Goal: Task Accomplishment & Management: Use online tool/utility

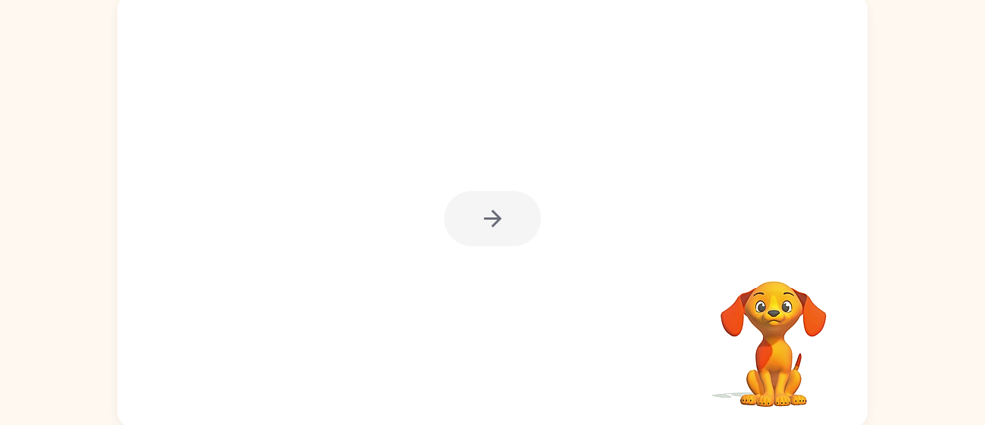
scroll to position [108, 0]
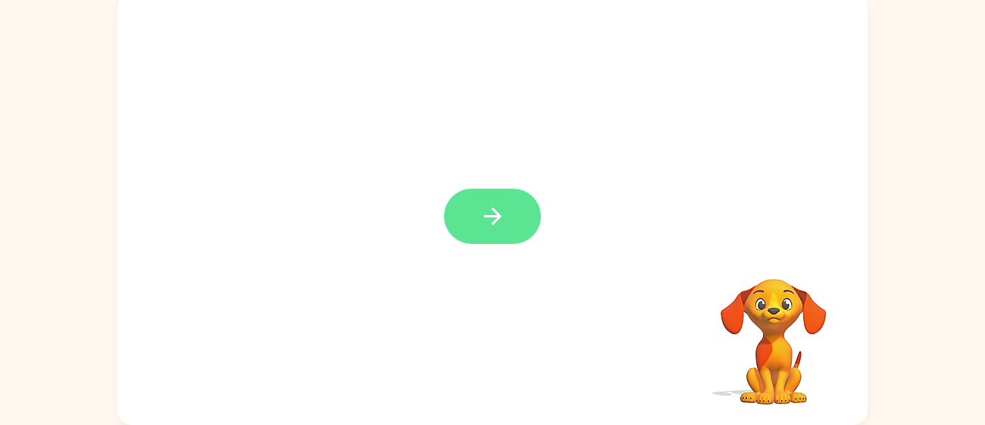
click at [480, 231] on button "button" at bounding box center [492, 216] width 97 height 55
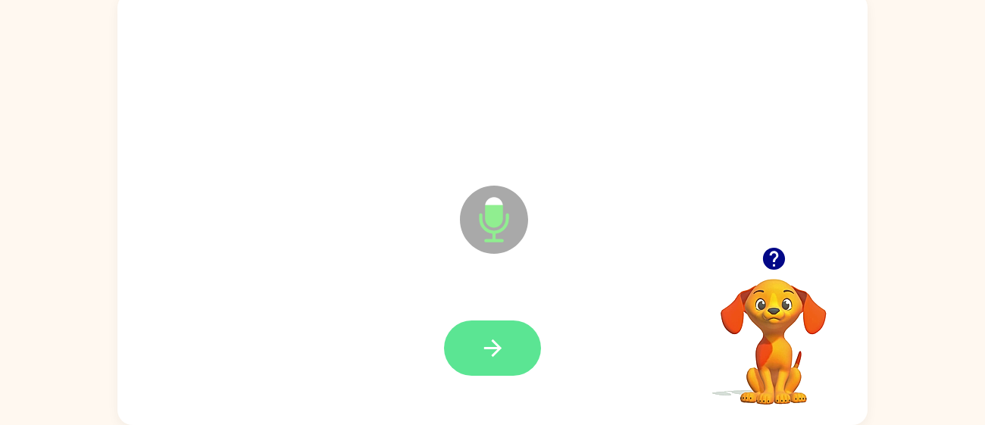
click at [519, 336] on button "button" at bounding box center [492, 348] width 97 height 55
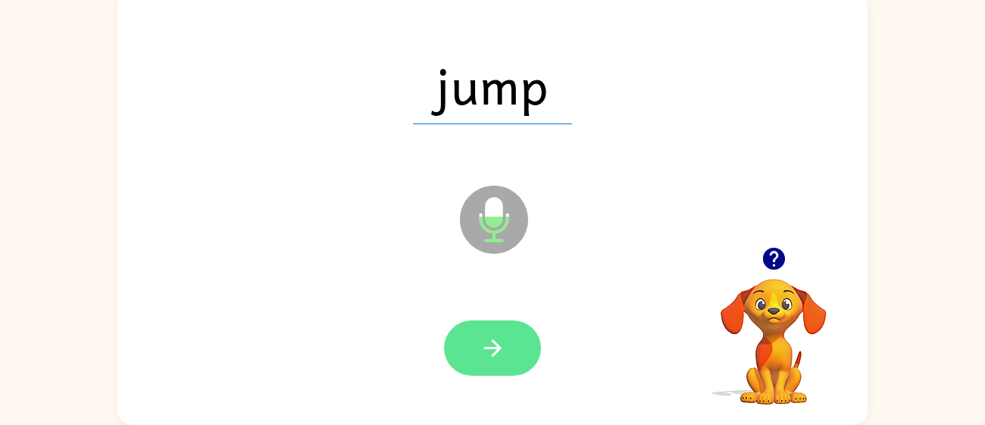
click at [506, 345] on button "button" at bounding box center [492, 348] width 97 height 55
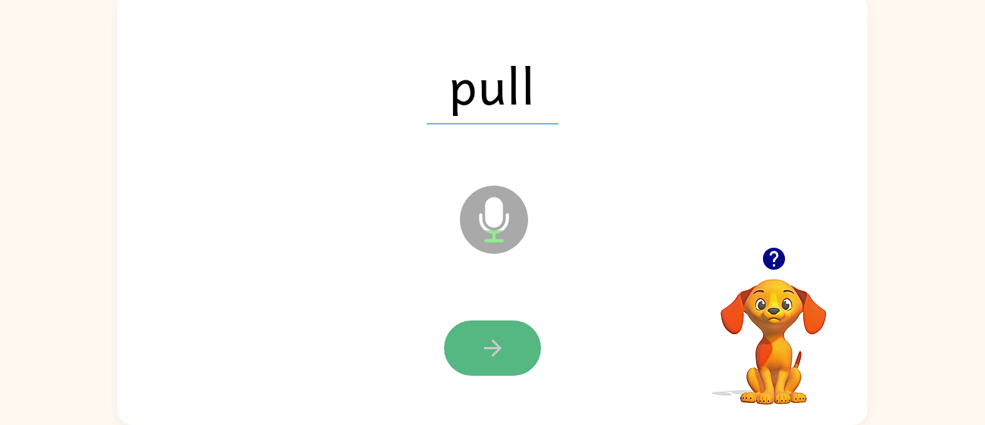
click at [514, 352] on button "button" at bounding box center [492, 348] width 97 height 55
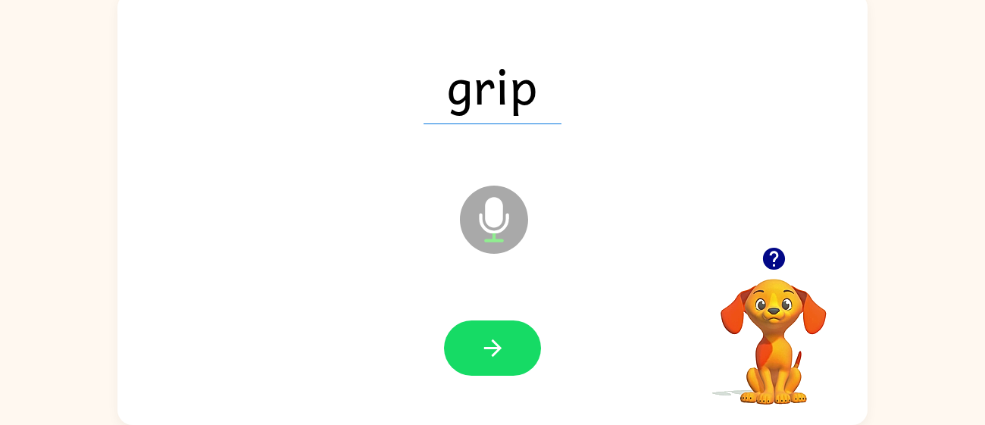
click at [740, 318] on video "Your browser must support playing .mp4 files to use Literably. Please try using…" at bounding box center [774, 331] width 152 height 152
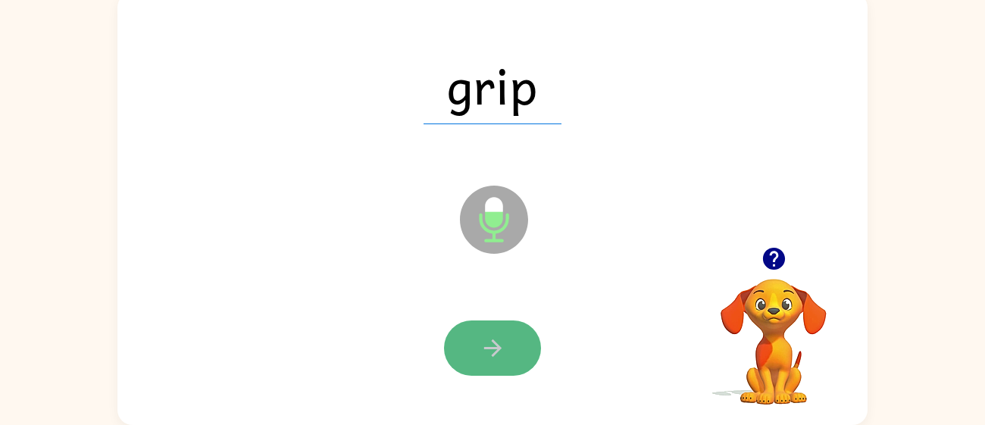
click at [524, 367] on button "button" at bounding box center [492, 348] width 97 height 55
click at [524, 367] on div at bounding box center [492, 348] width 97 height 55
click at [487, 356] on icon "button" at bounding box center [493, 348] width 27 height 27
click at [486, 361] on icon "button" at bounding box center [493, 348] width 27 height 27
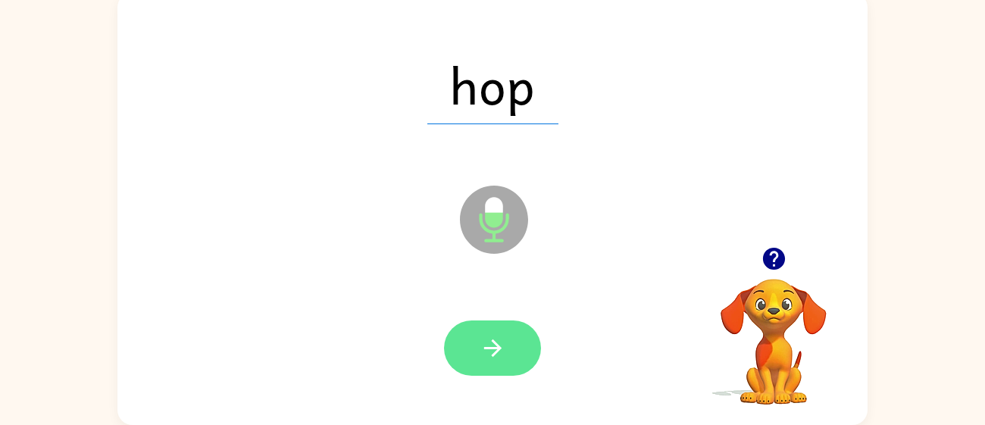
click at [490, 357] on icon "button" at bounding box center [493, 348] width 27 height 27
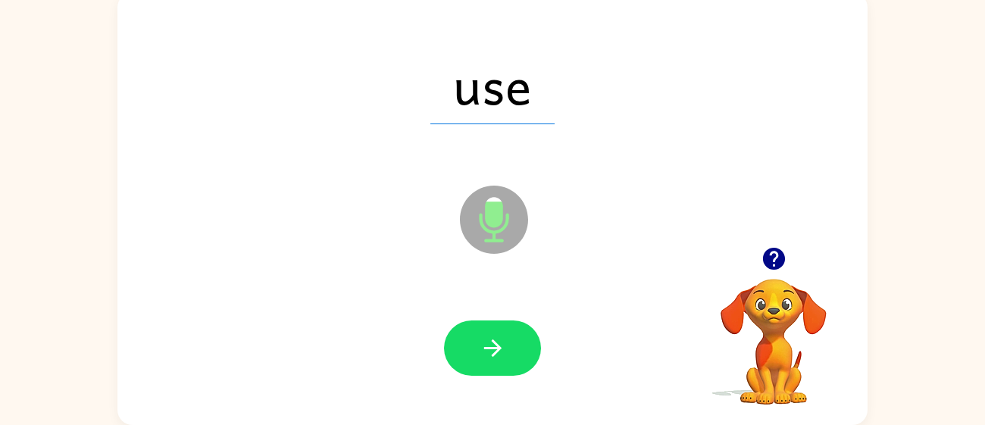
click at [499, 380] on div at bounding box center [493, 348] width 720 height 124
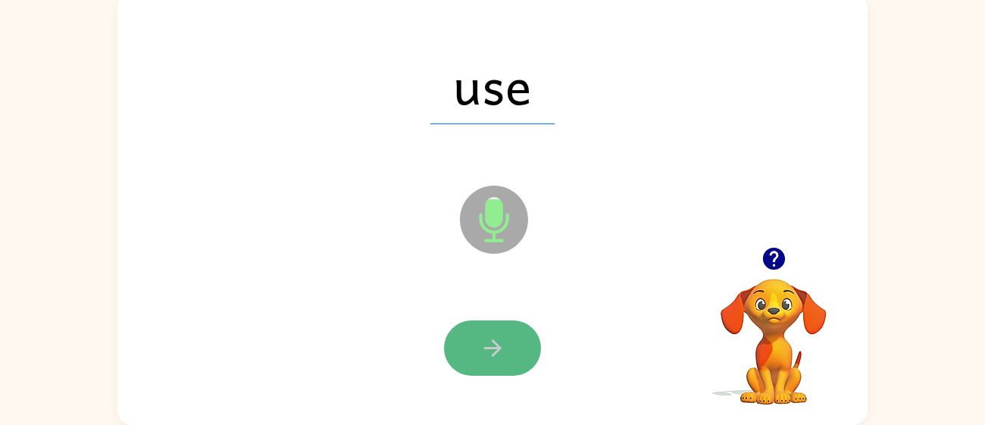
click at [497, 352] on icon "button" at bounding box center [493, 348] width 27 height 27
click at [480, 360] on icon "button" at bounding box center [493, 348] width 27 height 27
click at [457, 355] on button "button" at bounding box center [492, 348] width 97 height 55
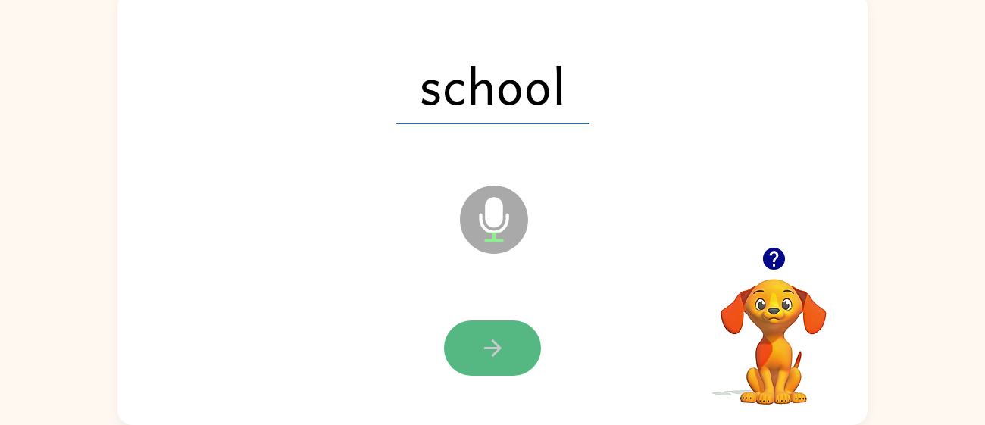
click at [451, 350] on button "button" at bounding box center [492, 348] width 97 height 55
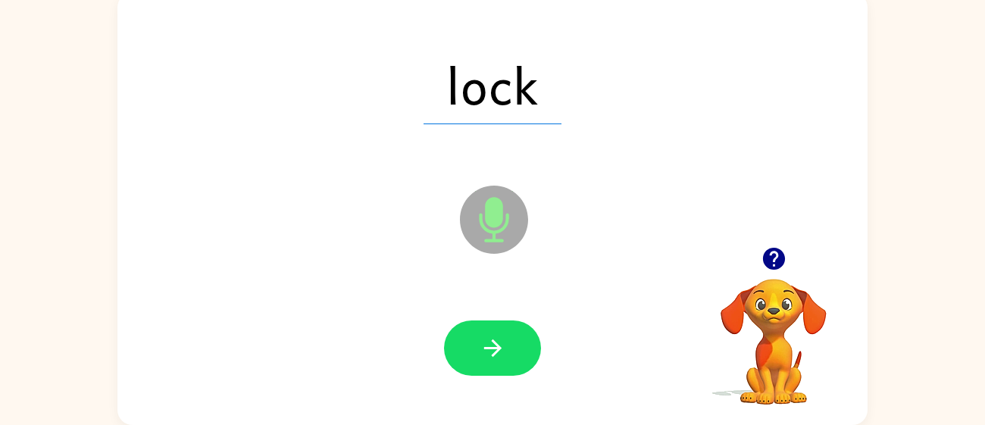
click at [486, 220] on icon "Microphone The Microphone is here when it is your turn to talk" at bounding box center [569, 239] width 227 height 114
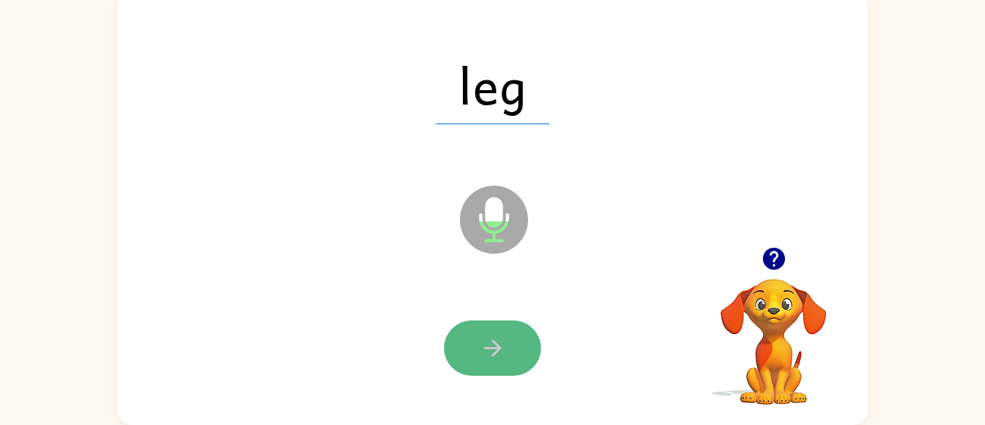
click at [531, 338] on button "button" at bounding box center [492, 348] width 97 height 55
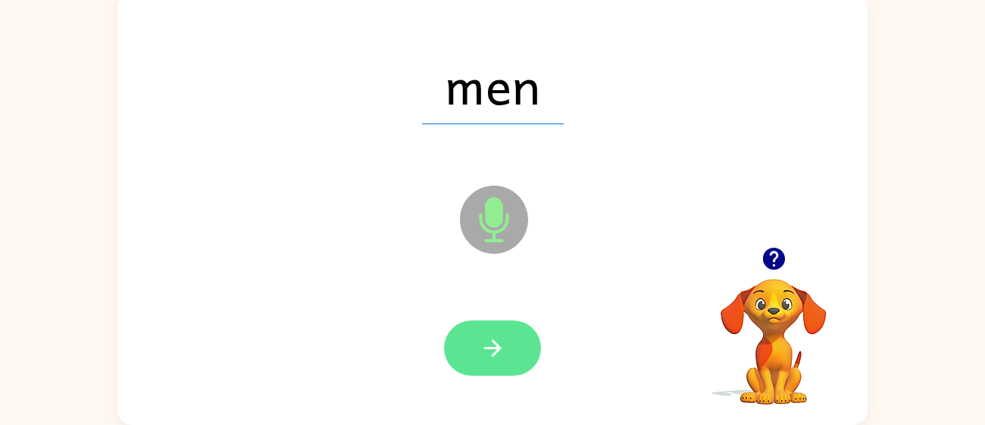
click at [533, 340] on button "button" at bounding box center [492, 348] width 97 height 55
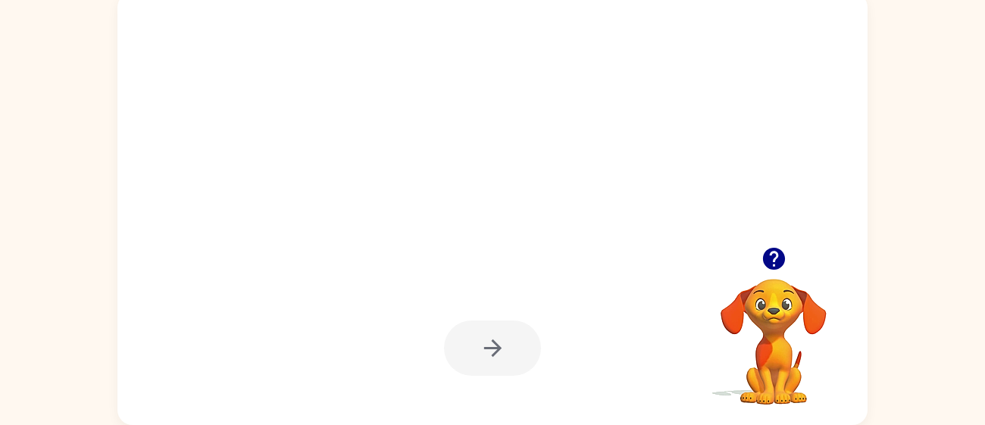
click at [495, 346] on div at bounding box center [492, 348] width 97 height 55
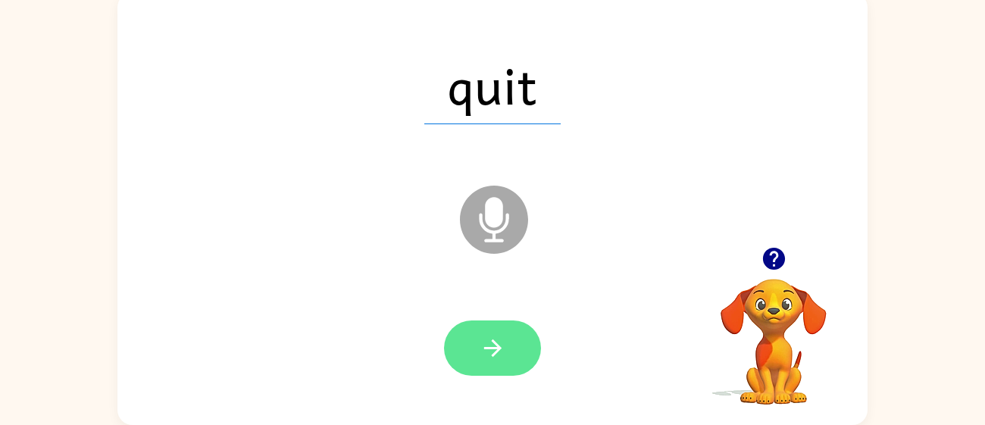
click at [499, 352] on icon "button" at bounding box center [493, 348] width 27 height 27
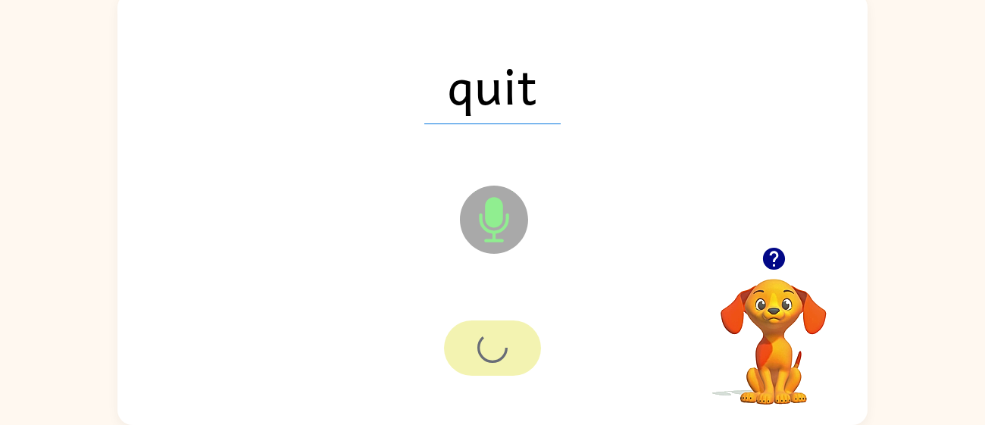
click at [499, 352] on div at bounding box center [492, 348] width 97 height 55
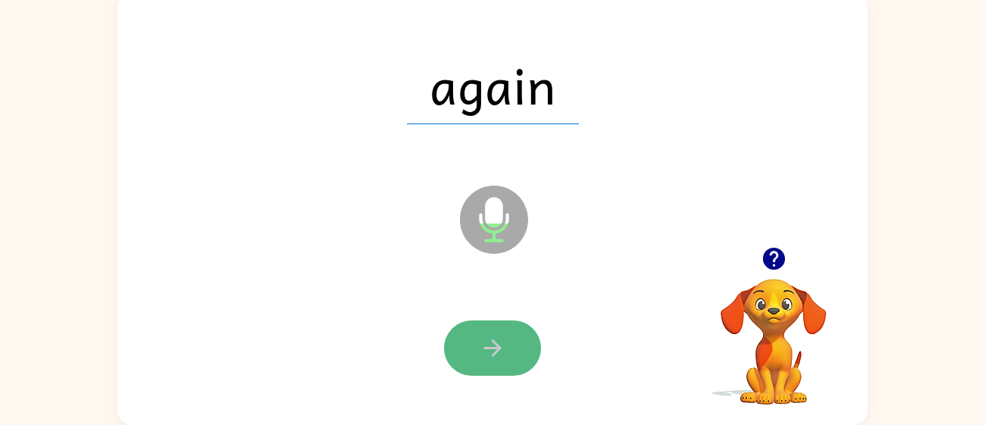
drag, startPoint x: 492, startPoint y: 352, endPoint x: 499, endPoint y: 333, distance: 19.4
click at [499, 333] on button "button" at bounding box center [492, 348] width 97 height 55
click at [516, 346] on button "button" at bounding box center [492, 348] width 97 height 55
click at [525, 353] on button "button" at bounding box center [492, 348] width 97 height 55
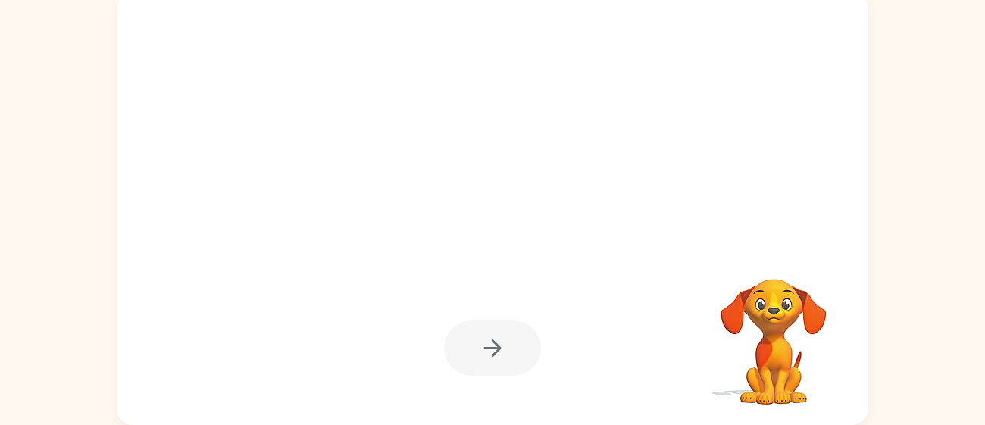
click at [525, 353] on div at bounding box center [492, 348] width 97 height 55
click at [525, 352] on div at bounding box center [492, 348] width 97 height 55
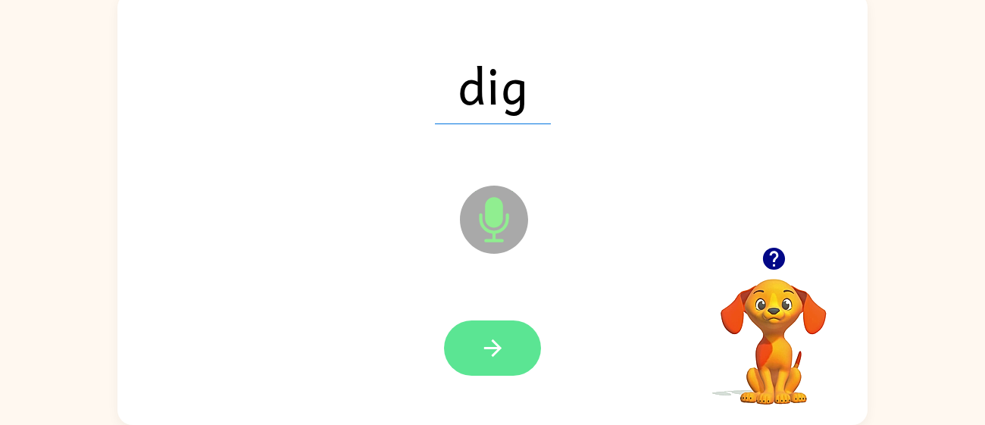
click at [525, 352] on button "button" at bounding box center [492, 348] width 97 height 55
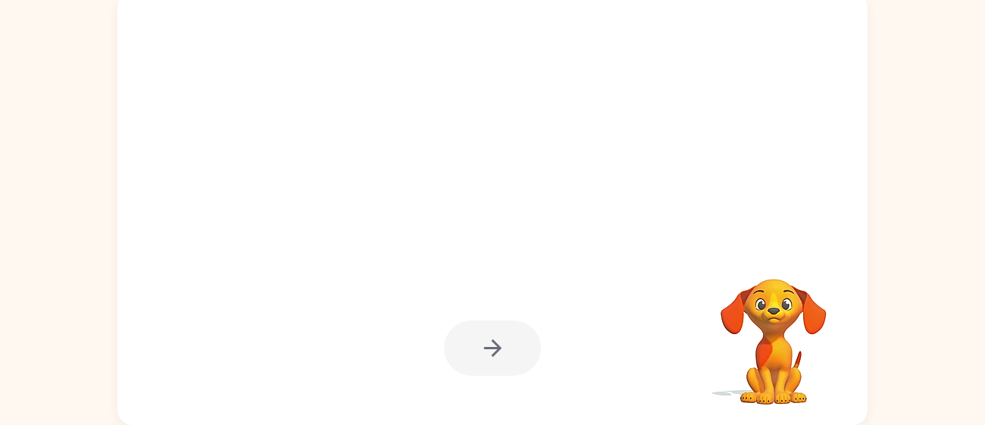
click at [525, 352] on div at bounding box center [492, 348] width 97 height 55
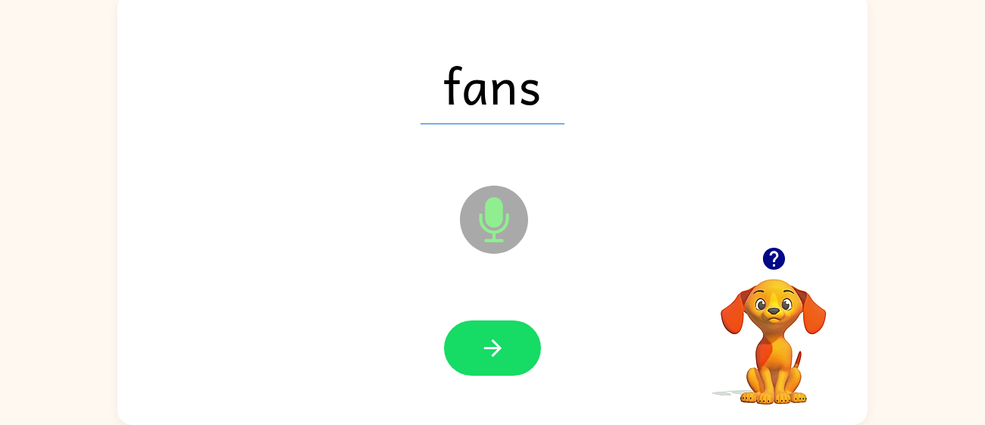
click at [525, 352] on button "button" at bounding box center [492, 348] width 97 height 55
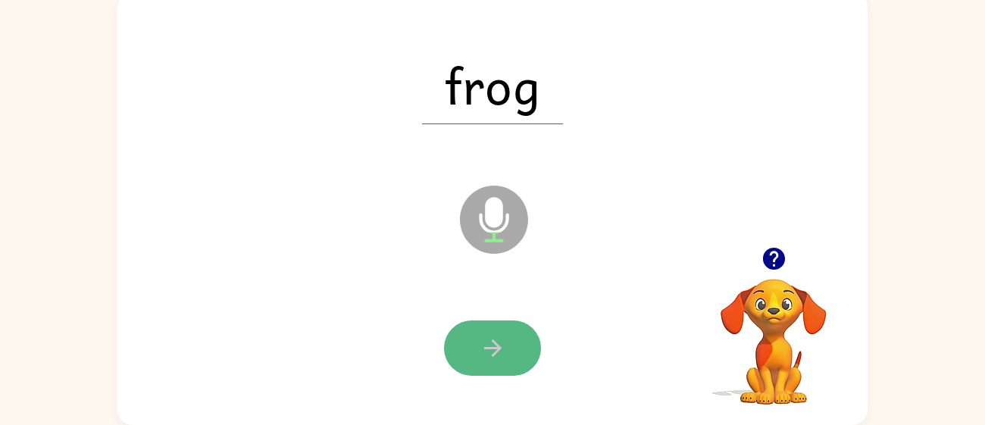
click at [528, 345] on button "button" at bounding box center [492, 348] width 97 height 55
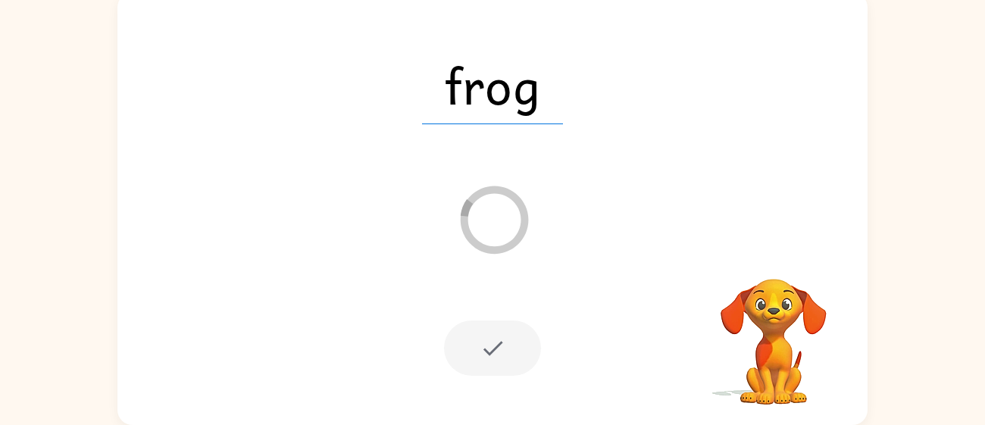
click at [508, 344] on div at bounding box center [492, 348] width 97 height 55
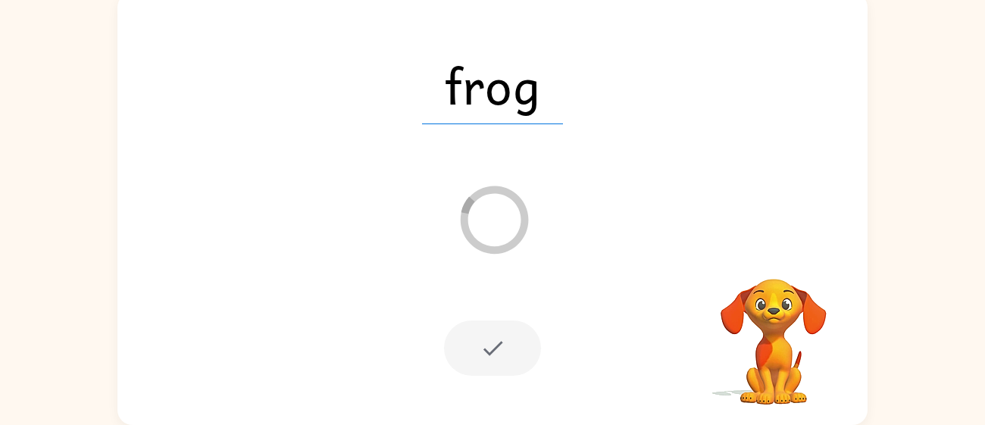
click at [508, 344] on div at bounding box center [492, 348] width 97 height 55
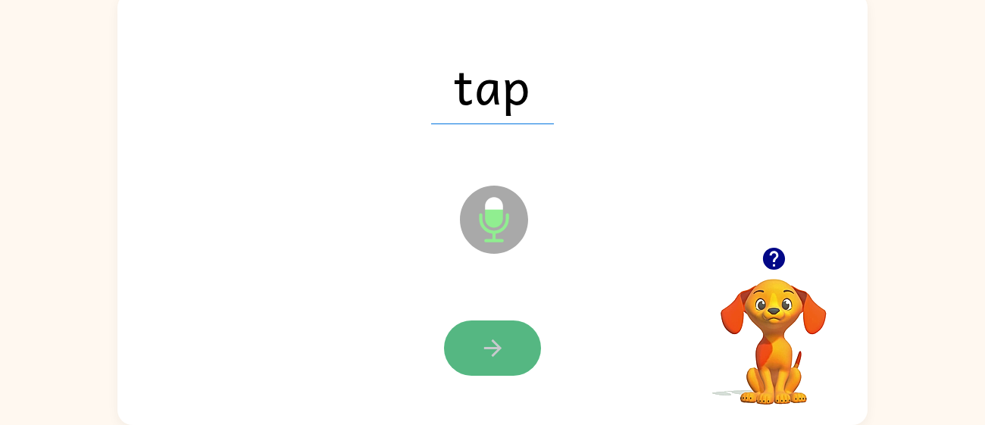
click at [477, 340] on button "button" at bounding box center [492, 348] width 97 height 55
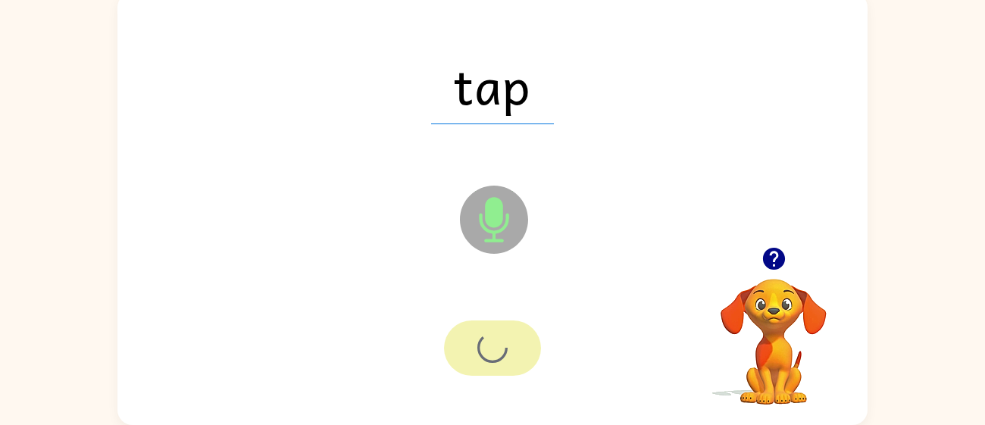
click at [477, 340] on div at bounding box center [492, 348] width 97 height 55
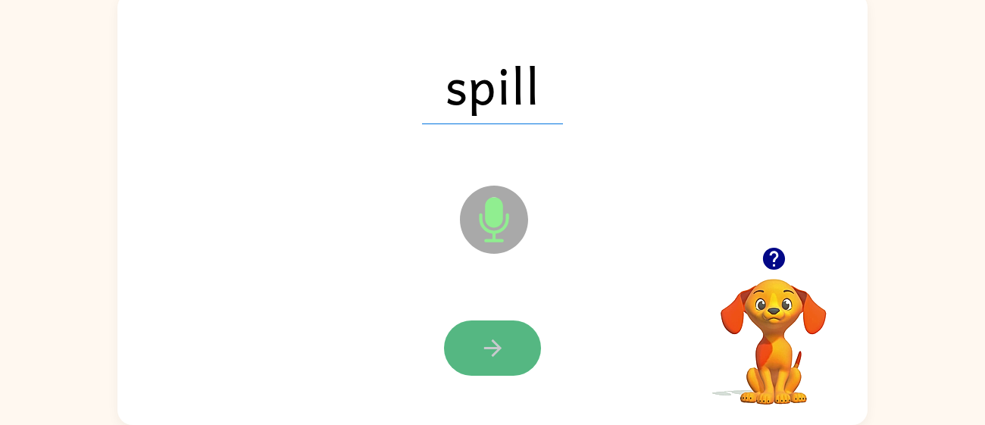
click at [481, 338] on icon "button" at bounding box center [493, 348] width 27 height 27
drag, startPoint x: 482, startPoint y: 336, endPoint x: 456, endPoint y: 336, distance: 25.8
click at [456, 336] on button "button" at bounding box center [492, 348] width 97 height 55
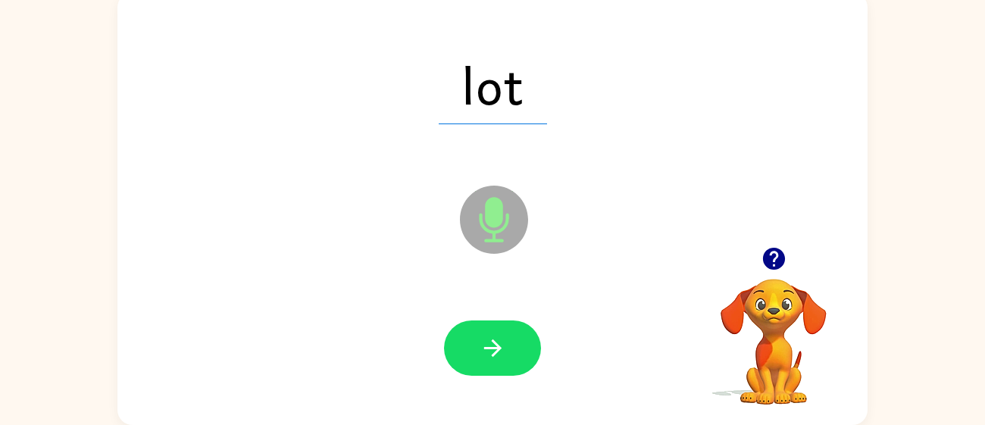
click at [546, 264] on icon "Microphone The Microphone is here when it is your turn to talk" at bounding box center [569, 239] width 227 height 114
click at [515, 307] on div at bounding box center [493, 348] width 720 height 124
click at [474, 369] on button "button" at bounding box center [492, 348] width 97 height 55
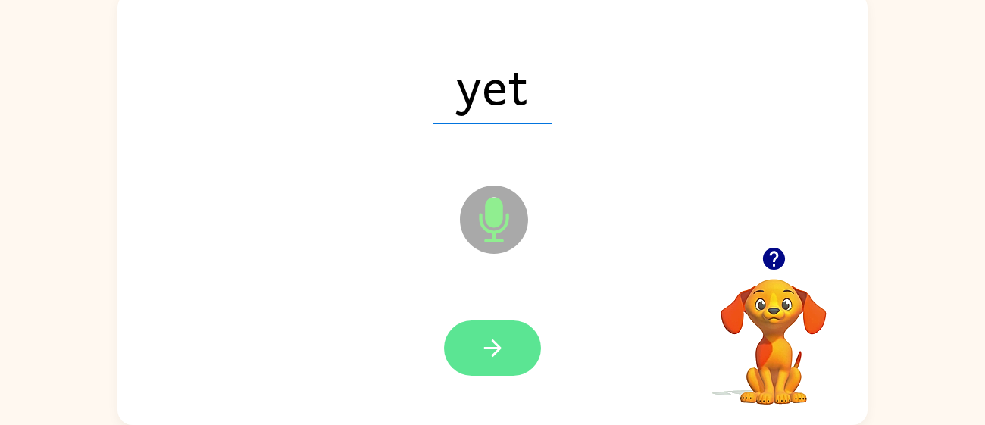
click at [499, 355] on icon "button" at bounding box center [493, 348] width 27 height 27
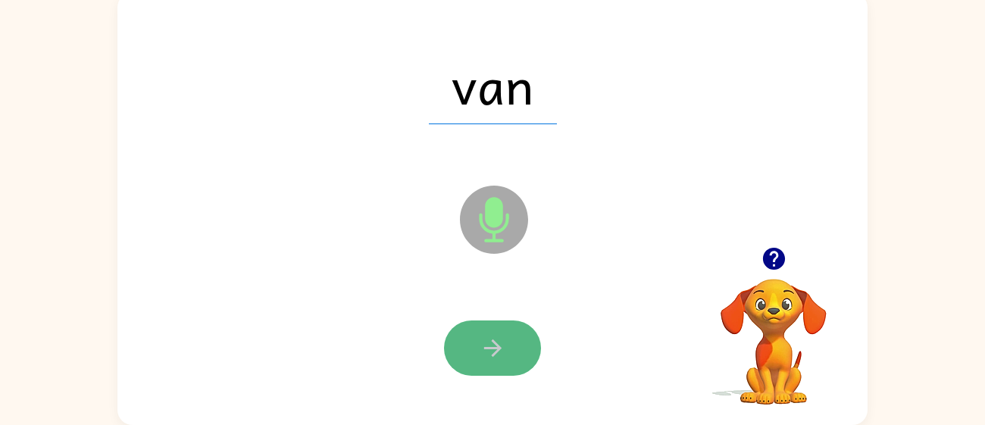
click at [513, 364] on button "button" at bounding box center [492, 348] width 97 height 55
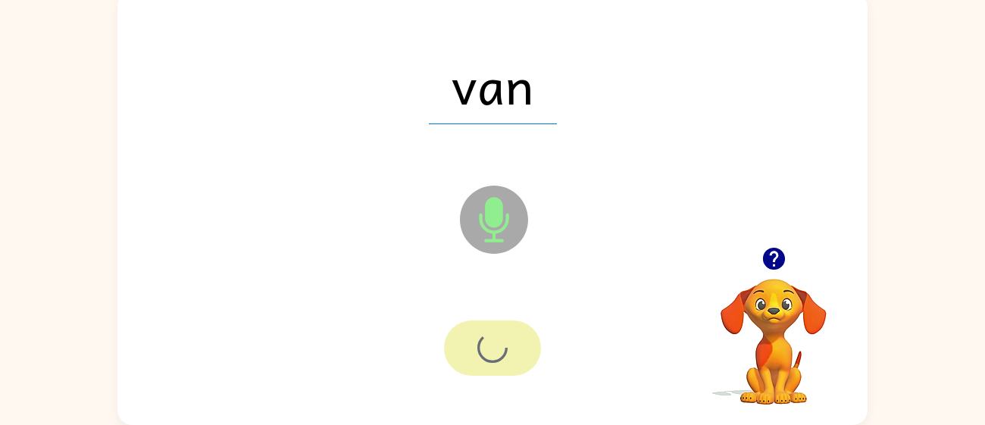
click at [513, 364] on div at bounding box center [492, 348] width 97 height 55
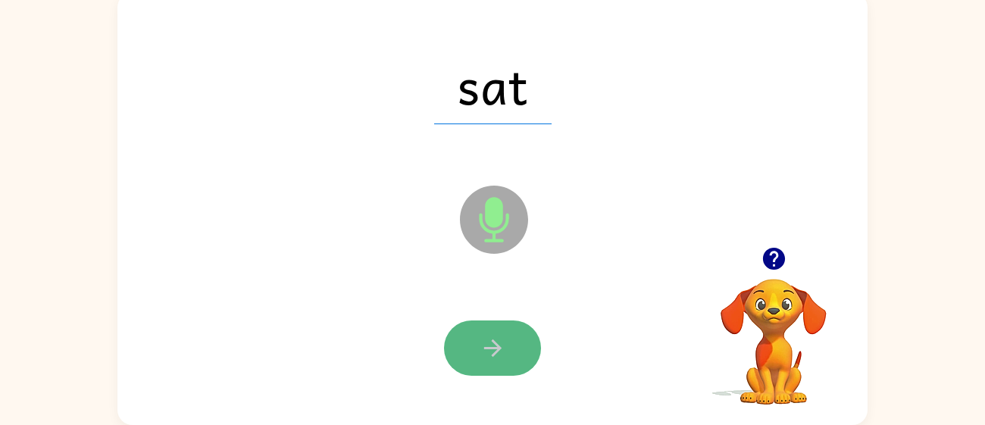
click at [518, 366] on button "button" at bounding box center [492, 348] width 97 height 55
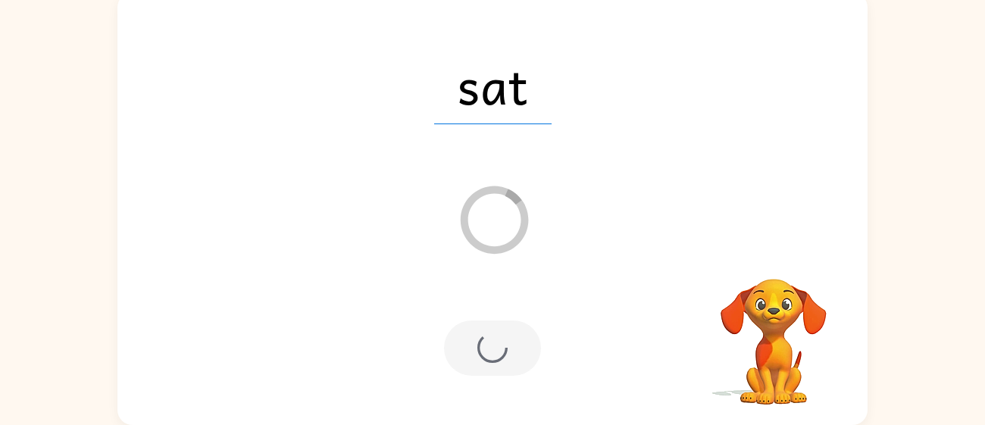
scroll to position [80, 0]
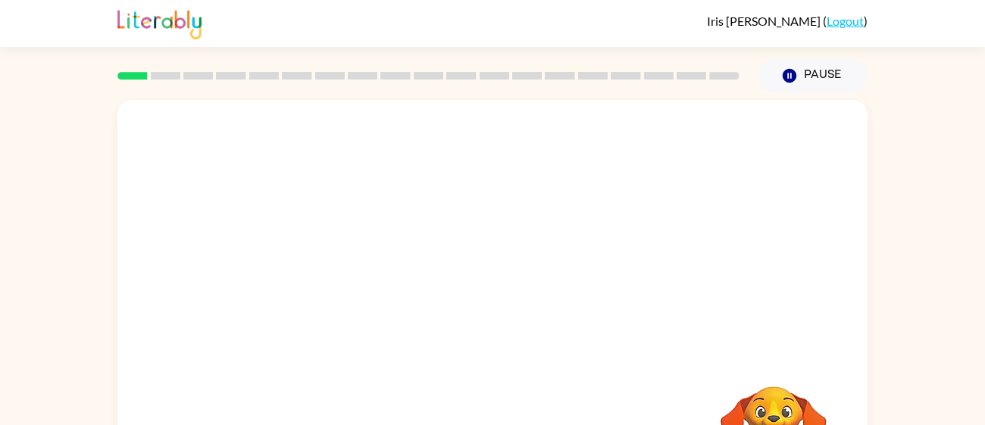
click at [922, 232] on div "Your browser must support playing .mp4 files to use Literably. Please try using…" at bounding box center [492, 312] width 985 height 439
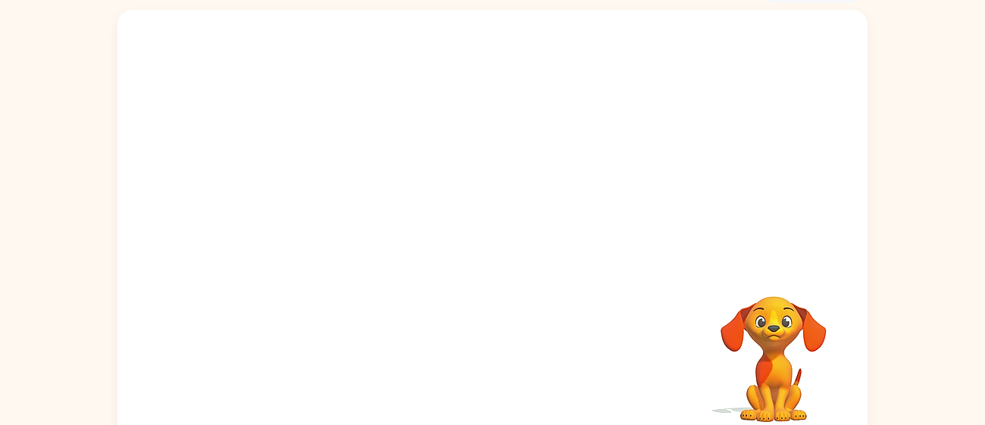
scroll to position [108, 0]
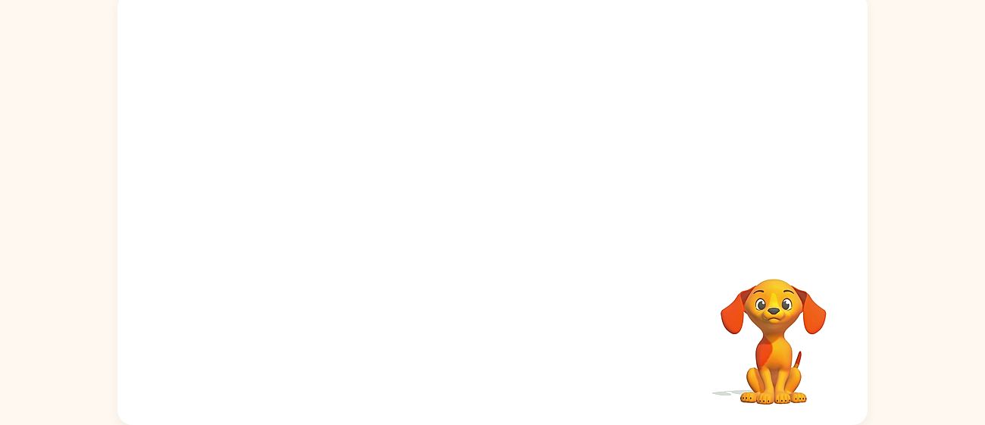
click at [772, 314] on video "Your browser must support playing .mp4 files to use Literably. Please try using…" at bounding box center [774, 331] width 152 height 152
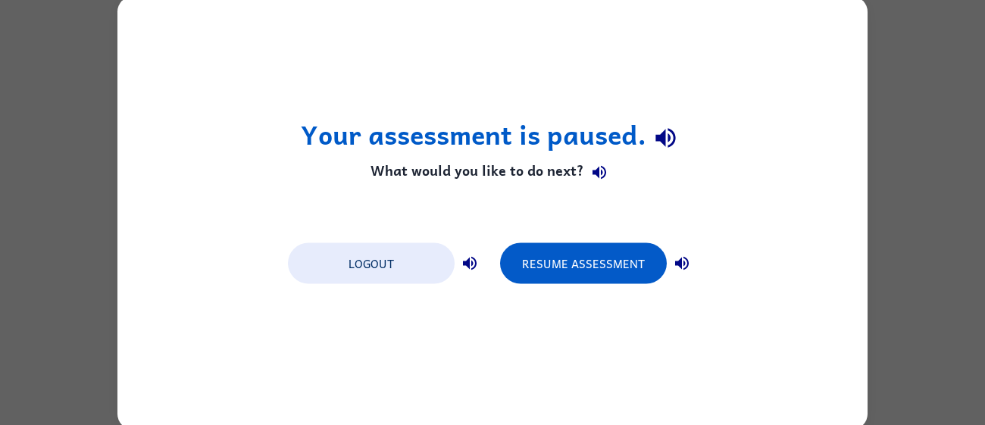
scroll to position [0, 0]
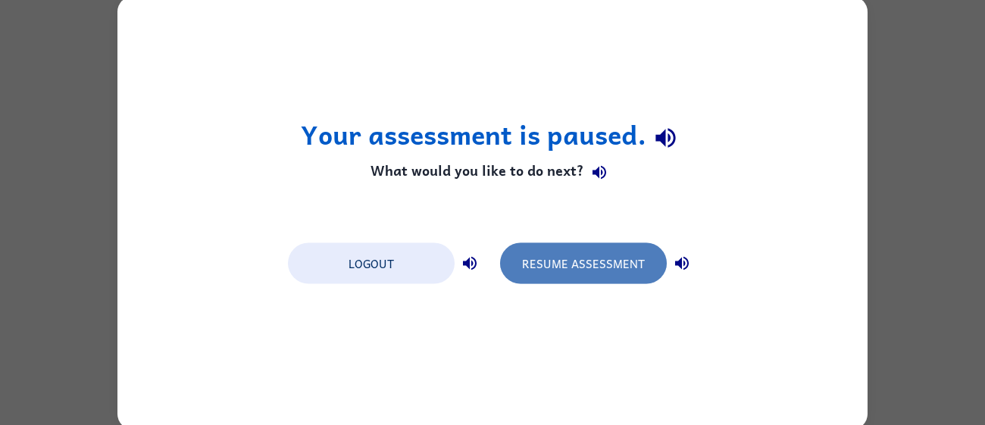
click at [630, 257] on button "Resume Assessment" at bounding box center [583, 262] width 167 height 41
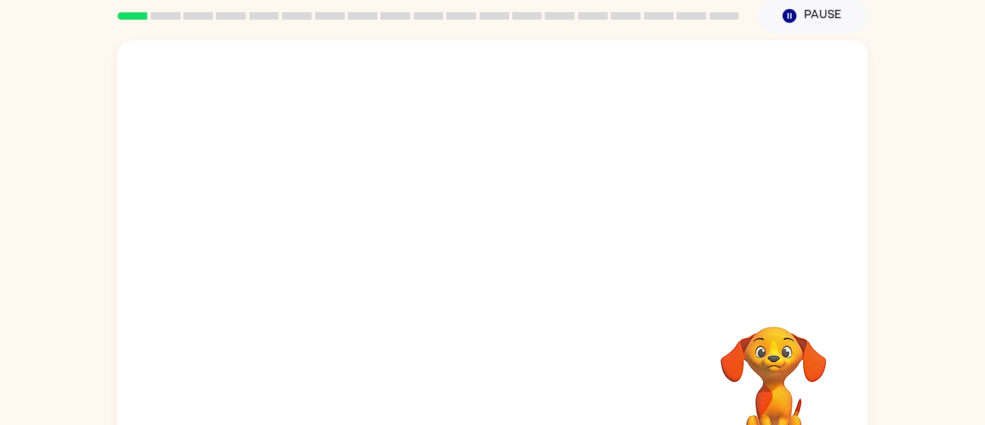
scroll to position [108, 0]
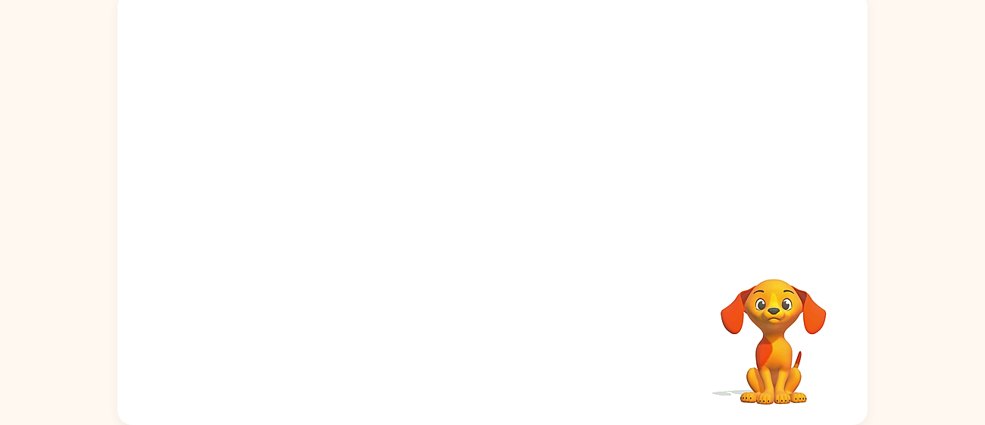
click at [521, 258] on div "Your browser must support playing .mp4 files to use Literably. Please try using…" at bounding box center [492, 208] width 750 height 433
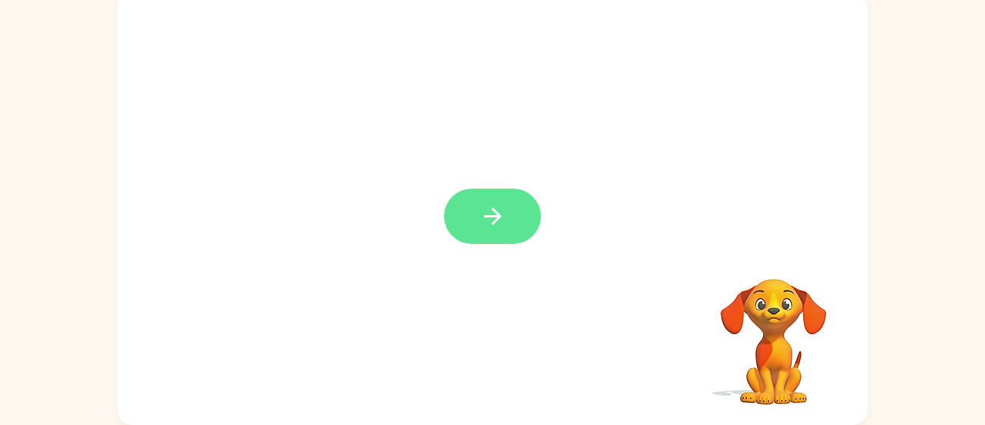
click at [522, 226] on button "button" at bounding box center [492, 216] width 97 height 55
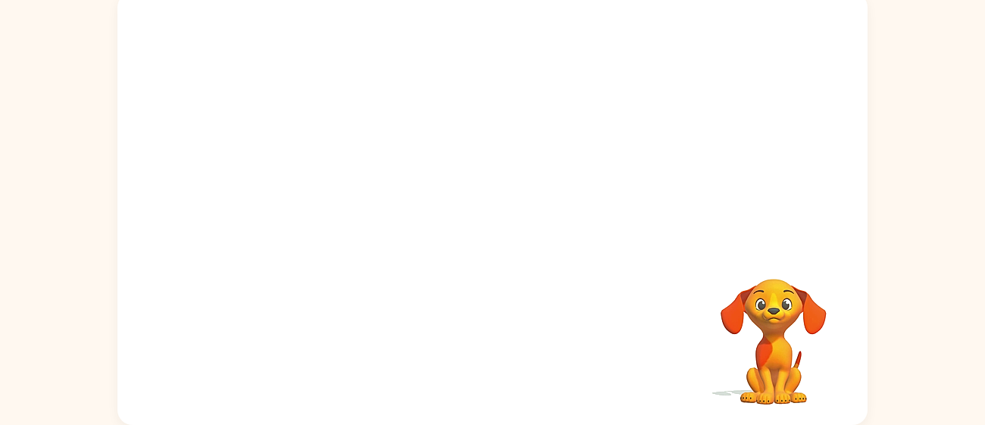
click at [522, 226] on div at bounding box center [492, 119] width 750 height 255
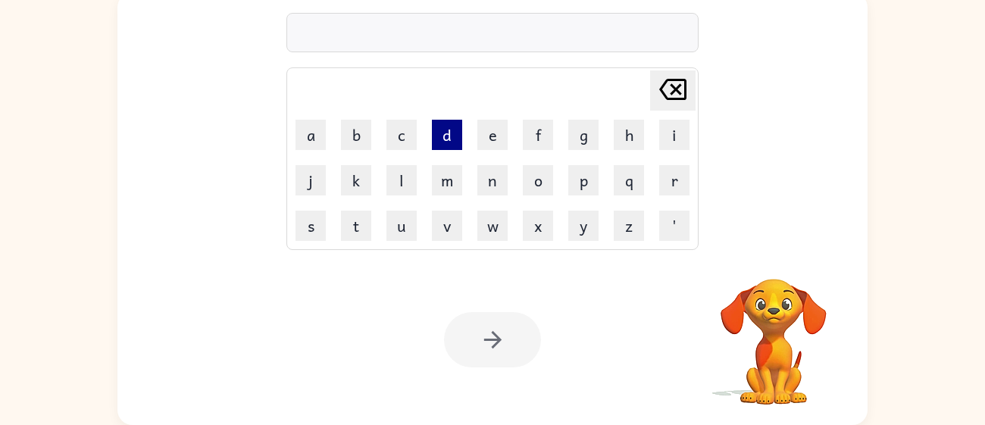
click at [444, 141] on button "d" at bounding box center [447, 135] width 30 height 30
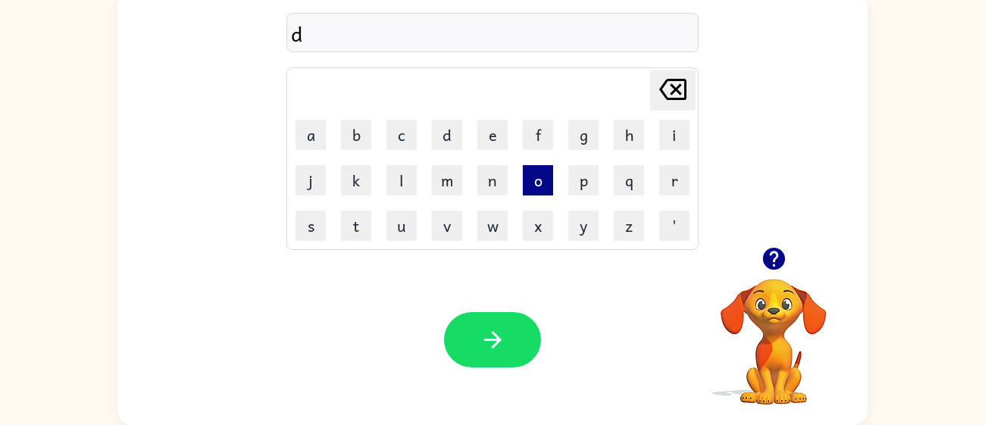
click at [526, 176] on button "o" at bounding box center [538, 180] width 30 height 30
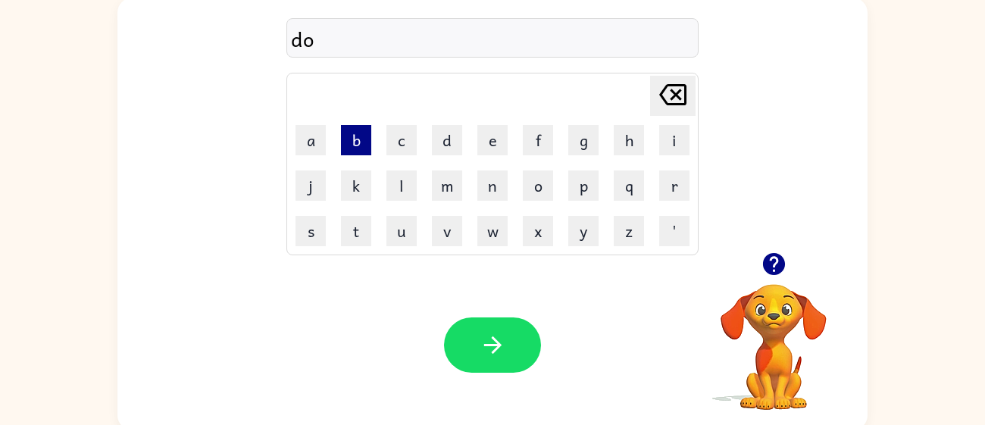
scroll to position [100, 0]
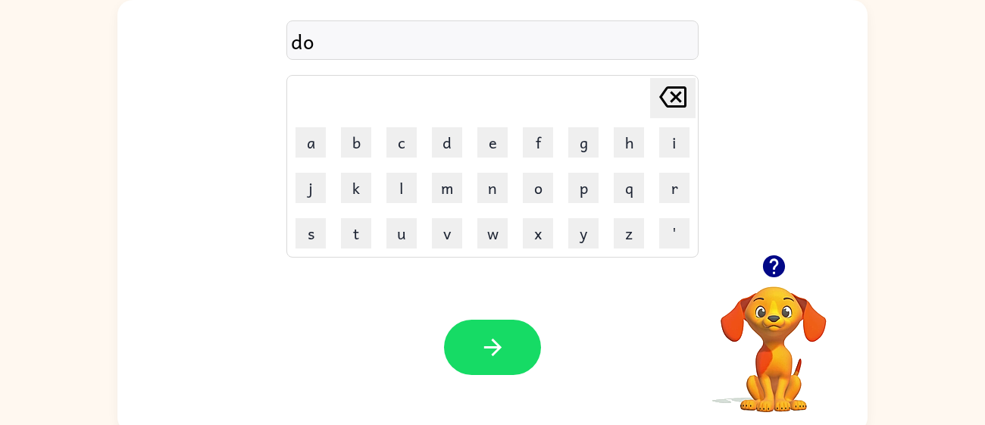
click at [372, 140] on td "b" at bounding box center [356, 142] width 44 height 44
click at [365, 138] on button "b" at bounding box center [356, 142] width 30 height 30
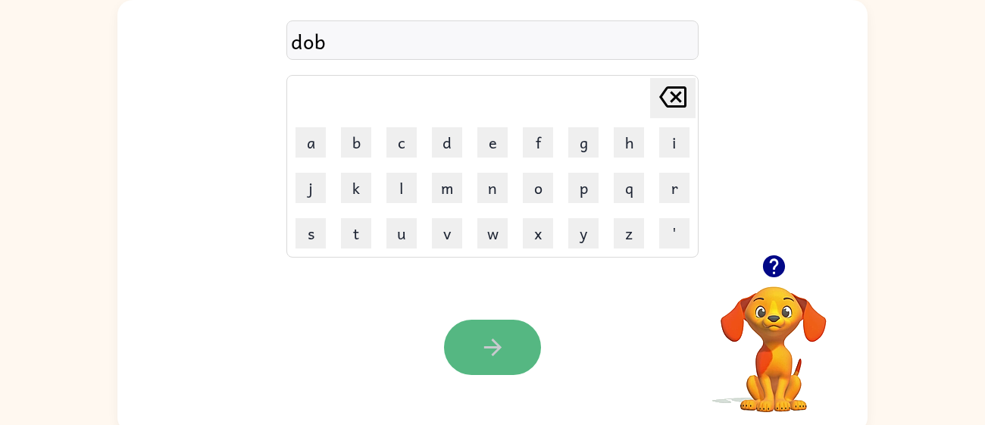
click at [486, 344] on icon "button" at bounding box center [493, 347] width 27 height 27
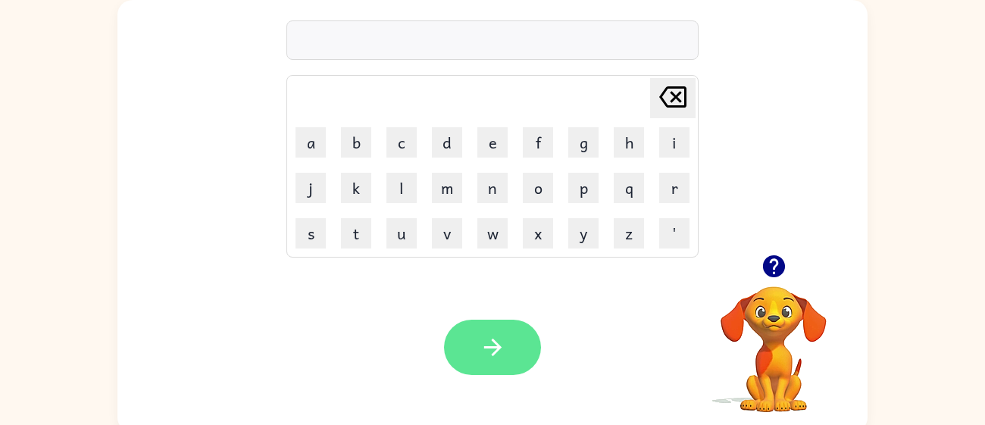
click at [512, 345] on button "button" at bounding box center [492, 347] width 97 height 55
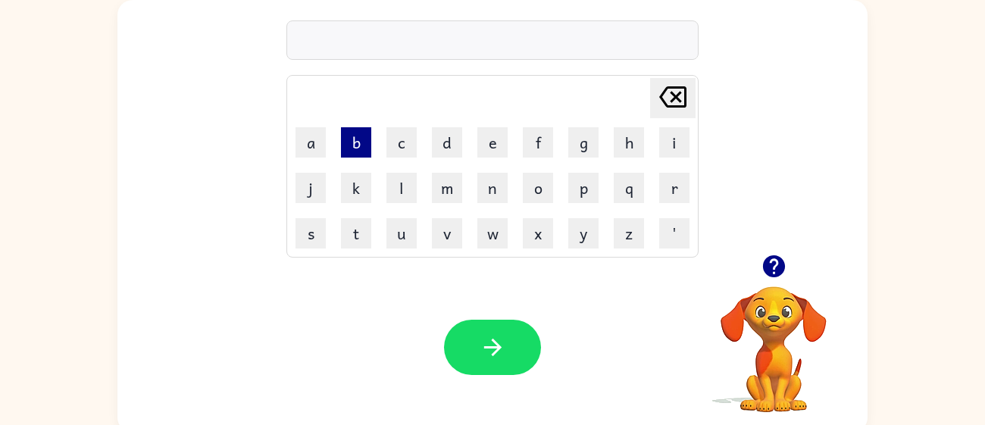
click at [356, 149] on button "b" at bounding box center [356, 142] width 30 height 30
click at [534, 189] on button "o" at bounding box center [538, 188] width 30 height 30
click at [456, 147] on button "d" at bounding box center [447, 142] width 30 height 30
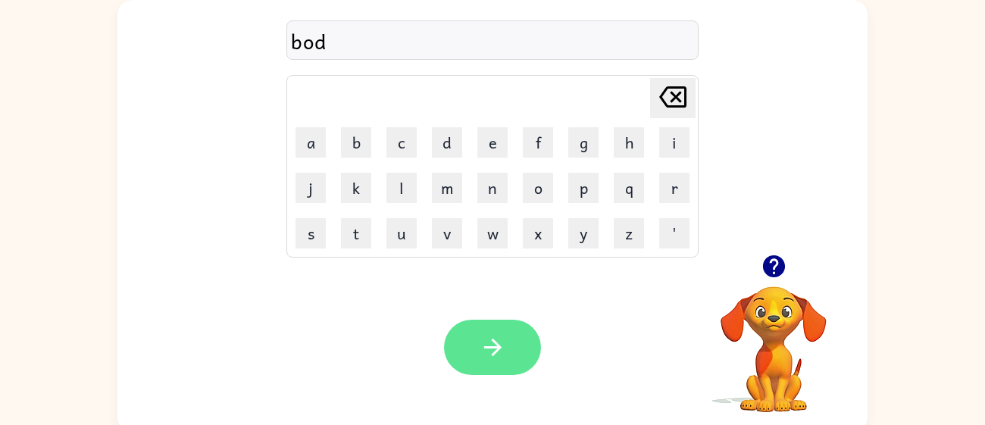
click at [515, 325] on button "button" at bounding box center [492, 347] width 97 height 55
click at [518, 330] on button "button" at bounding box center [492, 347] width 97 height 55
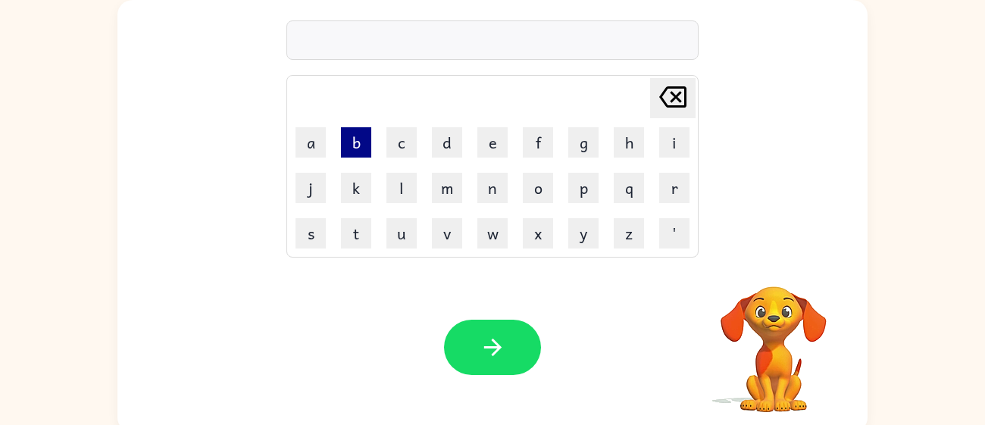
click at [341, 143] on button "b" at bounding box center [356, 142] width 30 height 30
click at [446, 150] on button "d" at bounding box center [447, 142] width 30 height 30
click at [535, 184] on button "o" at bounding box center [538, 188] width 30 height 30
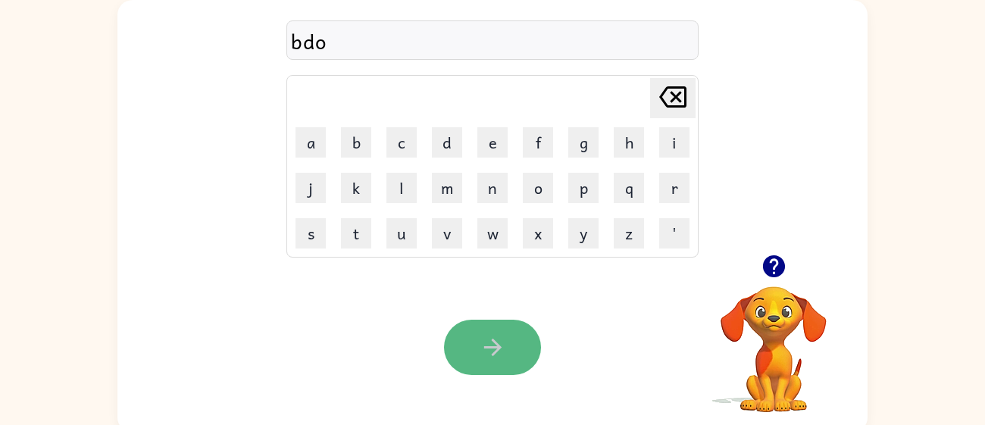
click at [467, 358] on button "button" at bounding box center [492, 347] width 97 height 55
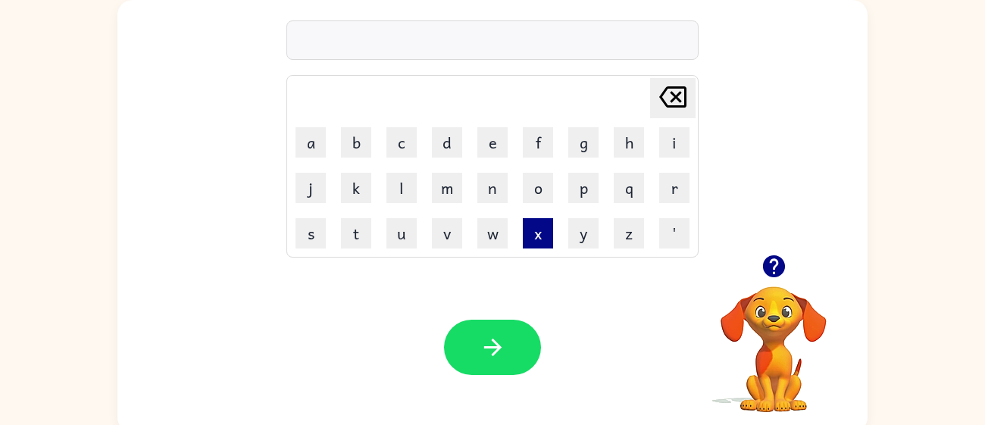
click at [542, 239] on button "x" at bounding box center [538, 233] width 30 height 30
click at [462, 186] on td "m" at bounding box center [447, 188] width 44 height 44
click at [533, 195] on button "o" at bounding box center [538, 188] width 30 height 30
click at [589, 199] on button "p" at bounding box center [583, 188] width 30 height 30
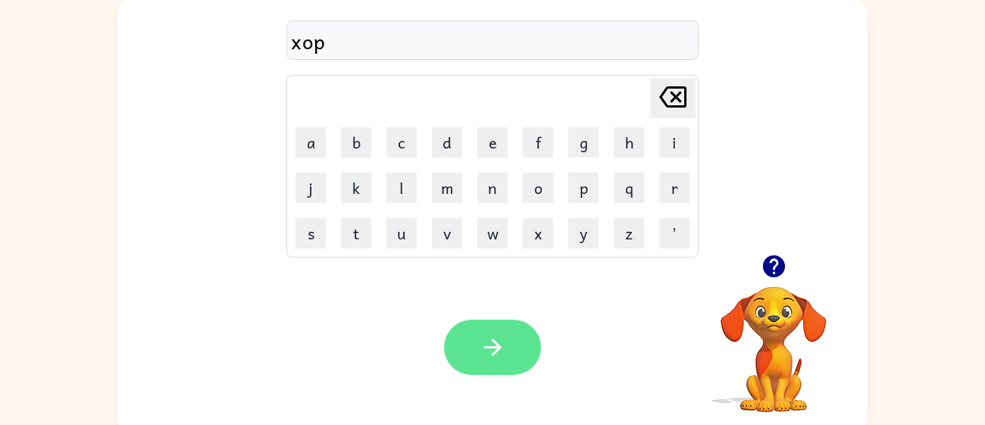
click at [500, 337] on icon "button" at bounding box center [493, 347] width 27 height 27
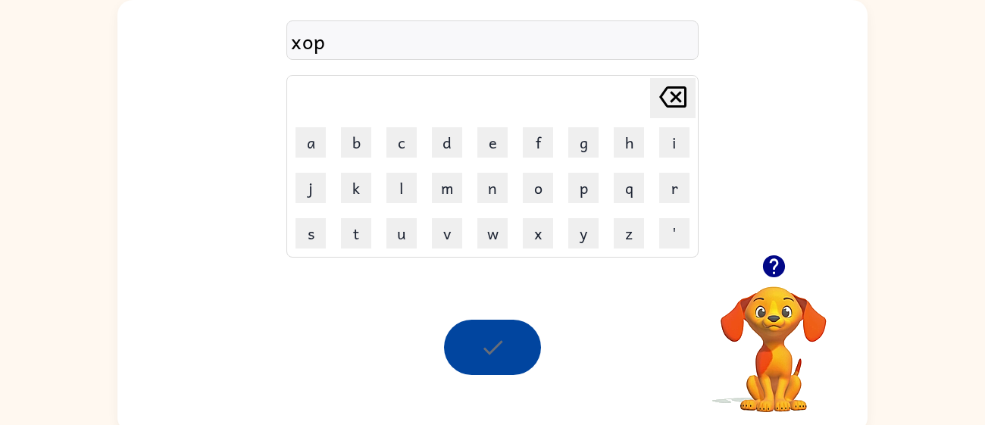
click at [499, 336] on div at bounding box center [492, 347] width 97 height 55
click at [642, 173] on button "q" at bounding box center [629, 188] width 30 height 30
click at [643, 170] on td "q" at bounding box center [629, 188] width 44 height 44
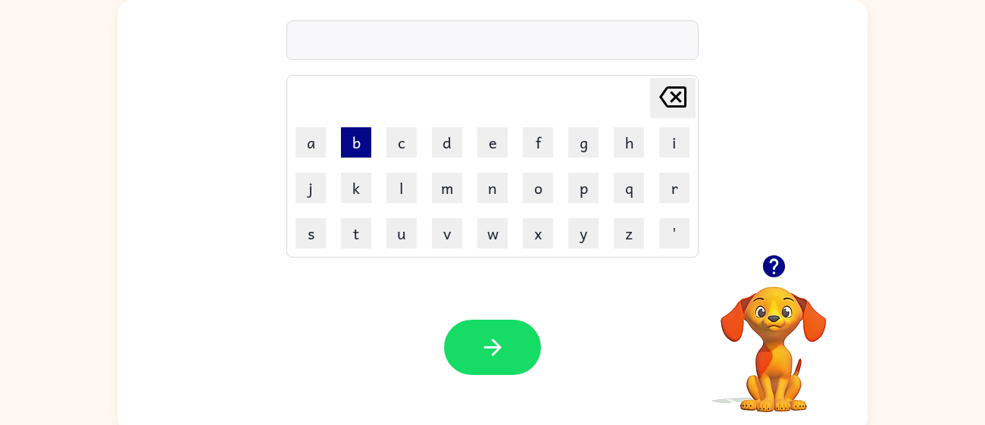
click at [371, 152] on button "b" at bounding box center [356, 142] width 30 height 30
click at [542, 183] on button "o" at bounding box center [538, 188] width 30 height 30
click at [545, 142] on button "f" at bounding box center [538, 142] width 30 height 30
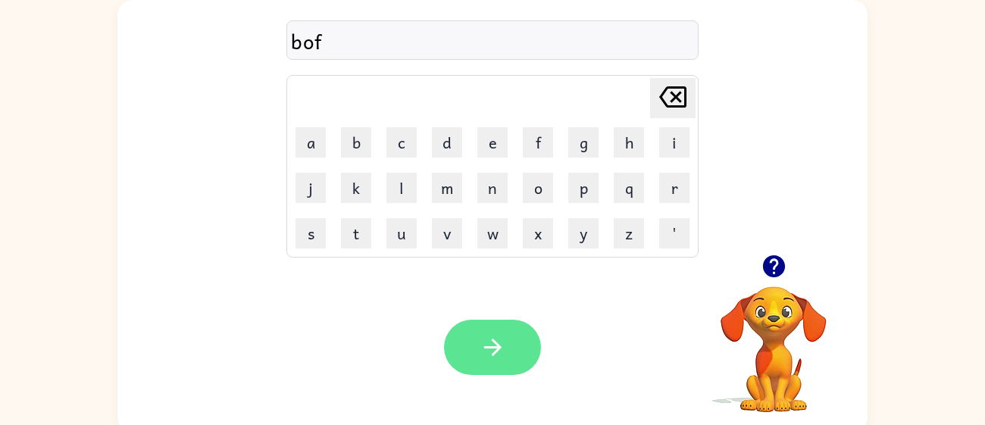
click at [487, 335] on icon "button" at bounding box center [493, 347] width 27 height 27
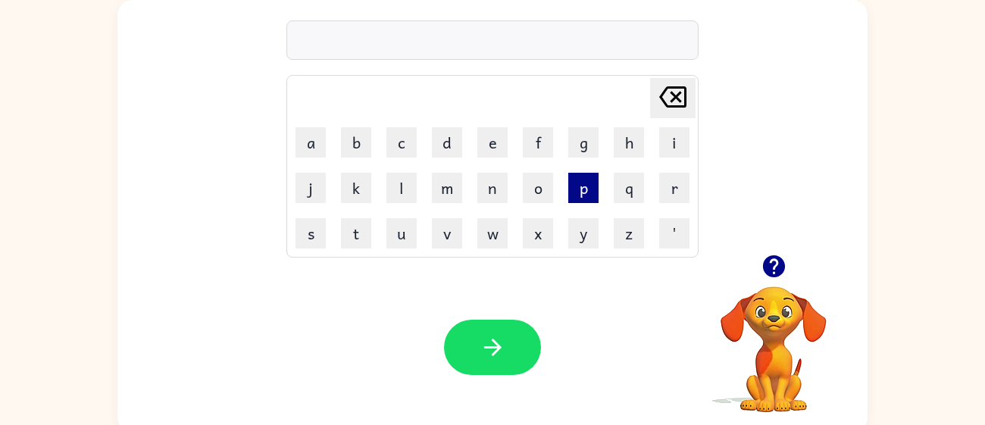
click at [591, 201] on button "p" at bounding box center [583, 188] width 30 height 30
click at [607, 224] on td "z" at bounding box center [629, 233] width 44 height 44
click at [641, 201] on button "q" at bounding box center [629, 188] width 30 height 30
click at [642, 202] on button "q" at bounding box center [629, 188] width 30 height 30
click at [641, 202] on button "q" at bounding box center [629, 188] width 30 height 30
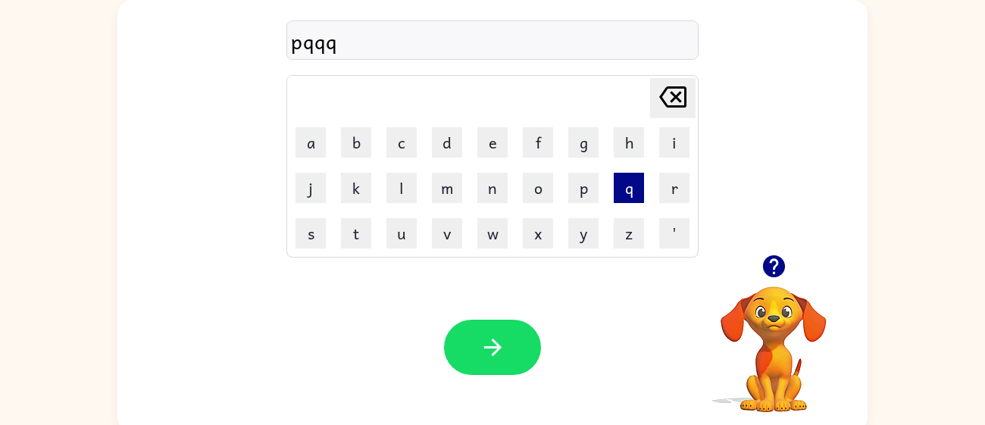
click at [641, 202] on button "q" at bounding box center [629, 188] width 30 height 30
click at [641, 205] on td "q" at bounding box center [629, 188] width 44 height 44
click at [627, 218] on button "z" at bounding box center [629, 233] width 30 height 30
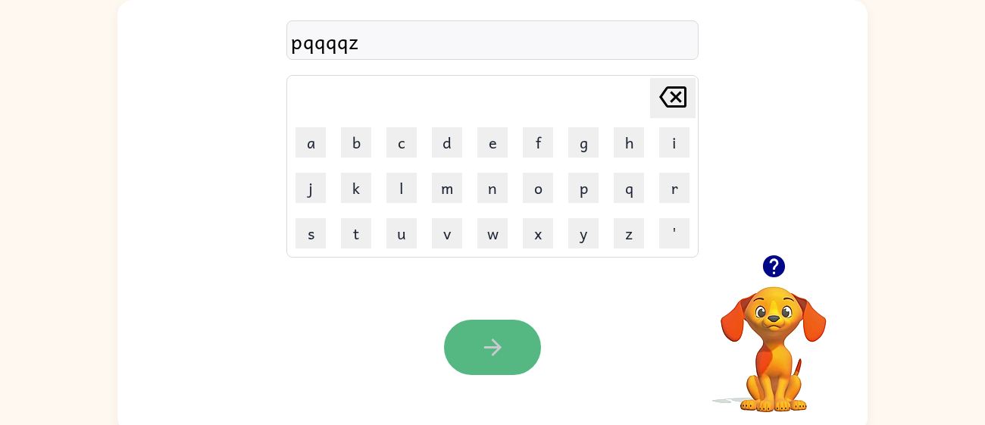
click at [496, 358] on icon "button" at bounding box center [493, 347] width 27 height 27
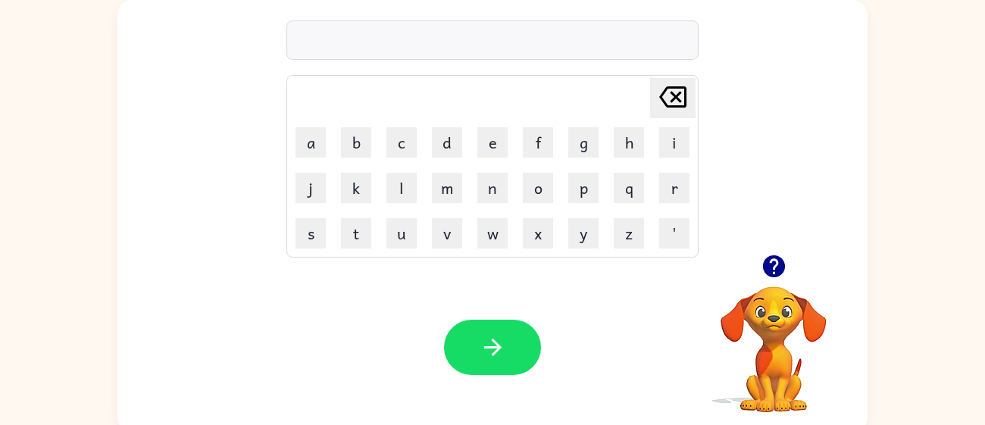
click at [303, 249] on td "s" at bounding box center [311, 233] width 44 height 44
click at [321, 238] on button "s" at bounding box center [311, 233] width 30 height 30
click at [349, 236] on button "t" at bounding box center [356, 233] width 30 height 30
click at [411, 224] on button "u" at bounding box center [401, 233] width 30 height 30
click at [441, 226] on button "v" at bounding box center [447, 233] width 30 height 30
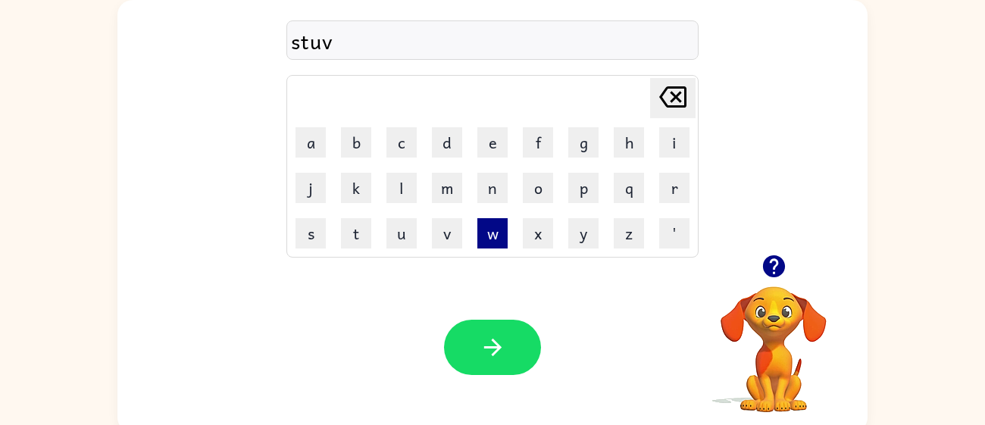
click at [483, 240] on button "w" at bounding box center [492, 233] width 30 height 30
click at [546, 239] on button "x" at bounding box center [538, 233] width 30 height 30
click at [574, 245] on button "y" at bounding box center [583, 233] width 30 height 30
click at [622, 219] on button "z" at bounding box center [629, 233] width 30 height 30
click at [315, 201] on button "j" at bounding box center [311, 188] width 30 height 30
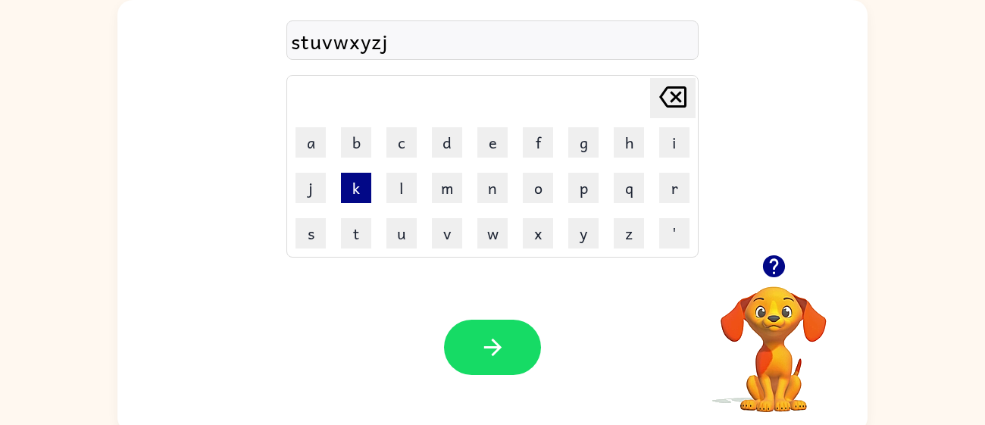
click at [352, 193] on button "k" at bounding box center [356, 188] width 30 height 30
click at [396, 189] on button "l" at bounding box center [401, 188] width 30 height 30
click at [445, 200] on button "m" at bounding box center [447, 188] width 30 height 30
click at [501, 189] on button "n" at bounding box center [492, 188] width 30 height 30
click at [524, 188] on button "o" at bounding box center [538, 188] width 30 height 30
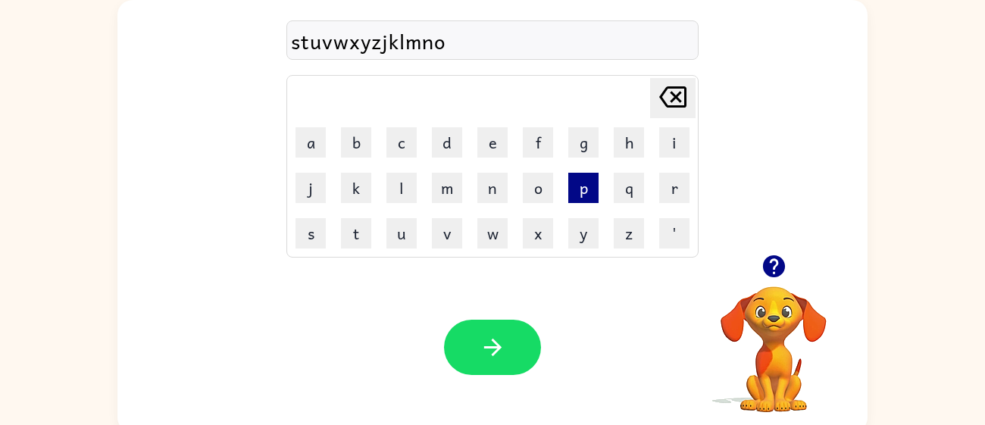
click at [568, 192] on button "p" at bounding box center [583, 188] width 30 height 30
click at [621, 189] on button "q" at bounding box center [629, 188] width 30 height 30
click at [685, 188] on button "r" at bounding box center [674, 188] width 30 height 30
click at [666, 155] on button "i" at bounding box center [674, 142] width 30 height 30
click at [653, 147] on td "i" at bounding box center [674, 142] width 44 height 44
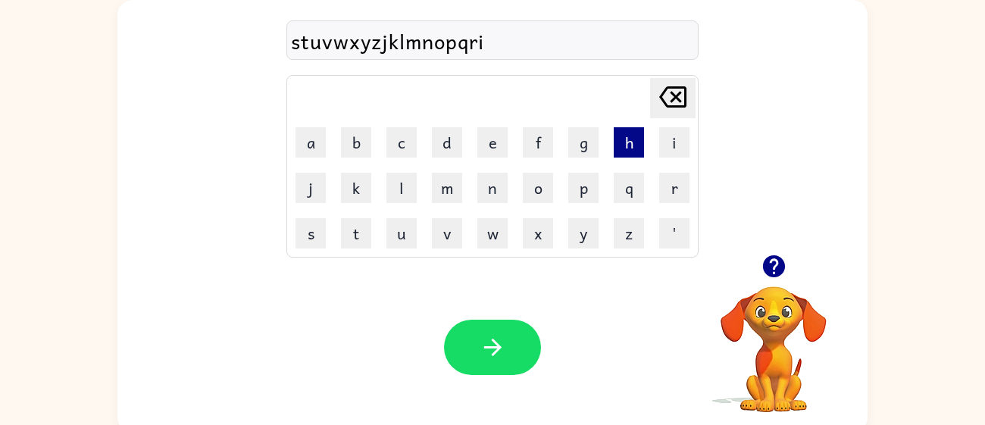
click at [637, 133] on button "h" at bounding box center [629, 142] width 30 height 30
click at [575, 135] on button "g" at bounding box center [583, 142] width 30 height 30
click at [505, 139] on button "e" at bounding box center [492, 142] width 30 height 30
click at [439, 144] on button "d" at bounding box center [447, 142] width 30 height 30
click at [404, 127] on button "c" at bounding box center [401, 142] width 30 height 30
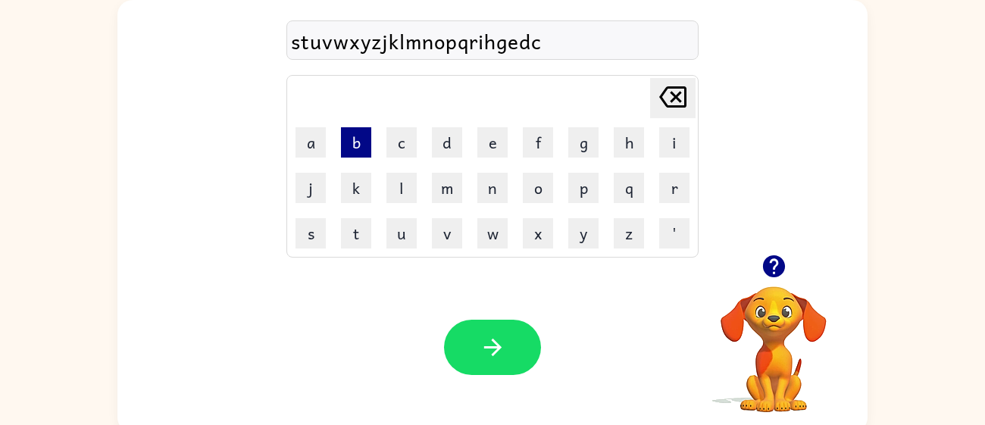
click at [349, 140] on button "b" at bounding box center [356, 142] width 30 height 30
click at [324, 156] on button "a" at bounding box center [311, 142] width 30 height 30
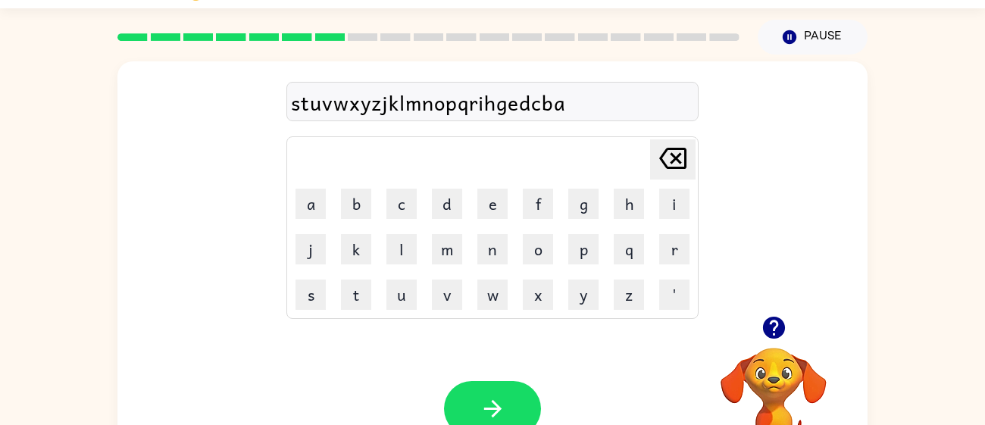
scroll to position [29, 0]
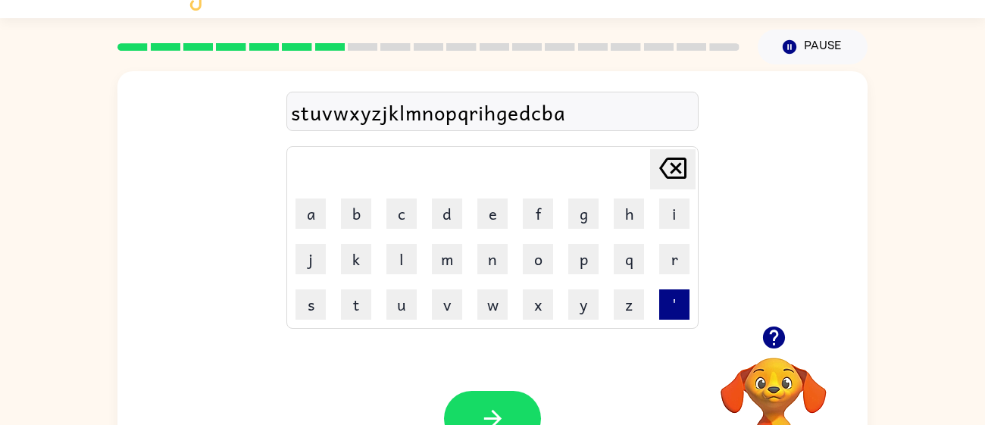
click at [687, 308] on button "'" at bounding box center [674, 304] width 30 height 30
click at [480, 397] on button "button" at bounding box center [492, 418] width 97 height 55
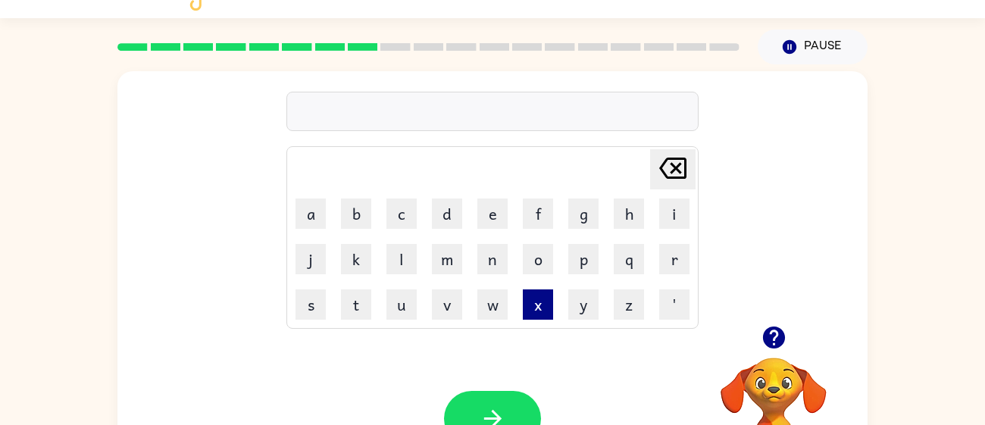
click at [545, 302] on button "x" at bounding box center [538, 304] width 30 height 30
click at [543, 204] on button "f" at bounding box center [538, 214] width 30 height 30
click at [599, 230] on td "g" at bounding box center [583, 214] width 44 height 44
click at [593, 286] on td "y" at bounding box center [583, 305] width 44 height 44
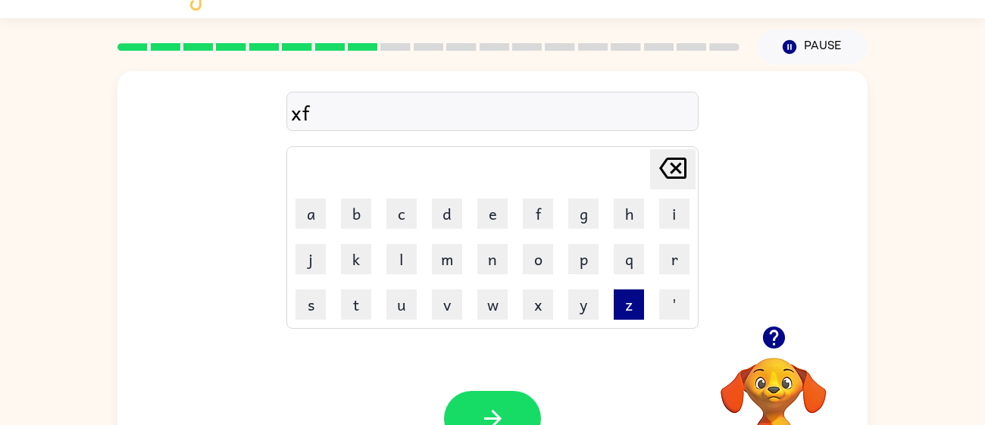
click at [618, 309] on button "z" at bounding box center [629, 304] width 30 height 30
click at [552, 295] on button "x" at bounding box center [538, 304] width 30 height 30
click at [513, 241] on td "n" at bounding box center [493, 259] width 44 height 44
click at [505, 265] on button "n" at bounding box center [492, 259] width 30 height 30
click at [545, 300] on button "x" at bounding box center [538, 304] width 30 height 30
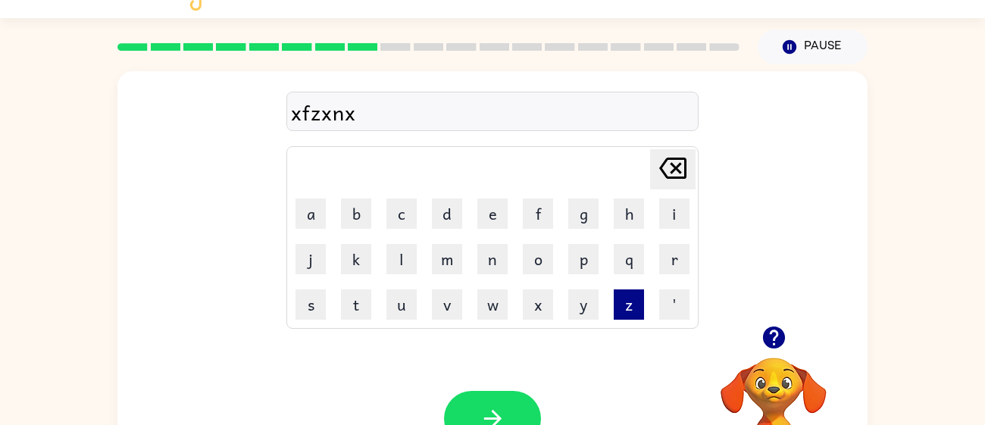
click at [630, 312] on button "z" at bounding box center [629, 304] width 30 height 30
click at [660, 229] on td "i" at bounding box center [674, 214] width 44 height 44
click at [662, 245] on button "r" at bounding box center [674, 259] width 30 height 30
click at [628, 264] on button "q" at bounding box center [629, 259] width 30 height 30
click at [620, 270] on button "q" at bounding box center [629, 259] width 30 height 30
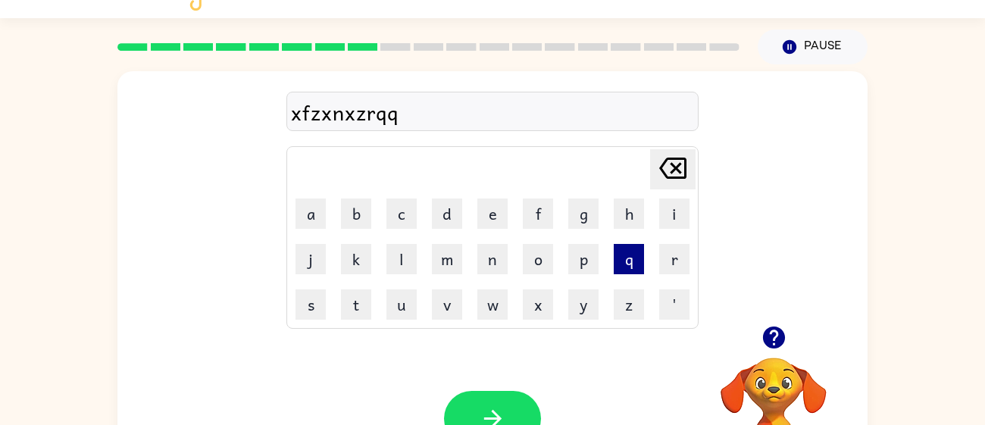
click at [615, 270] on button "q" at bounding box center [629, 259] width 30 height 30
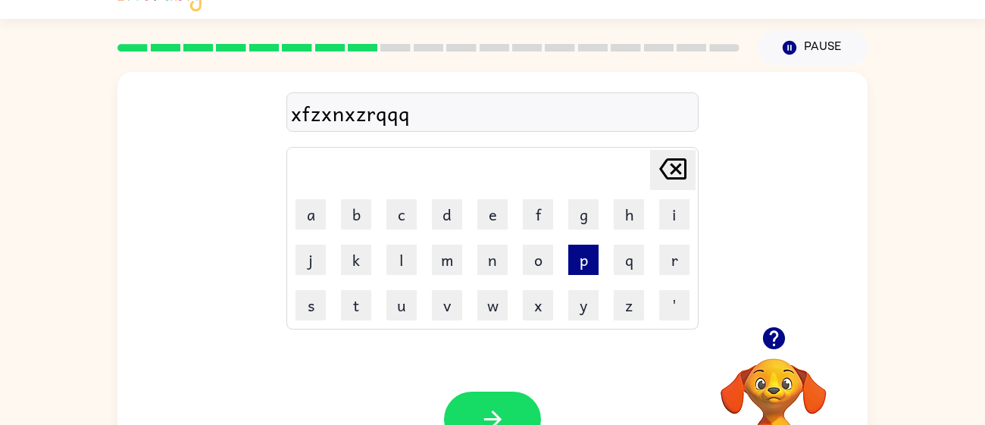
scroll to position [27, 0]
click at [598, 261] on button "p" at bounding box center [583, 260] width 30 height 30
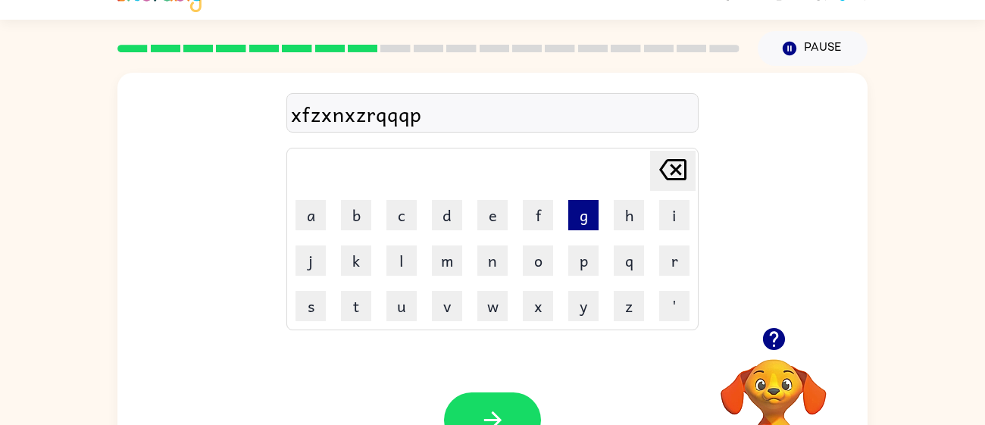
click at [579, 227] on button "g" at bounding box center [583, 215] width 30 height 30
click at [494, 314] on button "w" at bounding box center [492, 306] width 30 height 30
click at [480, 414] on icon "button" at bounding box center [493, 420] width 27 height 27
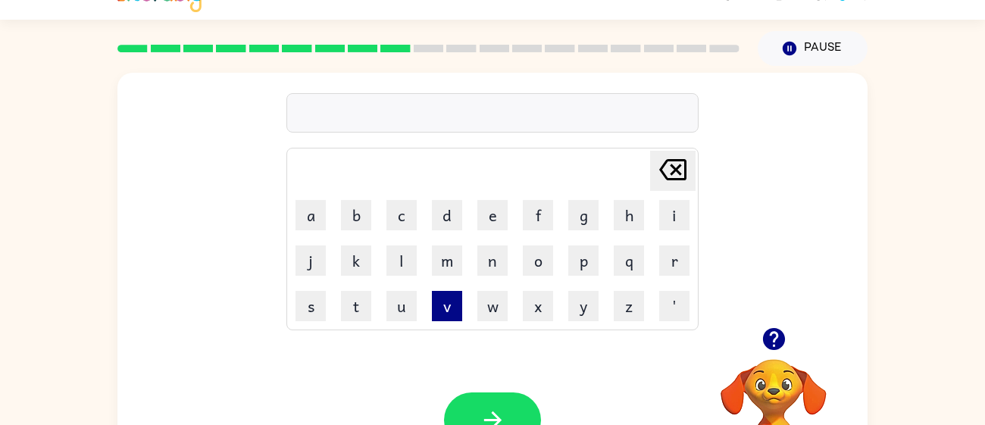
click at [444, 298] on button "v" at bounding box center [447, 306] width 30 height 30
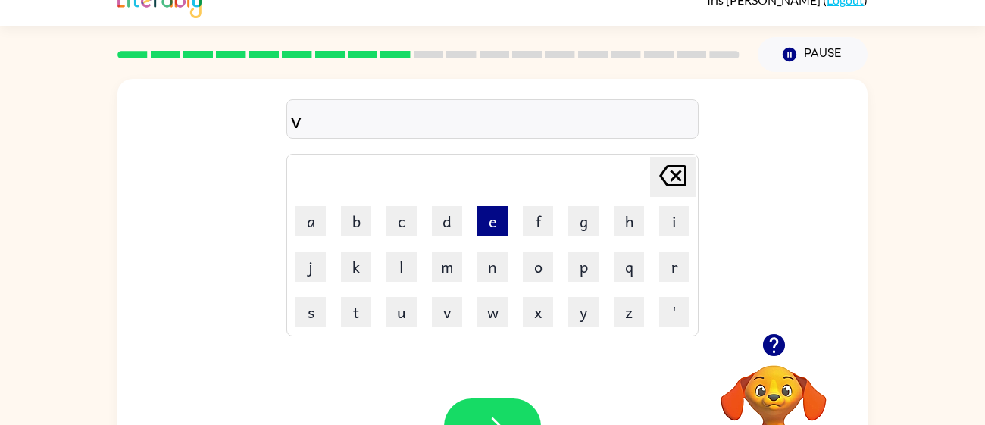
click at [506, 222] on button "e" at bounding box center [492, 221] width 30 height 30
click at [526, 221] on button "f" at bounding box center [538, 221] width 30 height 30
click at [539, 275] on button "o" at bounding box center [538, 267] width 30 height 30
click at [392, 271] on button "l" at bounding box center [401, 267] width 30 height 30
click at [344, 252] on button "k" at bounding box center [356, 267] width 30 height 30
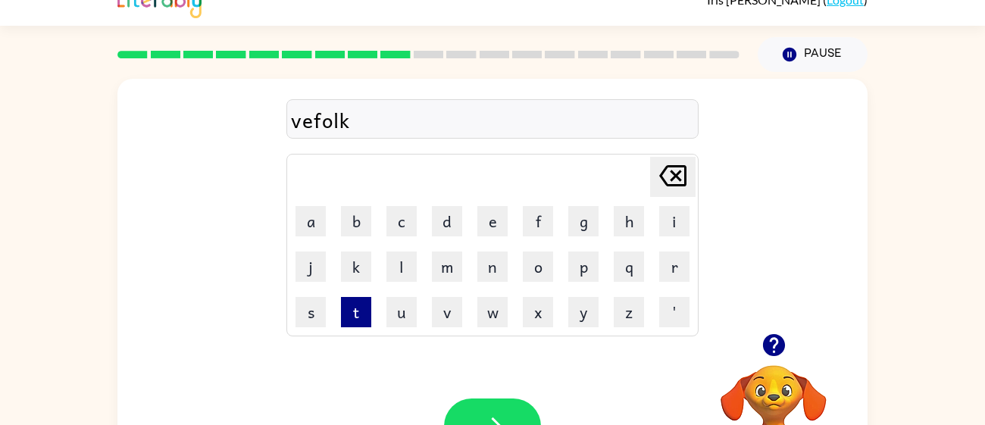
click at [344, 314] on button "t" at bounding box center [356, 312] width 30 height 30
click at [313, 312] on button "s" at bounding box center [311, 312] width 30 height 30
click at [326, 314] on td "s" at bounding box center [311, 312] width 44 height 44
click at [328, 253] on td "j" at bounding box center [311, 267] width 44 height 44
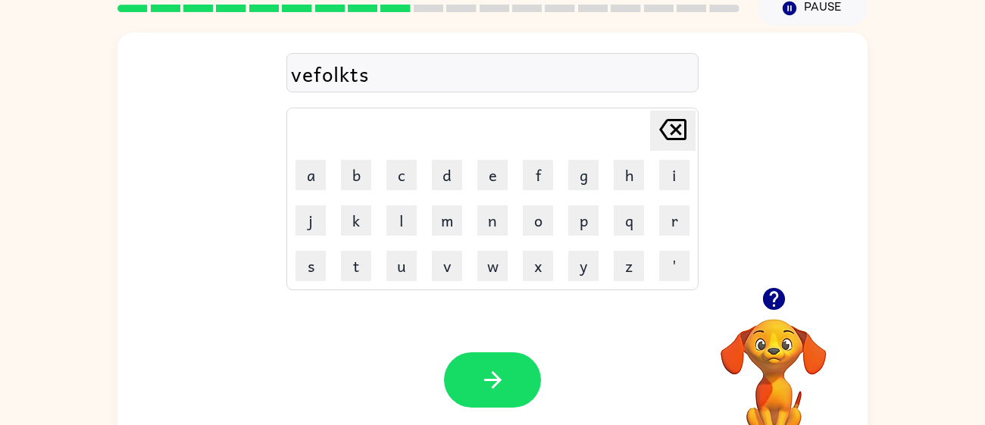
scroll to position [68, 0]
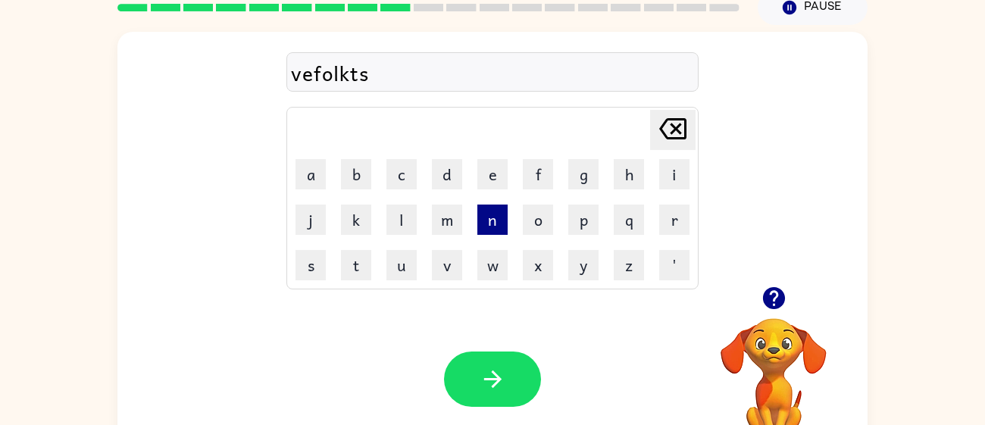
click at [497, 214] on button "n" at bounding box center [492, 220] width 30 height 30
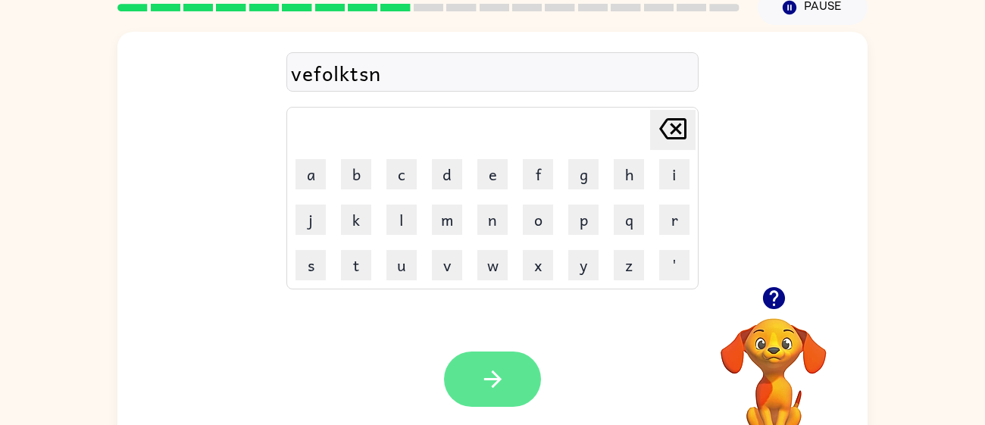
click at [480, 375] on icon "button" at bounding box center [493, 379] width 27 height 27
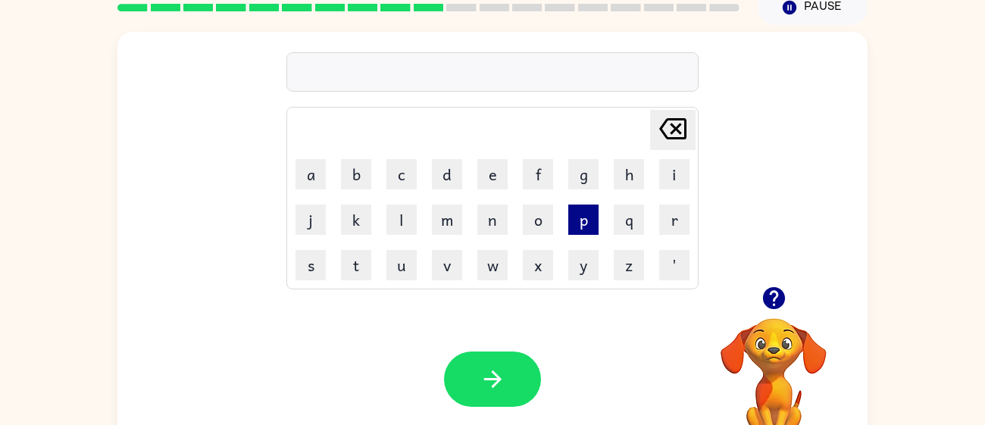
click at [583, 226] on button "p" at bounding box center [583, 220] width 30 height 30
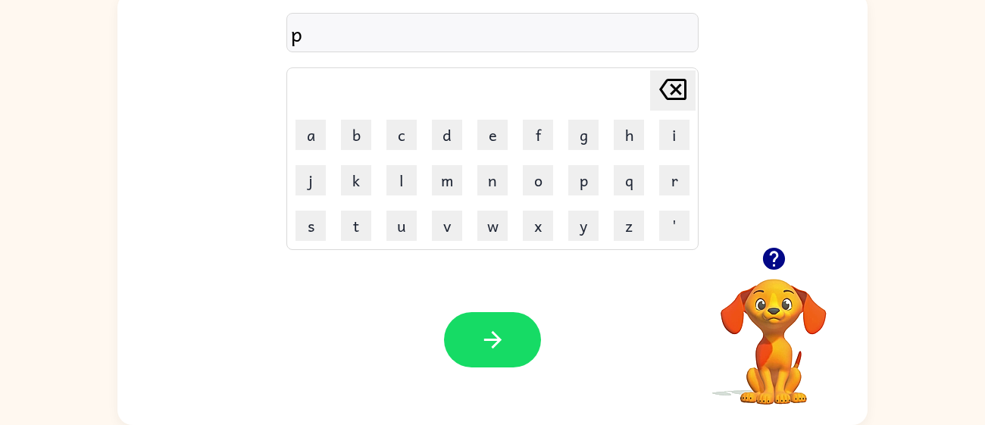
click at [445, 242] on td "v" at bounding box center [447, 226] width 44 height 44
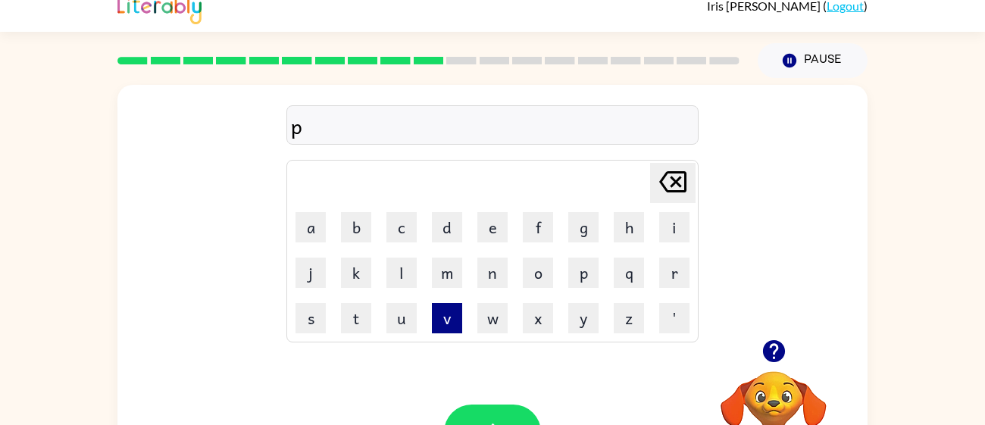
scroll to position [0, 0]
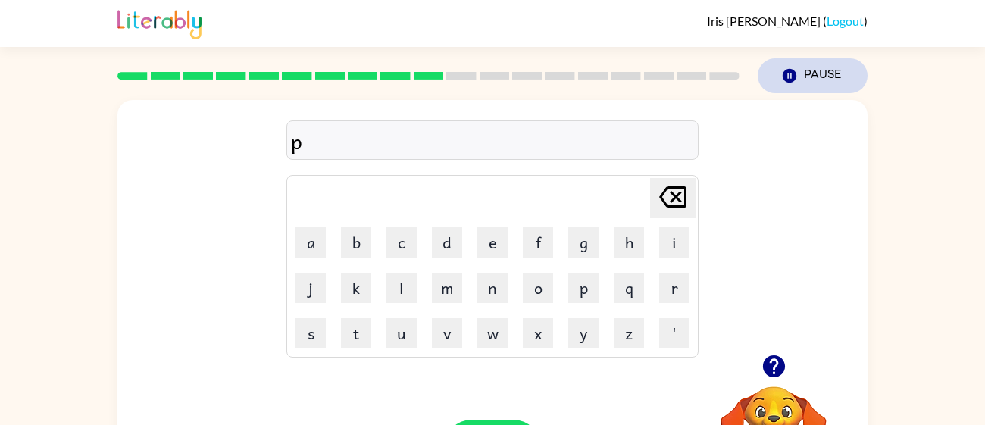
click at [839, 71] on button "Pause Pause" at bounding box center [813, 75] width 110 height 35
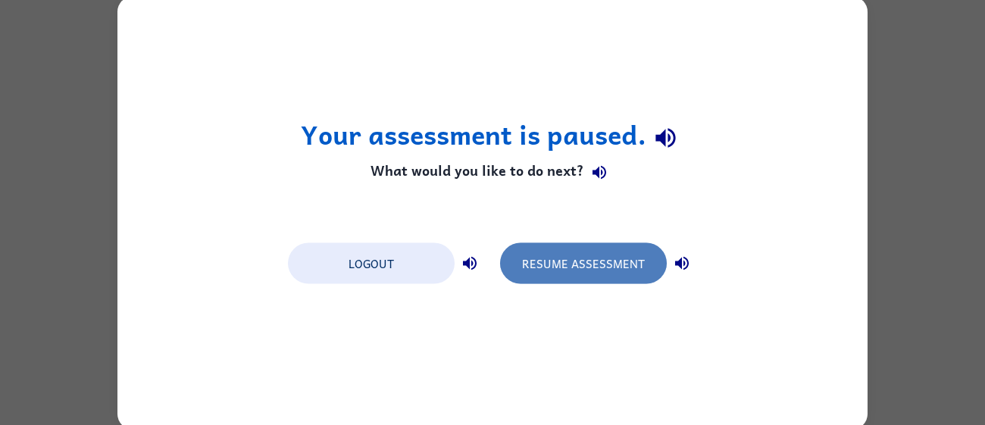
click at [635, 246] on button "Resume Assessment" at bounding box center [583, 262] width 167 height 41
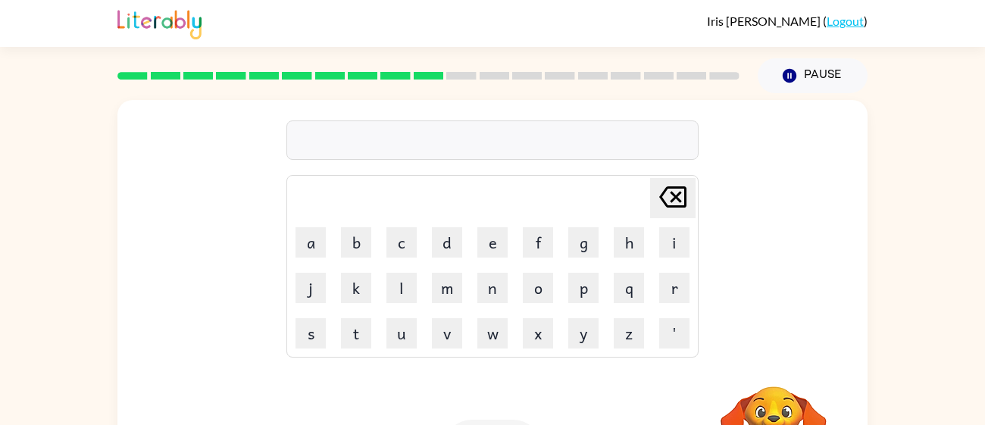
click at [642, 258] on td "h" at bounding box center [629, 242] width 44 height 44
click at [586, 294] on button "p" at bounding box center [583, 288] width 30 height 30
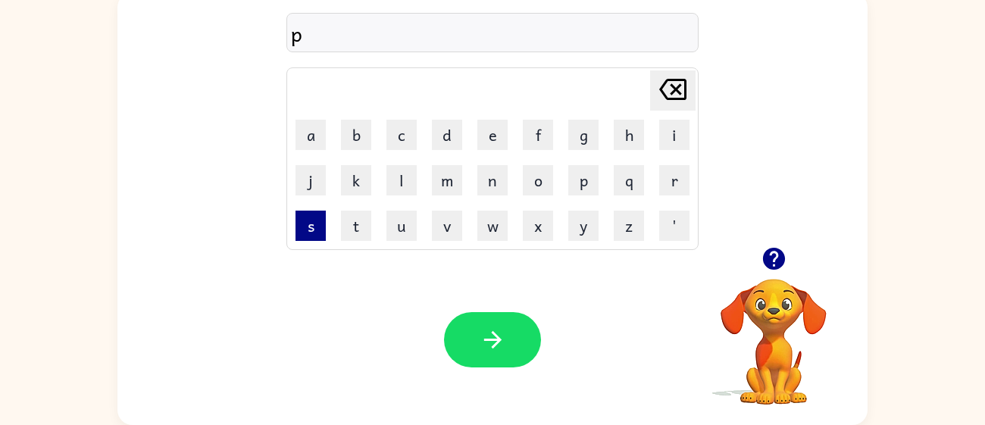
click at [322, 217] on button "s" at bounding box center [311, 226] width 30 height 30
type button "s"
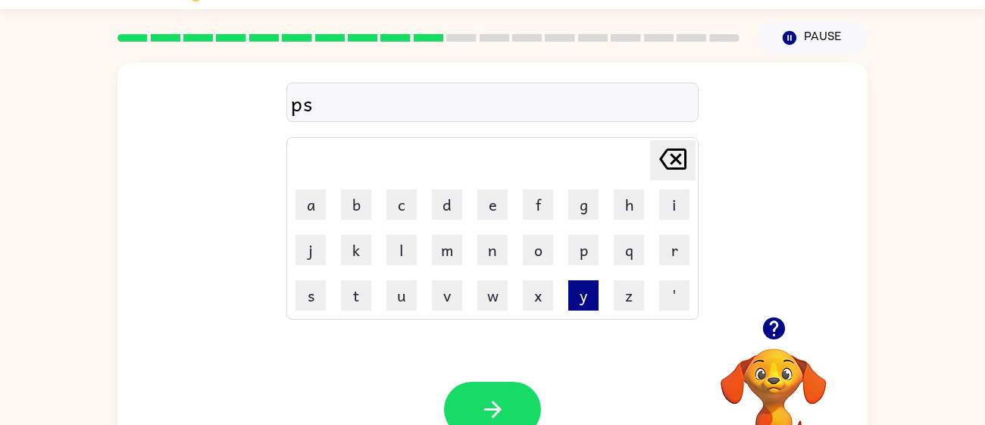
scroll to position [0, 0]
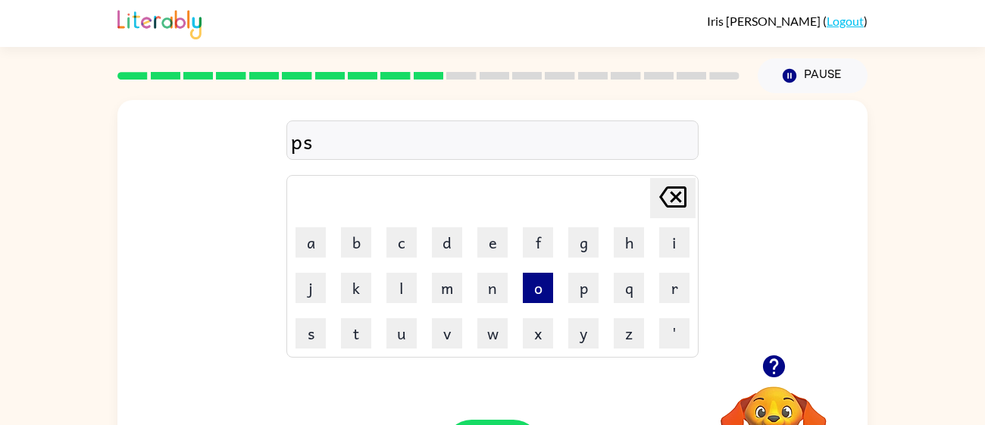
click at [540, 290] on button "o" at bounding box center [538, 288] width 30 height 30
click at [306, 341] on button "s" at bounding box center [311, 333] width 30 height 30
click at [538, 335] on button "x" at bounding box center [538, 333] width 30 height 30
type button "x"
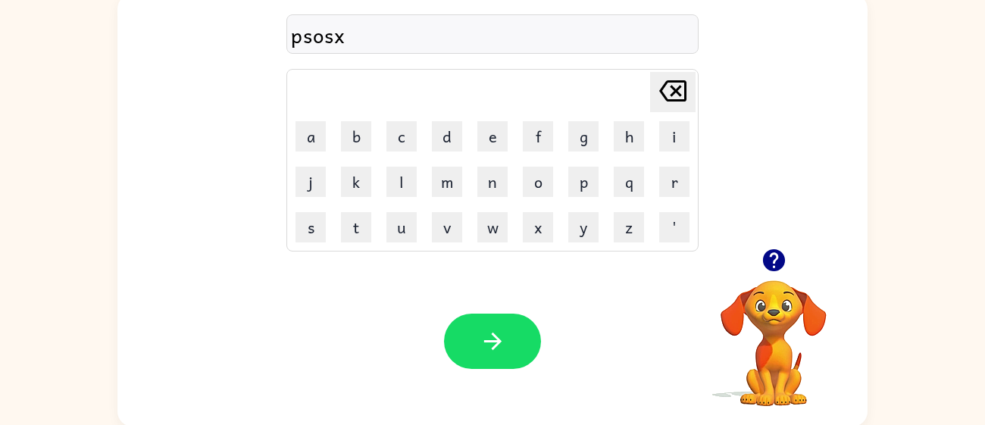
scroll to position [108, 0]
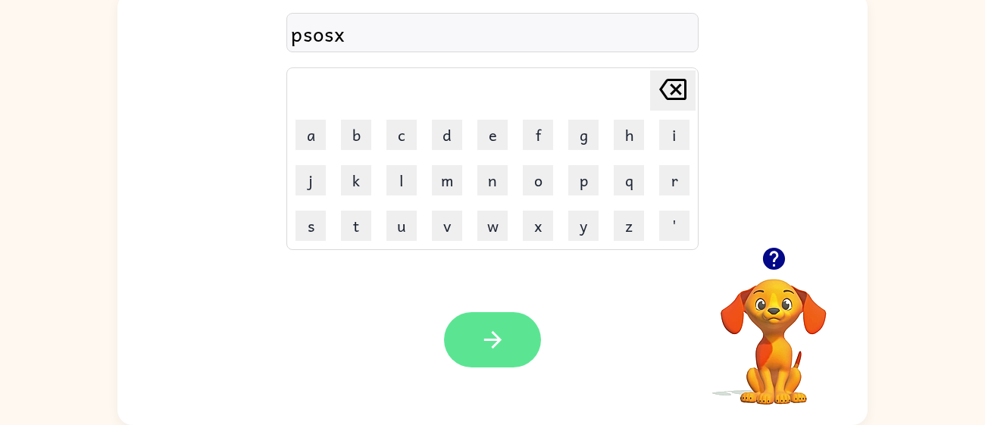
click at [518, 364] on button "button" at bounding box center [492, 339] width 97 height 55
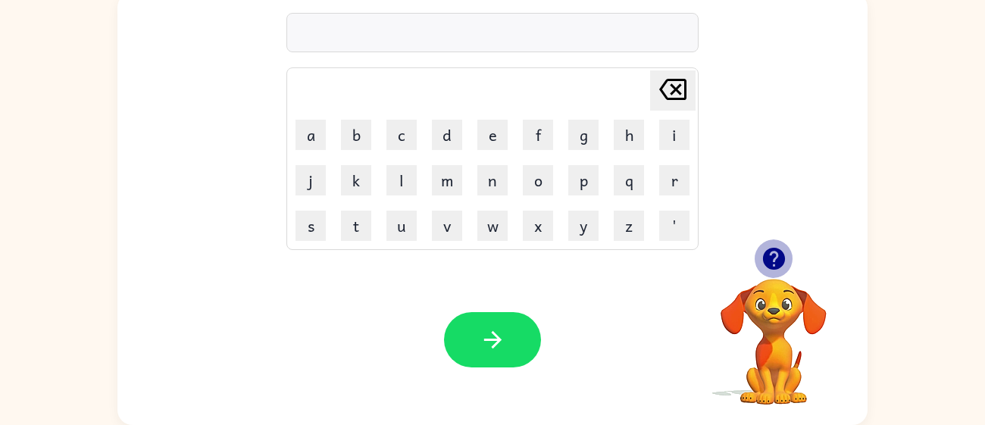
click at [766, 261] on icon "button" at bounding box center [773, 259] width 22 height 22
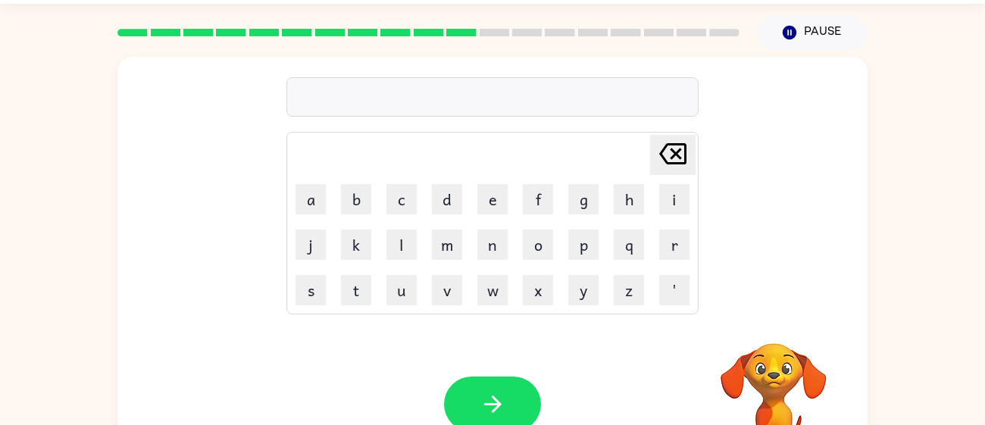
scroll to position [0, 0]
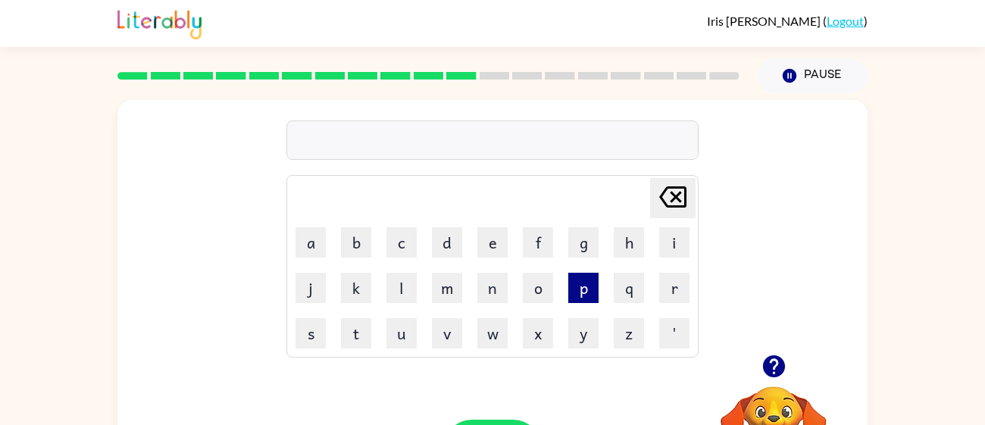
click at [595, 288] on button "p" at bounding box center [583, 288] width 30 height 30
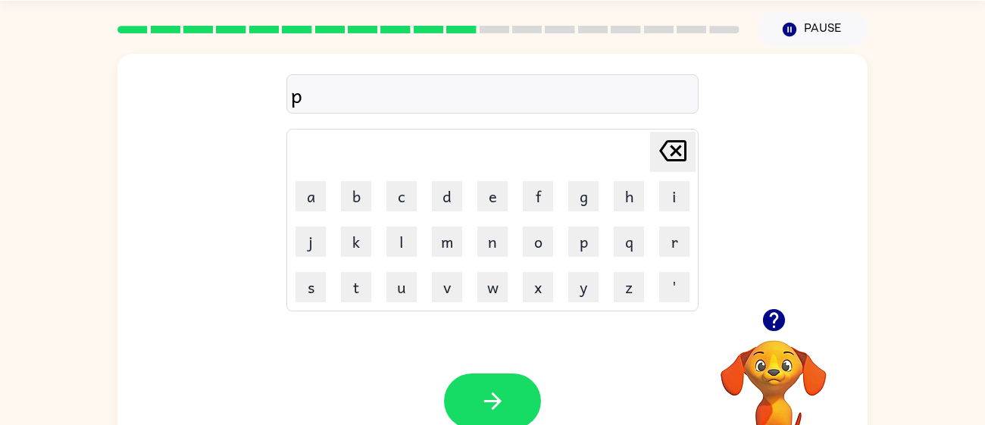
scroll to position [50, 0]
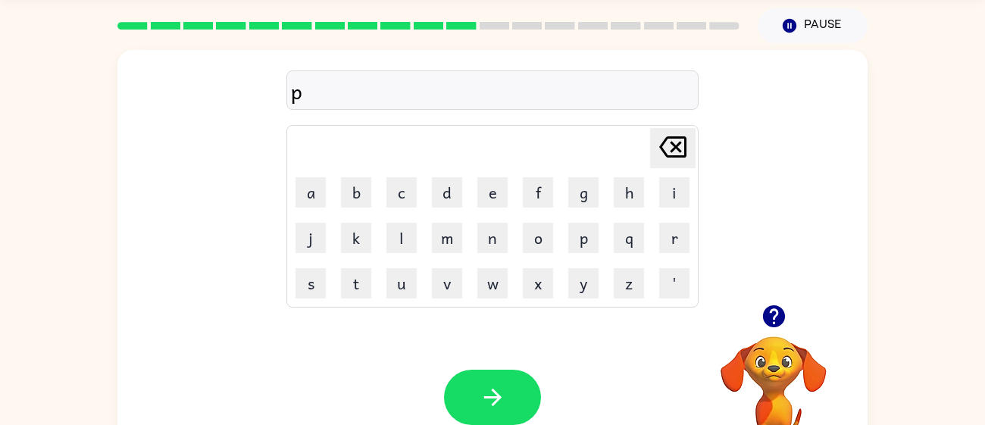
click at [669, 156] on icon at bounding box center [672, 146] width 27 height 21
click at [597, 208] on td "g" at bounding box center [583, 192] width 44 height 44
click at [580, 183] on button "g" at bounding box center [583, 192] width 30 height 30
click at [668, 233] on button "r" at bounding box center [674, 238] width 30 height 30
click at [668, 224] on button "r" at bounding box center [674, 238] width 30 height 30
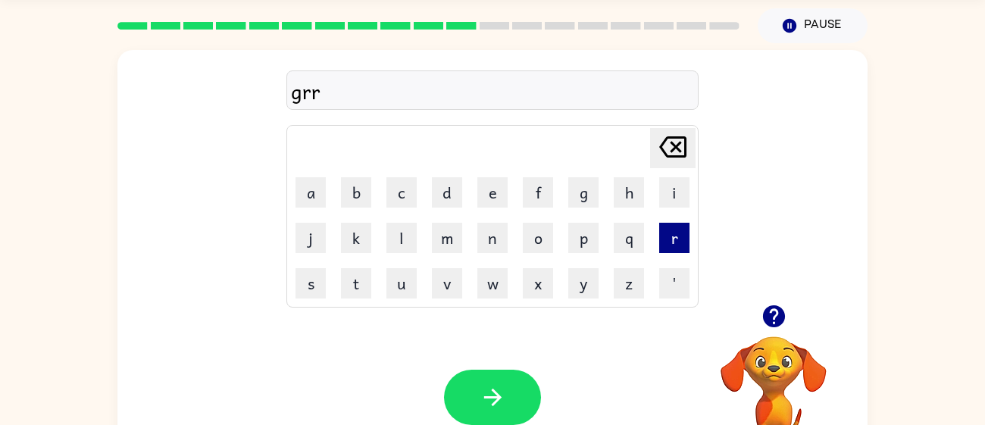
click at [668, 224] on button "r" at bounding box center [674, 238] width 30 height 30
click at [680, 144] on icon "Delete Delete last character input" at bounding box center [673, 147] width 36 height 36
drag, startPoint x: 749, startPoint y: 330, endPoint x: 741, endPoint y: 322, distance: 11.3
click at [741, 322] on div at bounding box center [774, 316] width 152 height 39
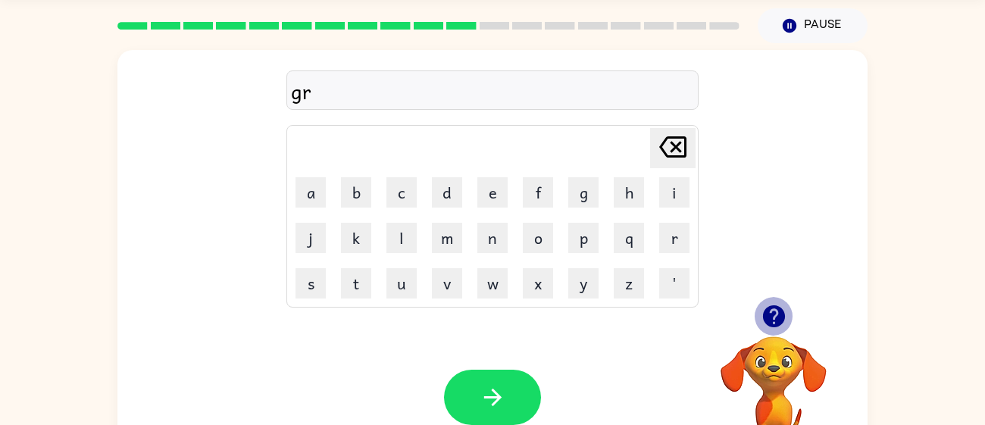
click at [775, 326] on icon "button" at bounding box center [773, 316] width 22 height 22
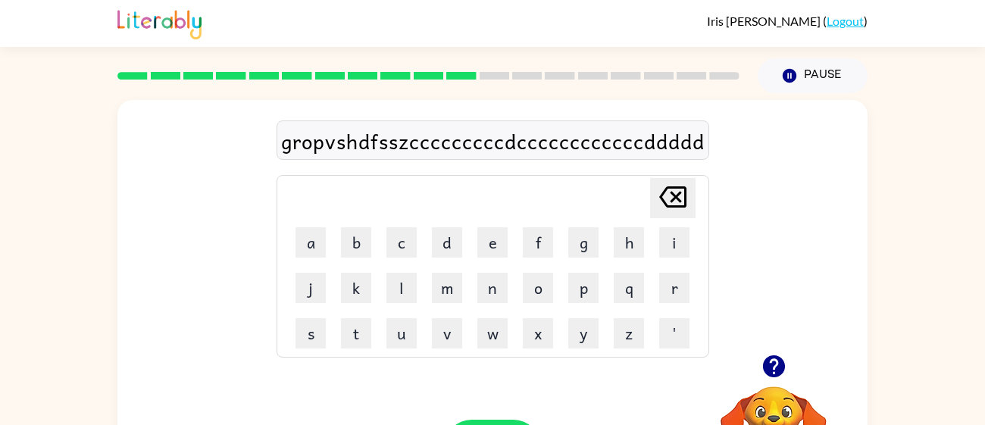
click at [686, 206] on icon "Delete Delete last character input" at bounding box center [673, 197] width 36 height 36
click at [678, 189] on icon at bounding box center [672, 196] width 27 height 21
click at [677, 184] on icon "Delete Delete last character input" at bounding box center [673, 197] width 36 height 36
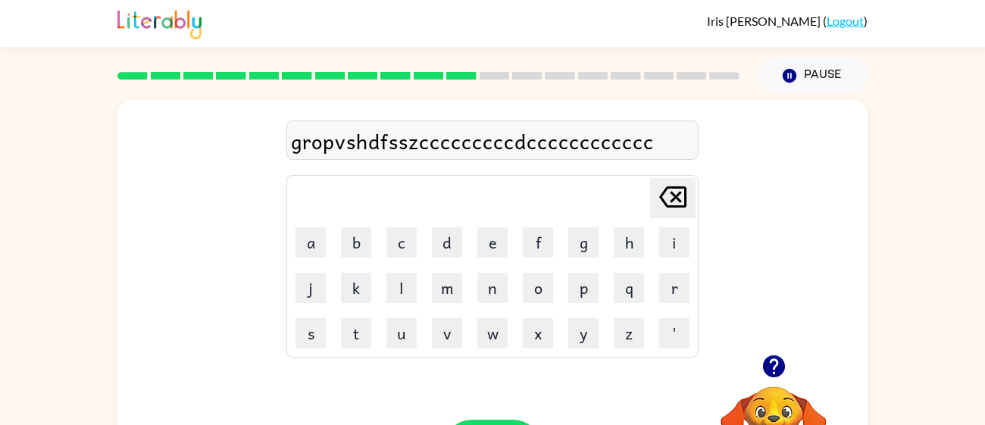
click at [677, 184] on icon "Delete Delete last character input" at bounding box center [673, 197] width 36 height 36
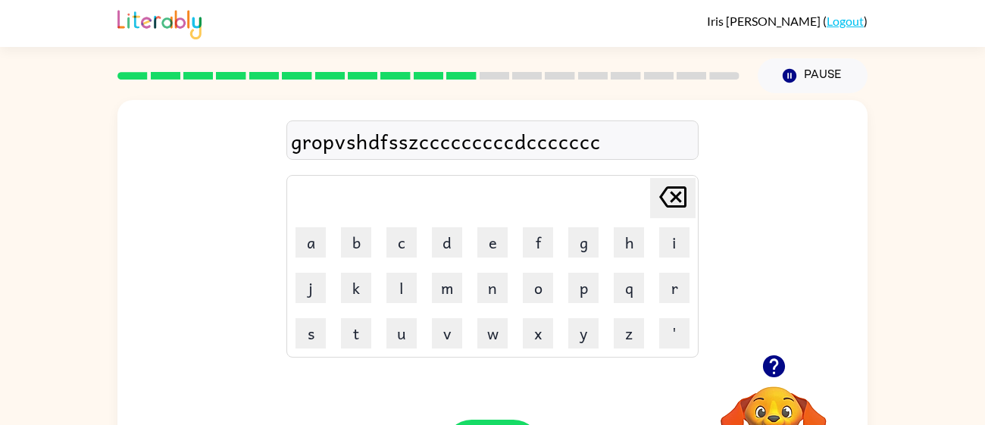
click at [678, 184] on icon "Delete Delete last character input" at bounding box center [673, 197] width 36 height 36
click at [678, 183] on icon "Delete Delete last character input" at bounding box center [673, 197] width 36 height 36
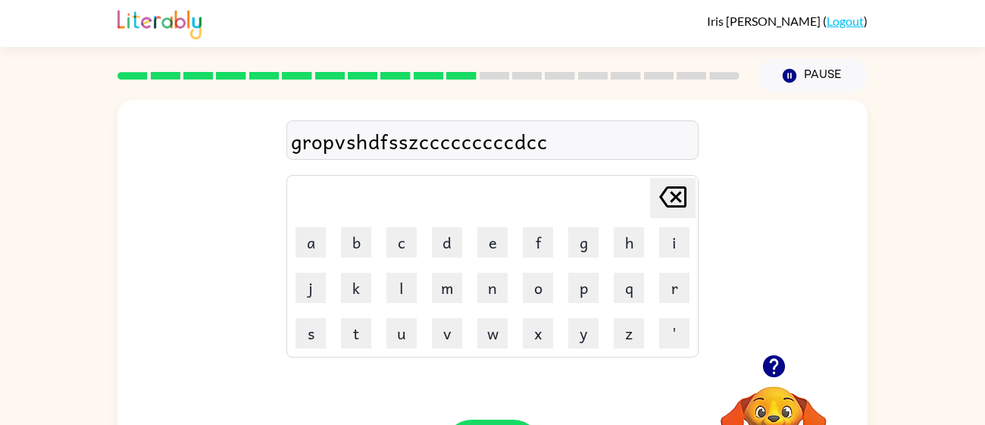
click at [678, 183] on icon "Delete Delete last character input" at bounding box center [673, 197] width 36 height 36
drag, startPoint x: 677, startPoint y: 183, endPoint x: 599, endPoint y: -69, distance: 263.2
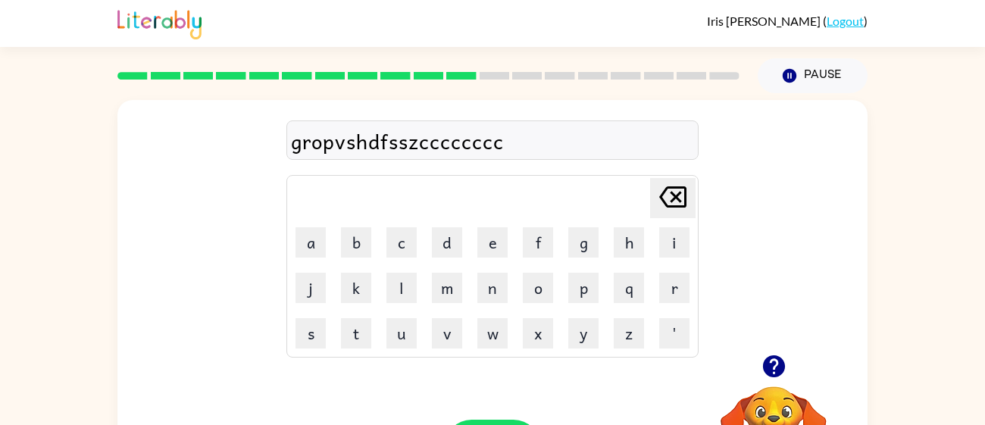
click at [599, 0] on html "Iris Flores Villegas ( Logout ) Pause Pause gropvshdfsszcccccccc Delete Delete …" at bounding box center [492, 266] width 985 height 533
click at [678, 187] on icon at bounding box center [672, 196] width 27 height 21
click at [678, 186] on icon at bounding box center [672, 196] width 27 height 21
click at [678, 187] on icon at bounding box center [672, 196] width 27 height 21
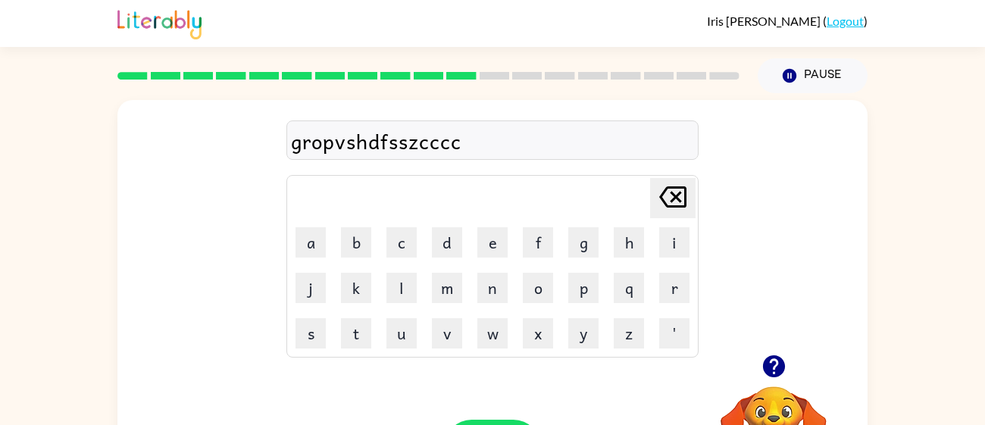
click at [678, 187] on icon at bounding box center [672, 196] width 27 height 21
click at [678, 188] on icon at bounding box center [672, 196] width 27 height 21
click at [681, 227] on button "i" at bounding box center [674, 242] width 30 height 30
type button "i"
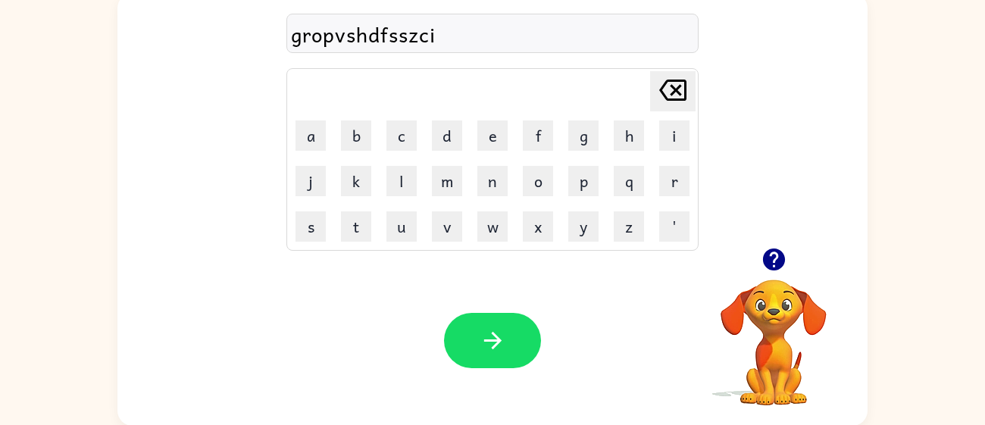
scroll to position [108, 0]
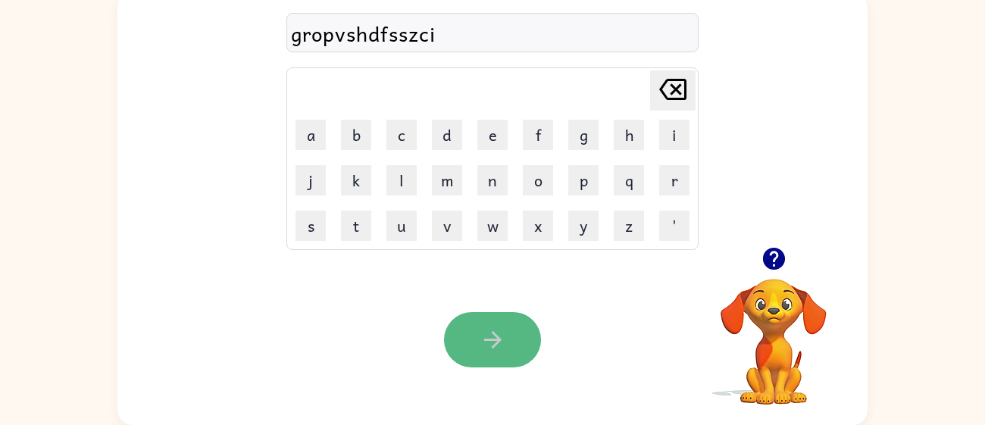
click at [468, 339] on button "button" at bounding box center [492, 339] width 97 height 55
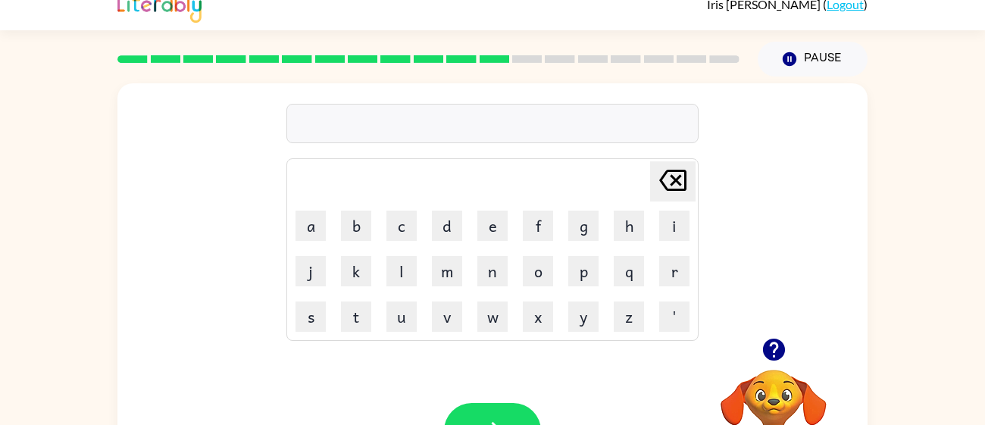
scroll to position [0, 0]
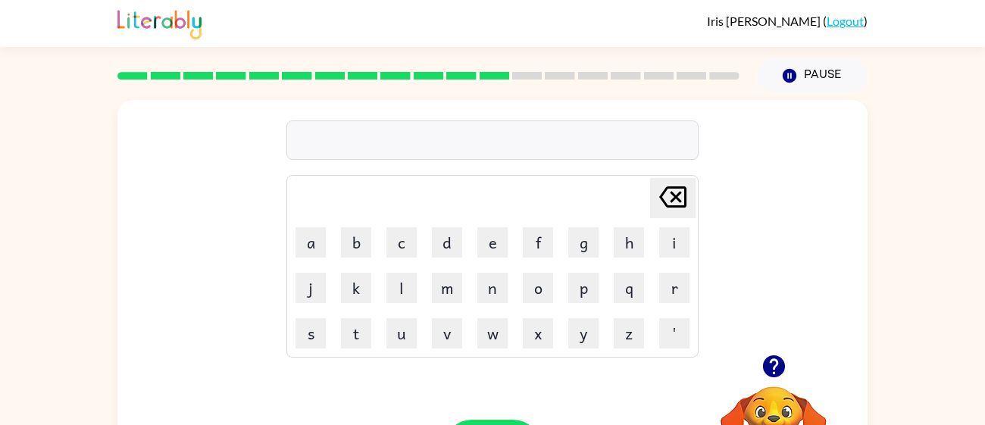
click at [355, 257] on button "b" at bounding box center [356, 242] width 30 height 30
click at [351, 265] on table "Delete Delete last character input a b c d e f g h i j k l m n o p q r s t u v …" at bounding box center [492, 266] width 411 height 181
click at [355, 292] on button "k" at bounding box center [356, 288] width 30 height 30
click at [358, 324] on button "t" at bounding box center [356, 333] width 30 height 30
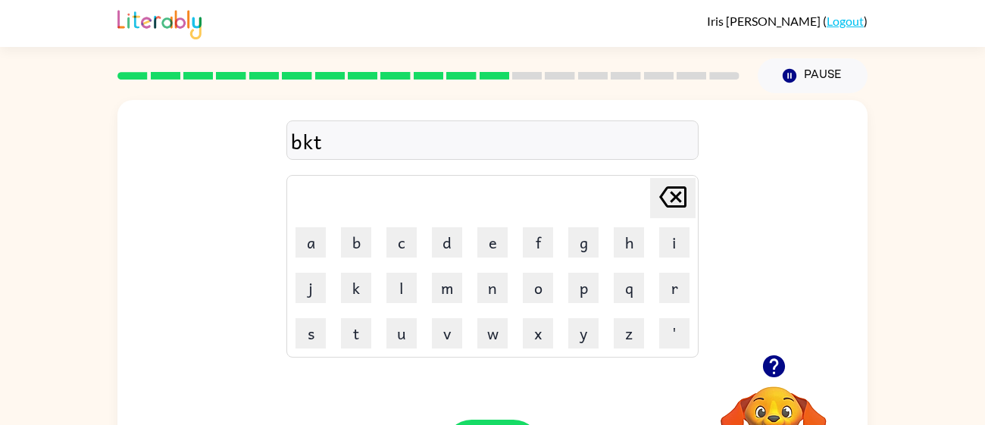
click at [451, 317] on td "v" at bounding box center [447, 333] width 44 height 44
click at [451, 320] on button "v" at bounding box center [447, 333] width 30 height 30
click at [451, 323] on button "v" at bounding box center [447, 333] width 30 height 30
click at [305, 296] on button "j" at bounding box center [311, 288] width 30 height 30
click at [308, 321] on button "s" at bounding box center [311, 333] width 30 height 30
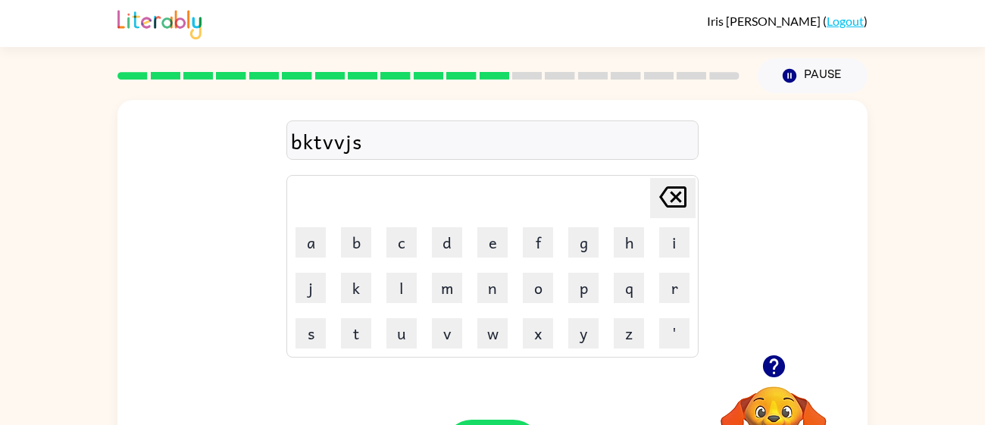
type button "s"
click at [296, 334] on button "s" at bounding box center [311, 333] width 30 height 30
click at [429, 330] on td "v" at bounding box center [447, 333] width 44 height 44
click at [811, 142] on div "bktvvjssvrt Delete Delete last character input a b c d e f g h i j k l m n o p …" at bounding box center [492, 227] width 750 height 255
click at [690, 202] on button "Delete Delete last character input" at bounding box center [672, 198] width 45 height 40
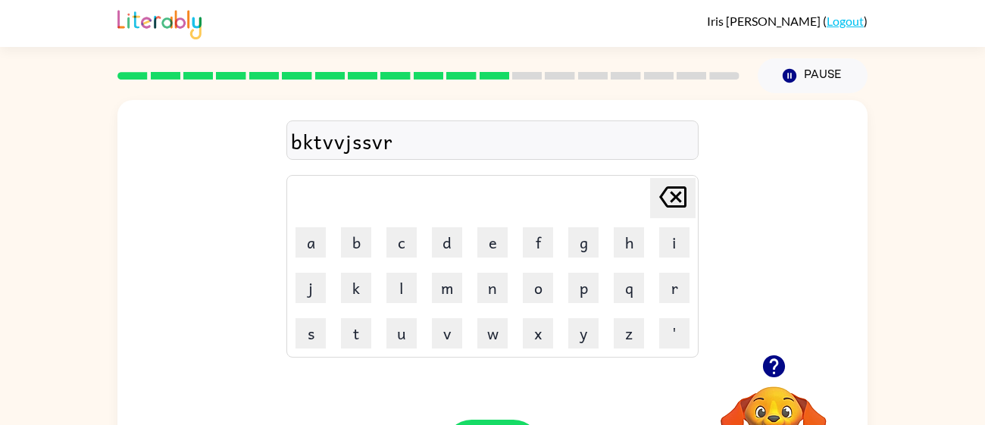
click at [699, 214] on div "bktvvjssvr Delete Delete last character input a b c d e f g h i j k l m n o p q…" at bounding box center [492, 227] width 750 height 255
click at [692, 209] on button "Delete Delete last character input" at bounding box center [672, 198] width 45 height 40
click at [702, 219] on div "bktvvjssv Delete Delete last character input a b c d e f g h i j k l m n o p q …" at bounding box center [492, 227] width 750 height 255
click at [686, 206] on icon "Delete Delete last character input" at bounding box center [673, 197] width 36 height 36
click at [686, 211] on icon "Delete Delete last character input" at bounding box center [673, 197] width 36 height 36
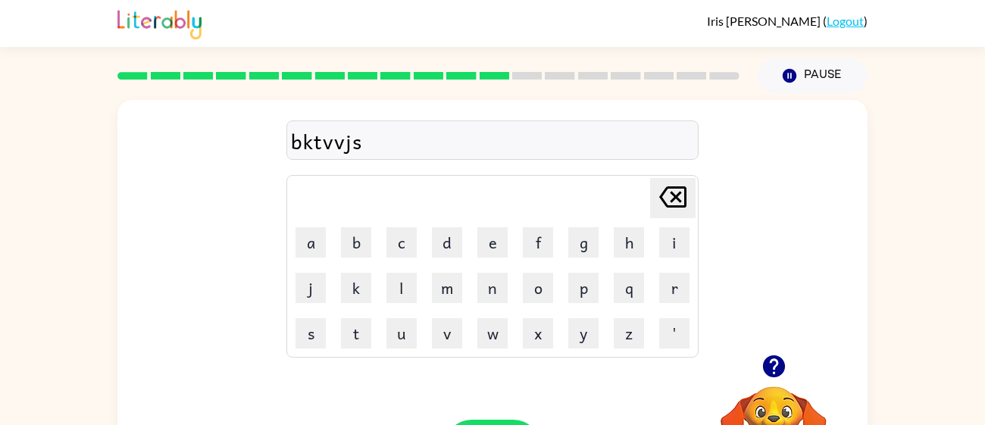
click at [686, 211] on icon "Delete Delete last character input" at bounding box center [673, 197] width 36 height 36
click at [710, 245] on div "bktvvj Delete Delete last character input a b c d e f g h i j k l m n o p q r s…" at bounding box center [492, 227] width 750 height 255
click at [630, 159] on div "bktvvj" at bounding box center [492, 139] width 412 height 39
click at [686, 197] on icon "Delete Delete last character input" at bounding box center [673, 197] width 36 height 36
click at [686, 198] on icon "Delete Delete last character input" at bounding box center [673, 197] width 36 height 36
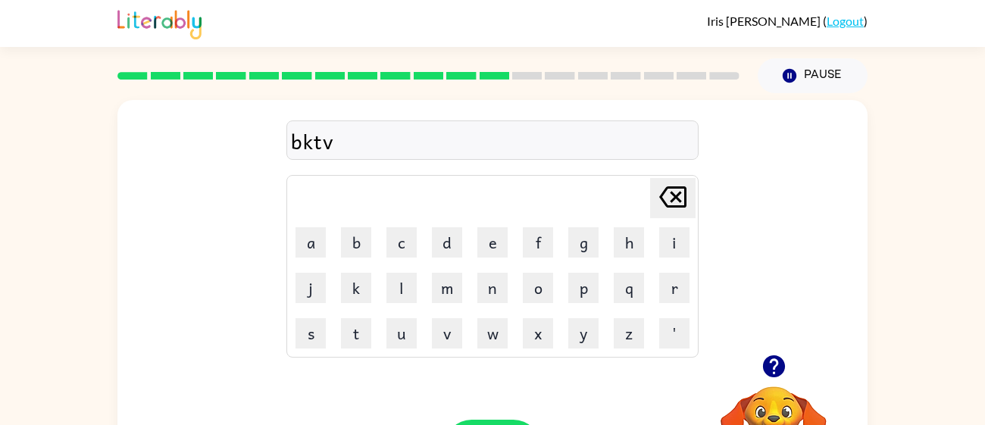
click at [686, 197] on icon "Delete Delete last character input" at bounding box center [673, 197] width 36 height 36
click at [686, 199] on icon at bounding box center [672, 196] width 27 height 21
type button "delete"
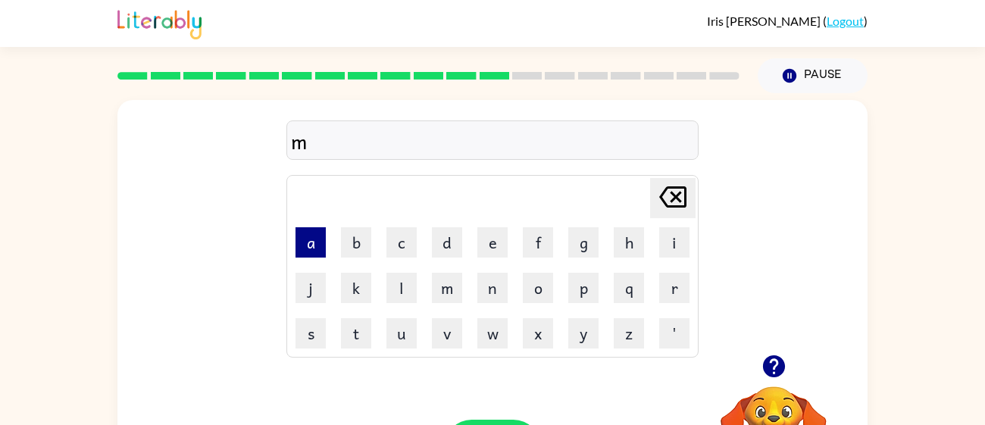
click at [322, 245] on button "a" at bounding box center [311, 242] width 30 height 30
click at [338, 267] on td "k" at bounding box center [356, 288] width 44 height 44
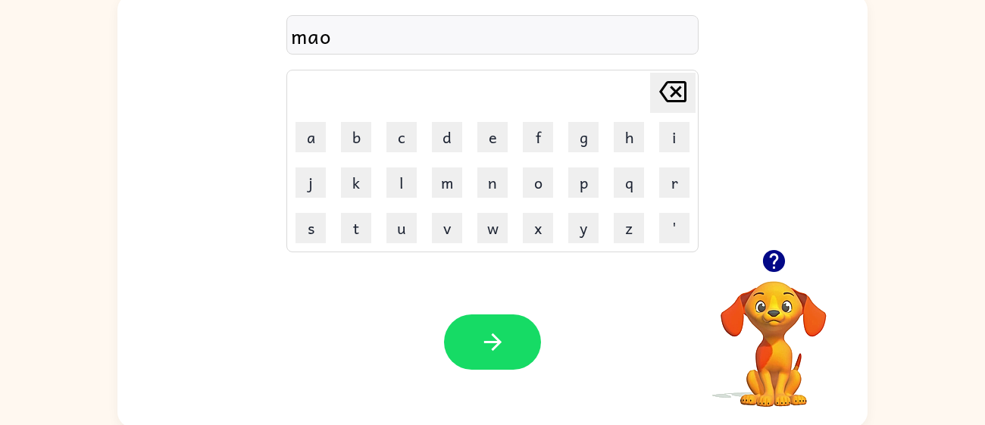
scroll to position [108, 0]
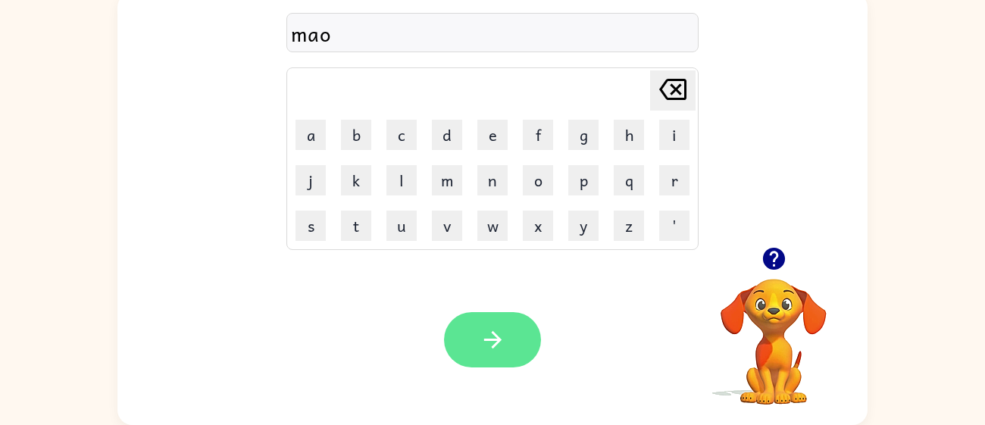
click at [500, 352] on icon "button" at bounding box center [493, 340] width 27 height 27
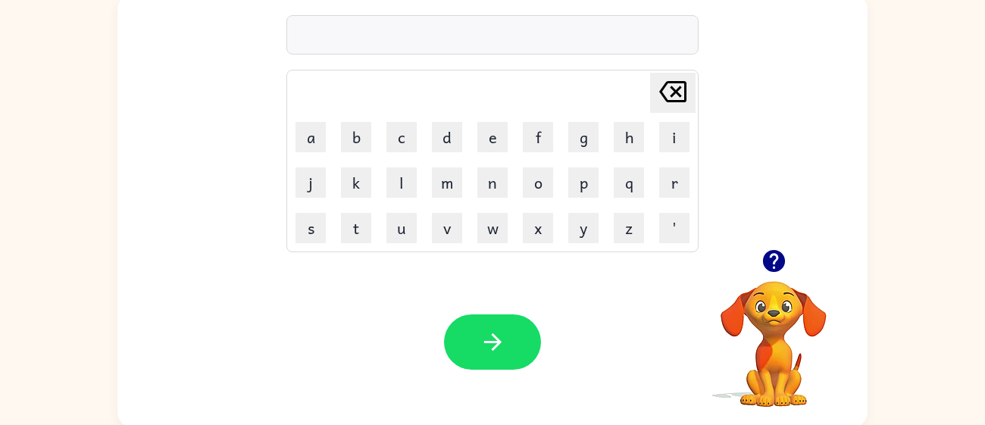
scroll to position [105, 0]
click at [776, 266] on icon "button" at bounding box center [773, 262] width 22 height 22
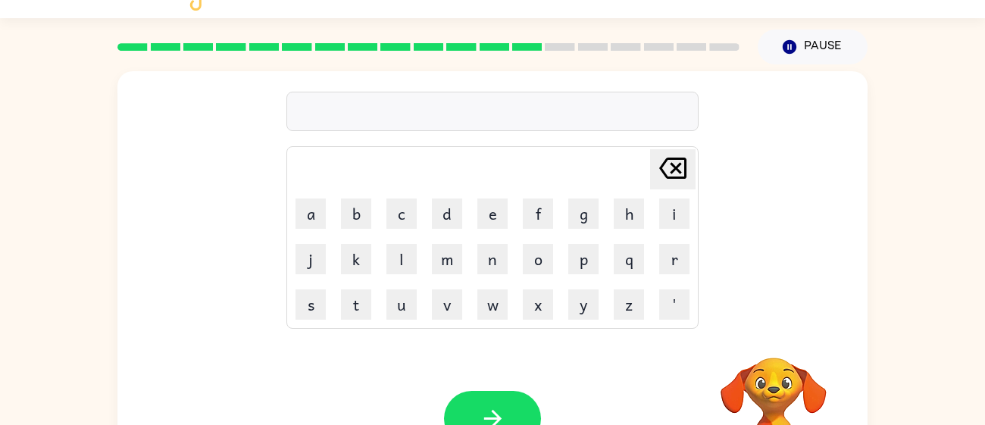
scroll to position [32, 0]
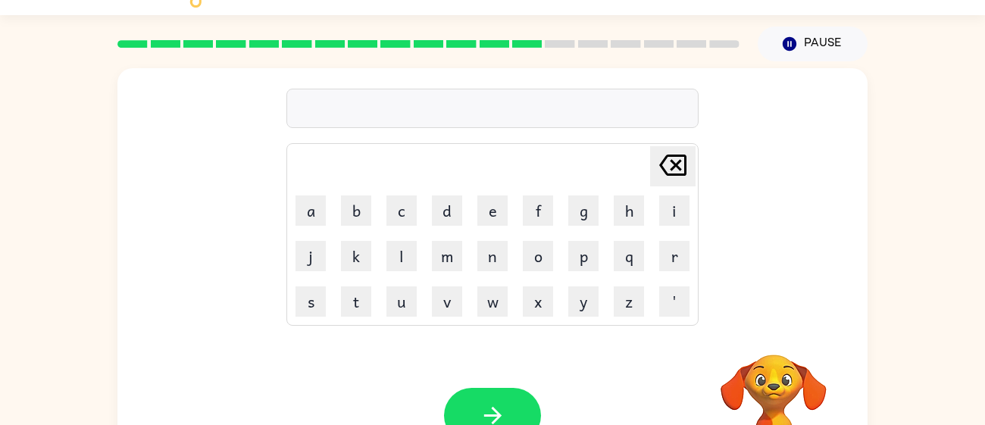
click at [515, 107] on div at bounding box center [492, 108] width 412 height 39
click at [414, 112] on div at bounding box center [492, 108] width 412 height 39
click at [358, 249] on button "k" at bounding box center [356, 256] width 30 height 30
click at [388, 256] on button "l" at bounding box center [401, 256] width 30 height 30
click at [452, 251] on button "m" at bounding box center [447, 256] width 30 height 30
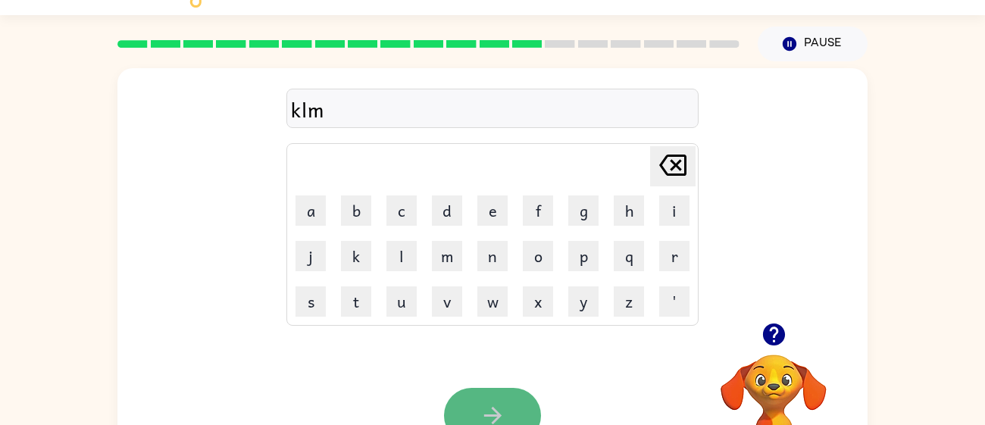
click at [500, 409] on icon "button" at bounding box center [493, 415] width 27 height 27
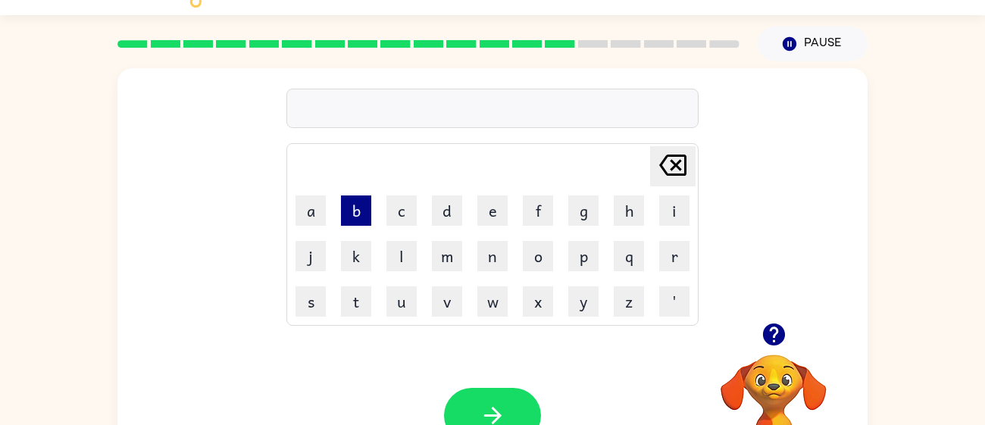
click at [346, 207] on button "b" at bounding box center [356, 210] width 30 height 30
click at [414, 197] on button "c" at bounding box center [401, 210] width 30 height 30
click at [445, 207] on button "d" at bounding box center [447, 210] width 30 height 30
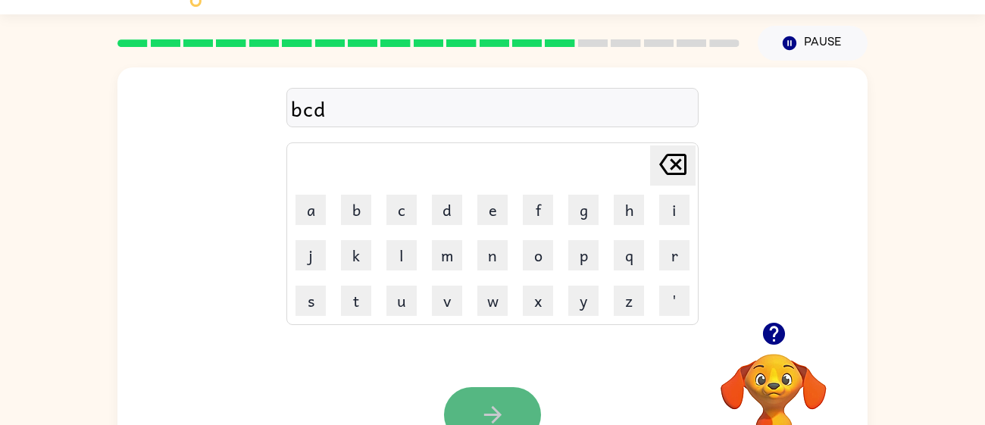
click at [518, 391] on button "button" at bounding box center [492, 414] width 97 height 55
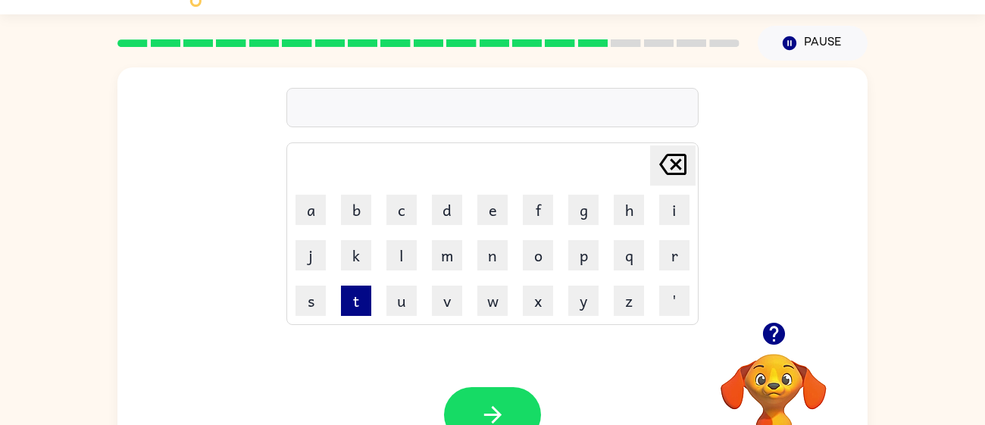
click at [367, 308] on button "t" at bounding box center [356, 301] width 30 height 30
click at [392, 305] on button "u" at bounding box center [401, 301] width 30 height 30
click at [449, 303] on button "v" at bounding box center [447, 301] width 30 height 30
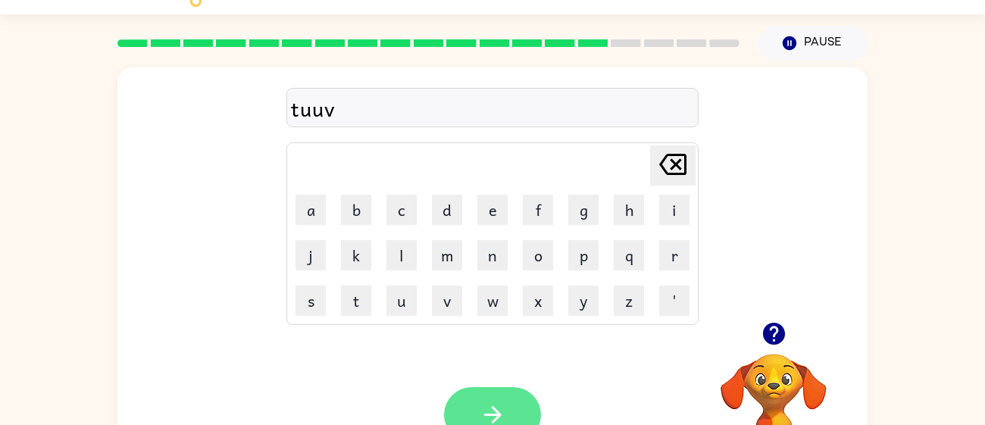
click at [508, 392] on button "button" at bounding box center [492, 414] width 97 height 55
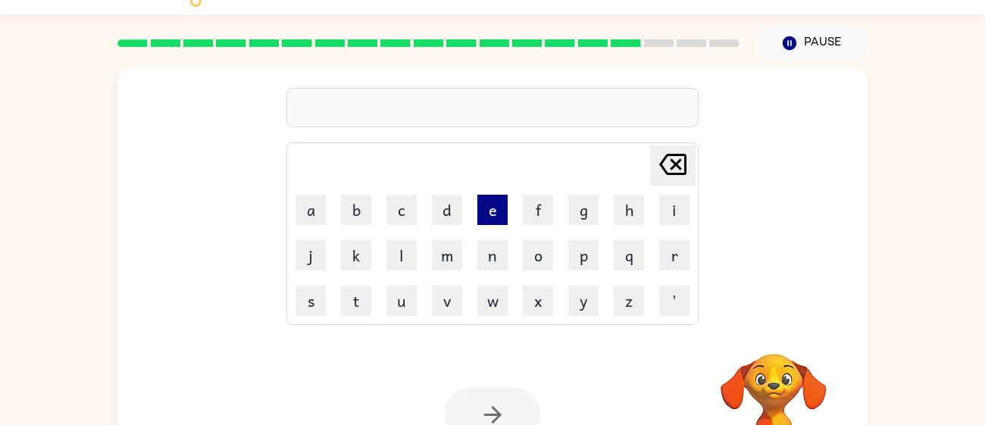
click at [494, 218] on button "e" at bounding box center [492, 210] width 30 height 30
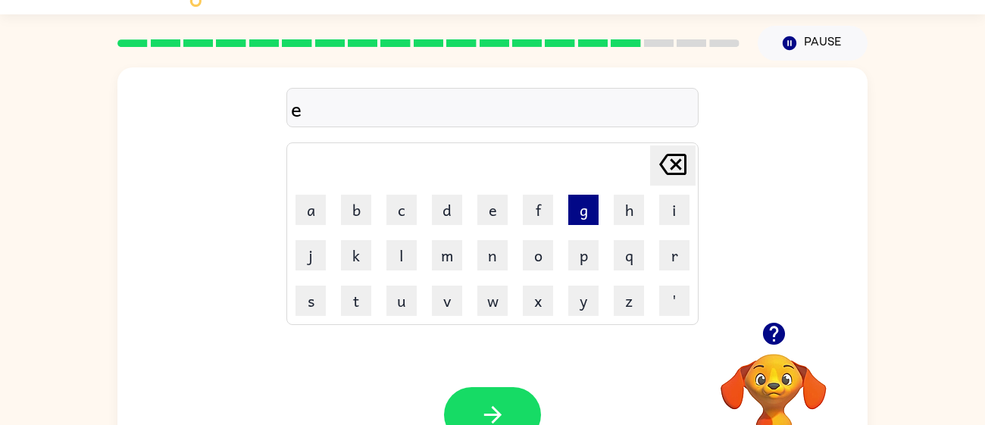
click at [593, 204] on button "g" at bounding box center [583, 210] width 30 height 30
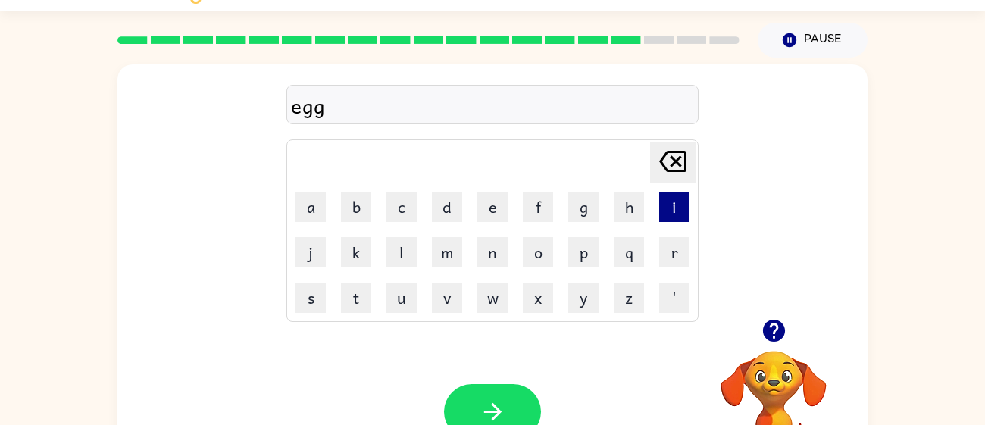
scroll to position [35, 0]
click at [676, 158] on icon "Delete Delete last character input" at bounding box center [673, 162] width 36 height 36
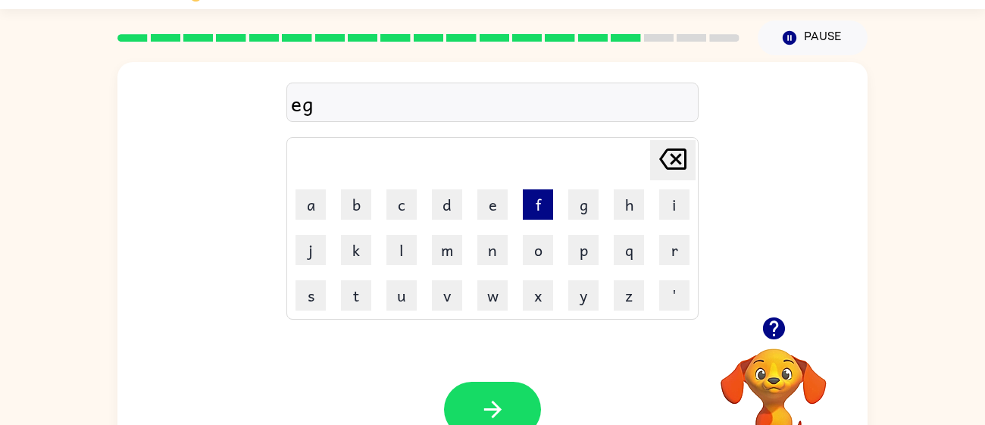
click at [546, 200] on button "f" at bounding box center [538, 204] width 30 height 30
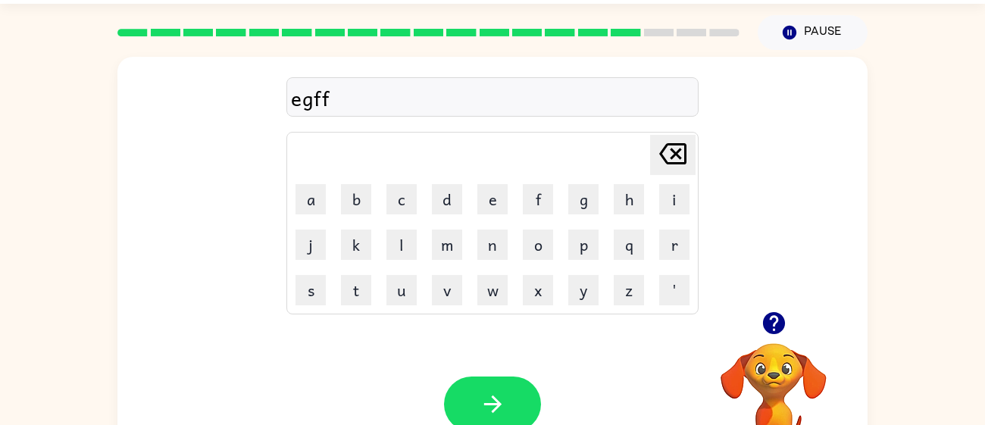
click at [658, 164] on icon "Delete Delete last character input" at bounding box center [673, 154] width 36 height 36
click at [509, 402] on button "button" at bounding box center [492, 404] width 97 height 55
click at [591, 264] on td "p" at bounding box center [583, 245] width 44 height 44
click at [591, 262] on td "p" at bounding box center [583, 245] width 44 height 44
click at [541, 238] on button "o" at bounding box center [538, 245] width 30 height 30
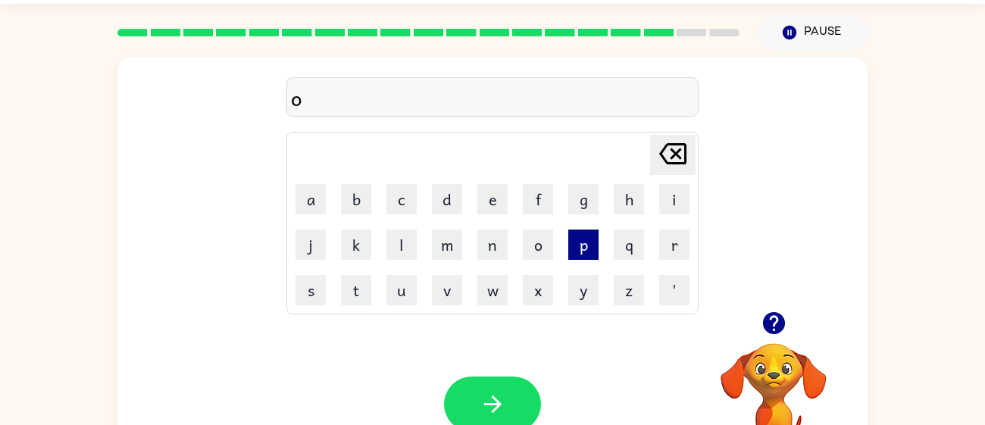
click at [597, 236] on td "p" at bounding box center [583, 245] width 44 height 44
click at [597, 236] on button "p" at bounding box center [583, 245] width 30 height 30
click at [618, 236] on button "q" at bounding box center [629, 245] width 30 height 30
click at [678, 247] on button "r" at bounding box center [674, 245] width 30 height 30
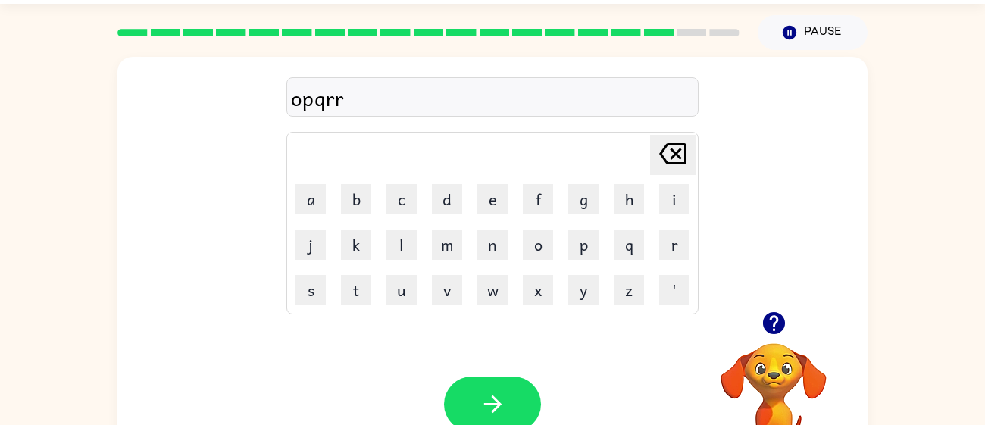
click at [658, 154] on icon "Delete Delete last character input" at bounding box center [673, 154] width 36 height 36
click at [486, 394] on icon "button" at bounding box center [493, 404] width 27 height 27
click at [518, 272] on td "x" at bounding box center [538, 290] width 44 height 44
click at [531, 299] on button "x" at bounding box center [538, 290] width 30 height 30
click at [574, 293] on button "y" at bounding box center [583, 290] width 30 height 30
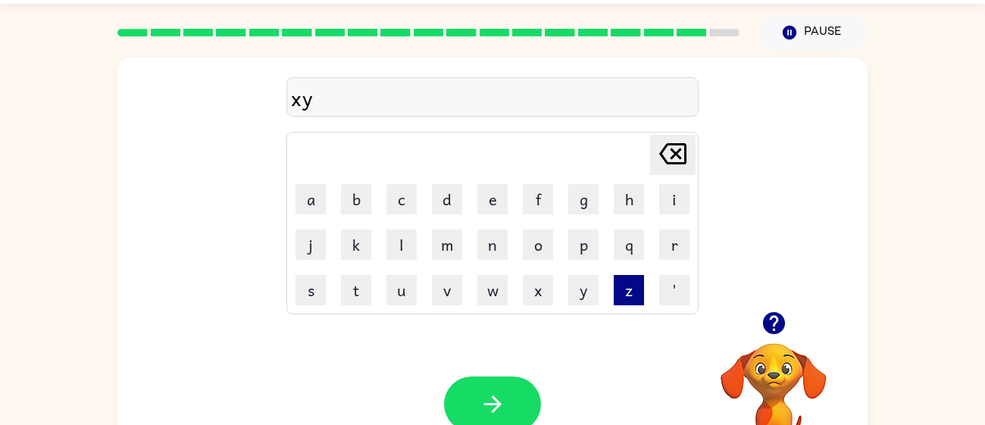
click at [621, 300] on button "z" at bounding box center [629, 290] width 30 height 30
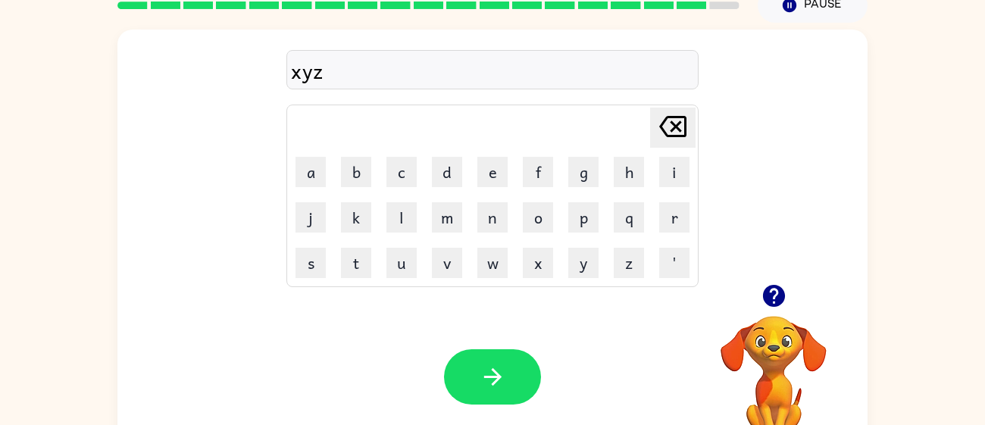
scroll to position [75, 0]
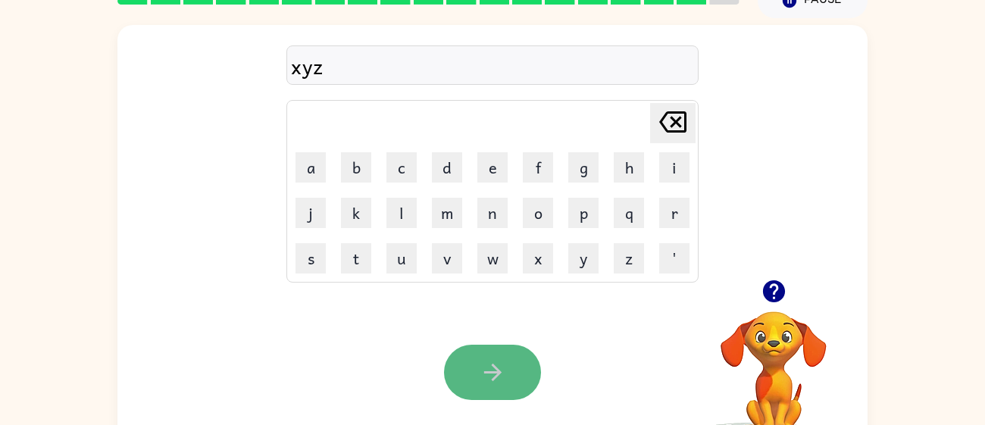
click at [505, 373] on icon "button" at bounding box center [493, 372] width 27 height 27
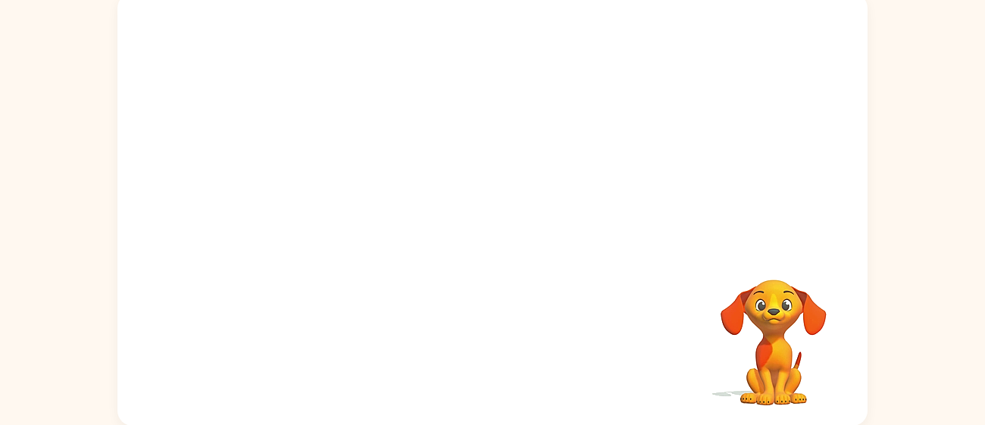
scroll to position [108, 0]
click at [536, 212] on div at bounding box center [492, 216] width 97 height 55
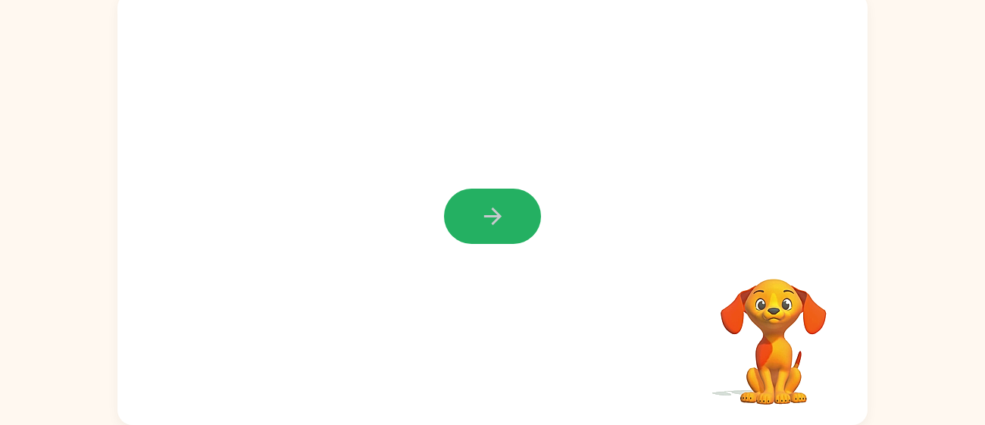
click at [536, 212] on button "button" at bounding box center [492, 216] width 97 height 55
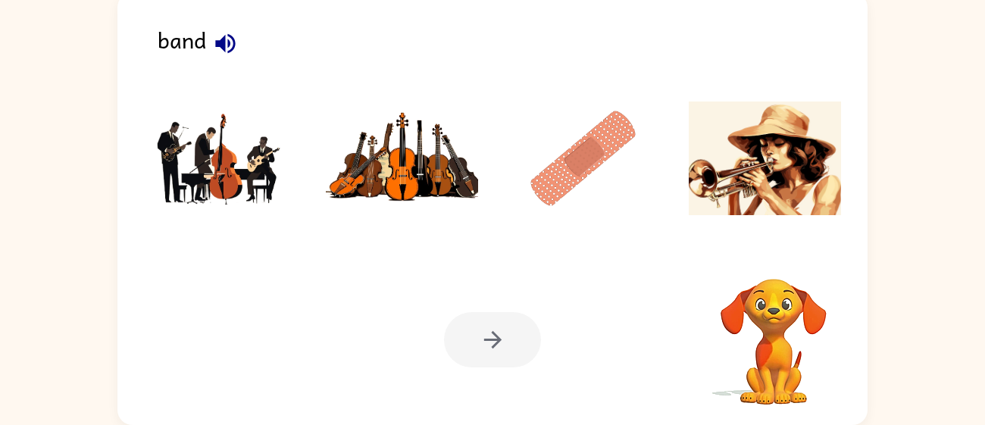
click at [782, 363] on video "Your browser must support playing .mp4 files to use Literably. Please try using…" at bounding box center [774, 331] width 152 height 152
click at [437, 207] on img at bounding box center [402, 159] width 153 height 114
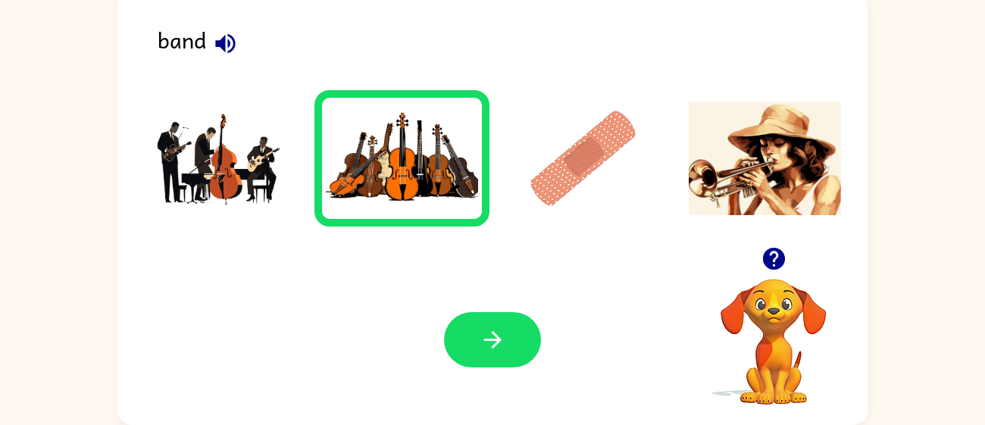
click at [435, 205] on img at bounding box center [402, 159] width 153 height 114
click at [480, 352] on icon "button" at bounding box center [493, 340] width 27 height 27
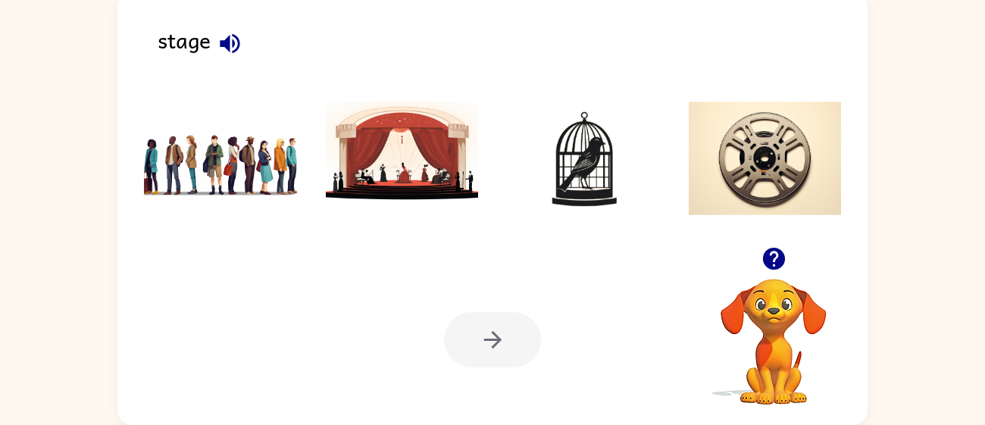
click at [211, 177] on img at bounding box center [220, 159] width 153 height 114
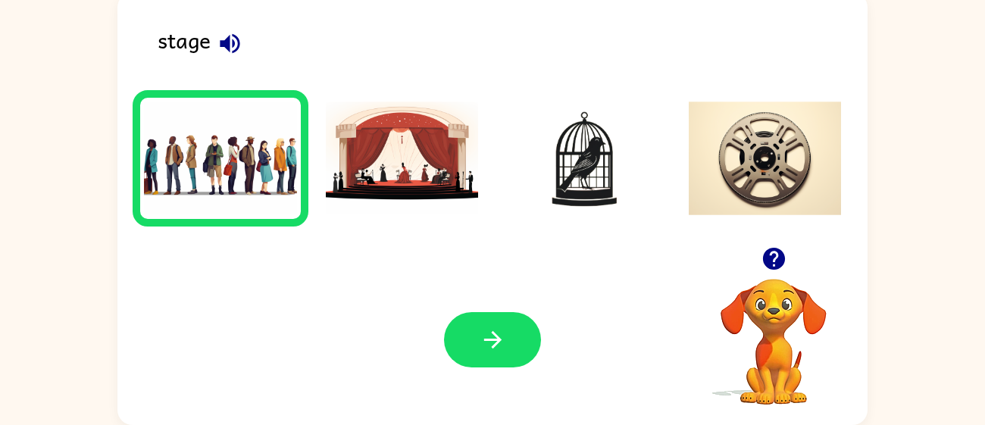
click at [351, 169] on img at bounding box center [402, 159] width 153 height 114
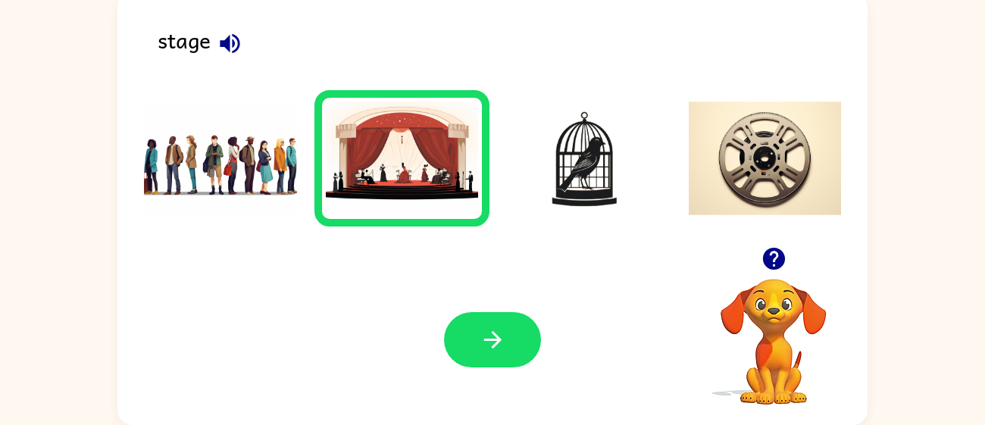
click at [490, 308] on div "Your browser must support playing .mp4 files to use Literably. Please try using…" at bounding box center [492, 340] width 750 height 170
click at [510, 356] on button "button" at bounding box center [492, 339] width 97 height 55
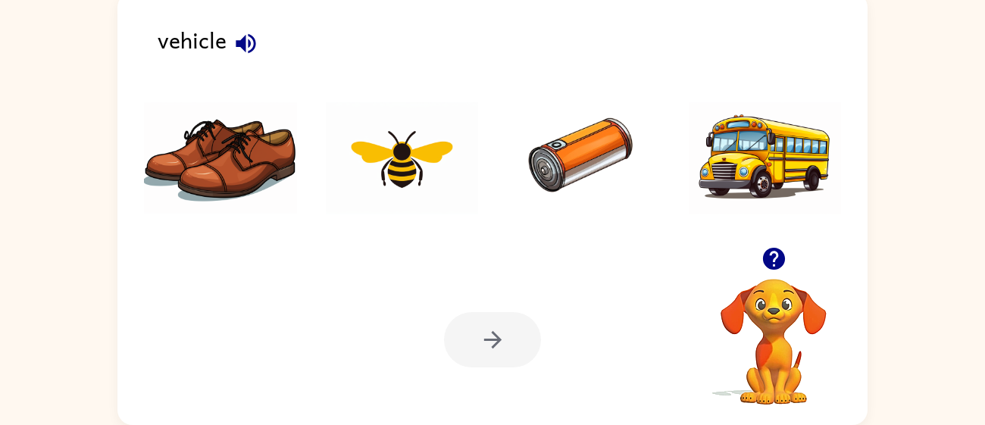
click at [214, 180] on img at bounding box center [220, 159] width 153 height 114
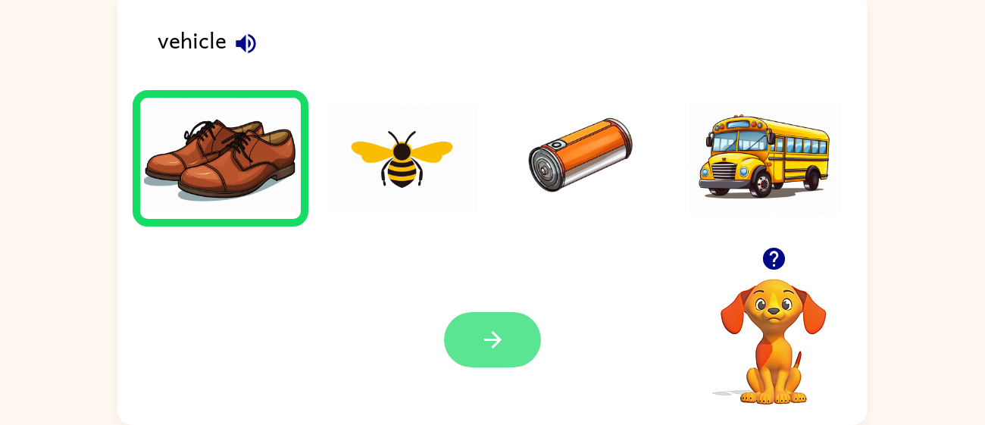
click at [471, 338] on button "button" at bounding box center [492, 339] width 97 height 55
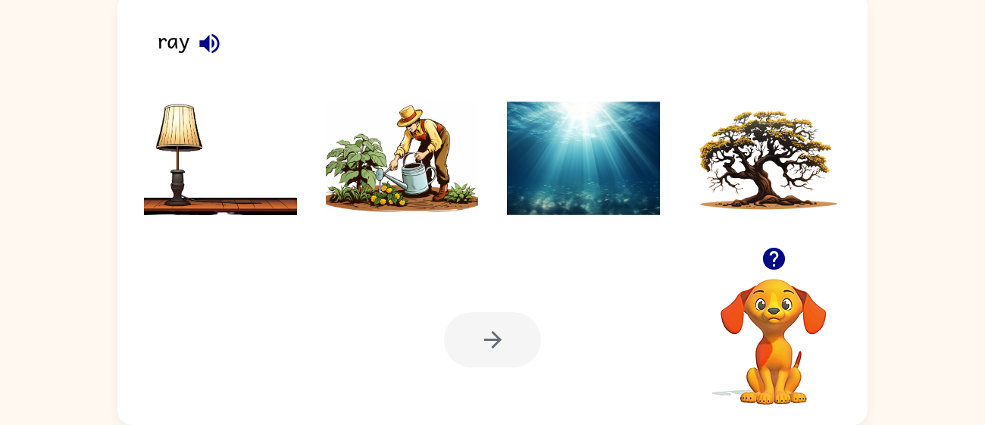
click at [453, 165] on img at bounding box center [402, 159] width 153 height 114
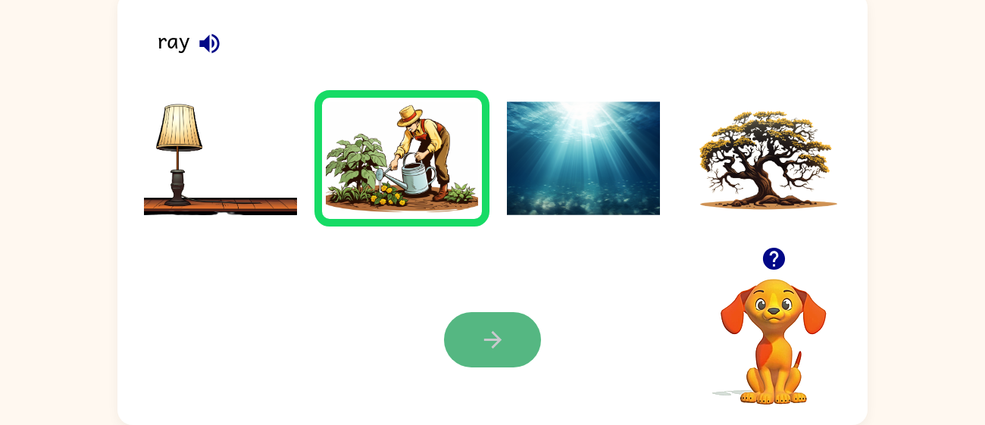
click at [457, 352] on button "button" at bounding box center [492, 339] width 97 height 55
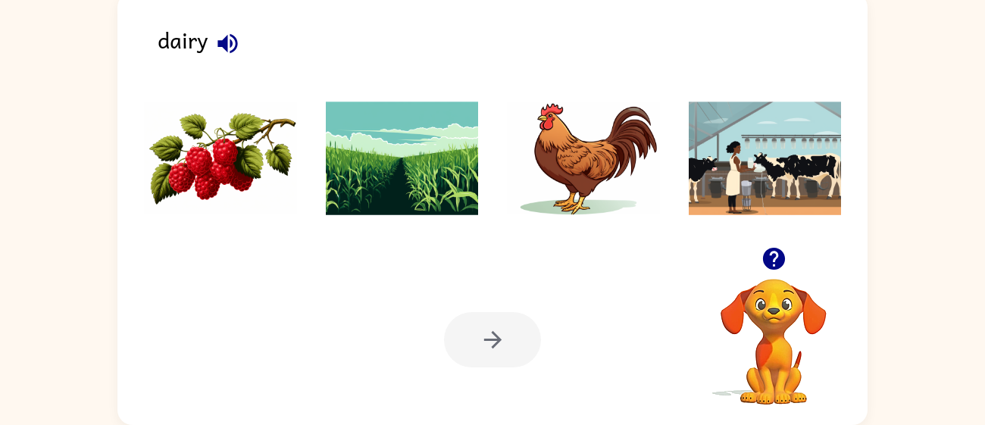
click at [207, 169] on img at bounding box center [220, 159] width 153 height 114
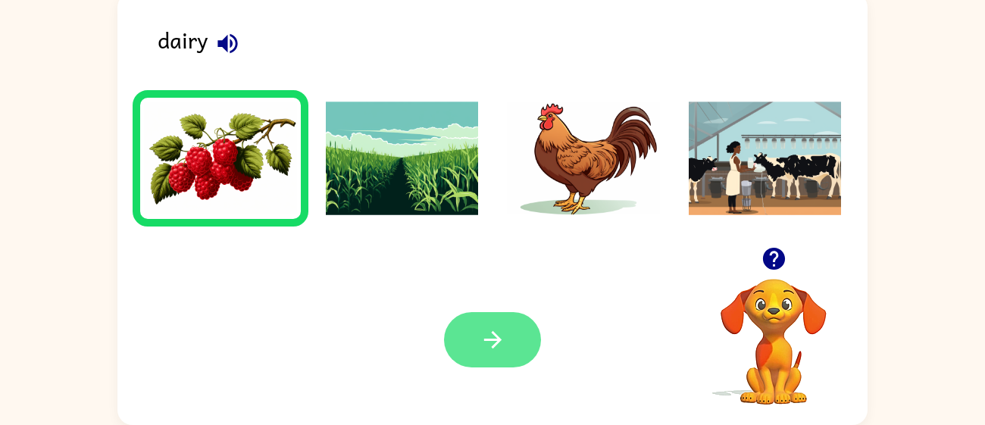
click at [464, 364] on button "button" at bounding box center [492, 339] width 97 height 55
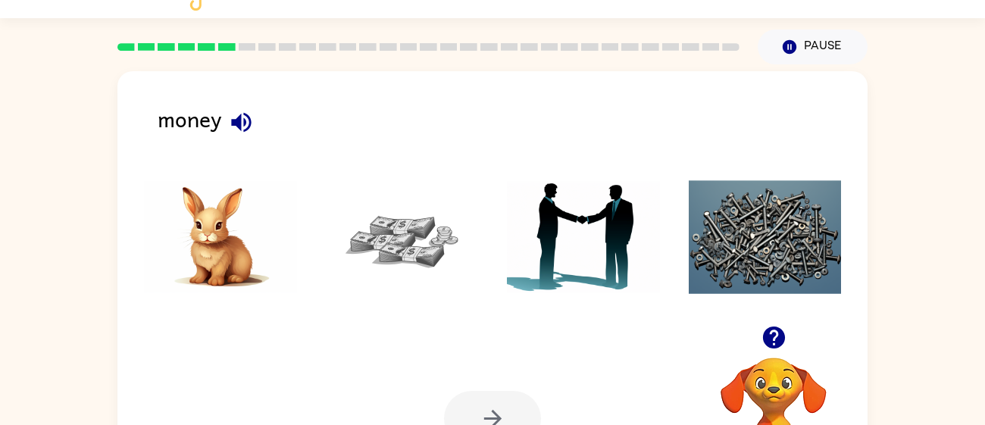
scroll to position [23, 0]
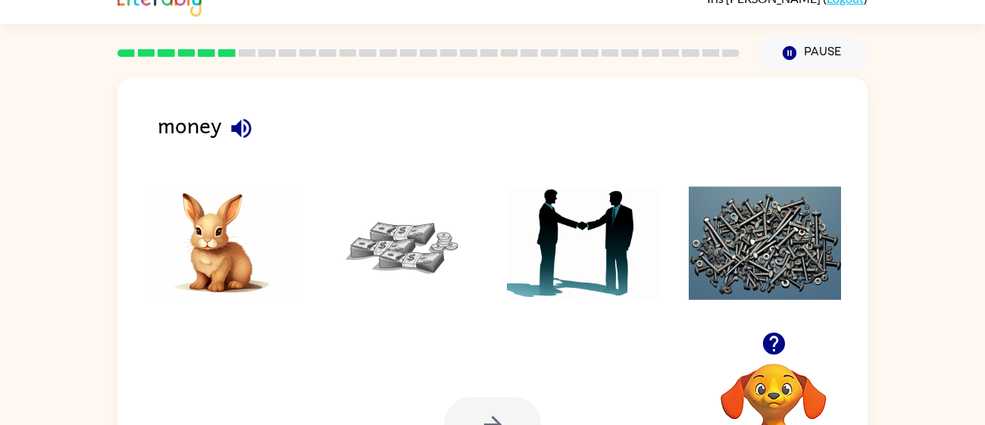
click at [205, 295] on img at bounding box center [220, 243] width 153 height 114
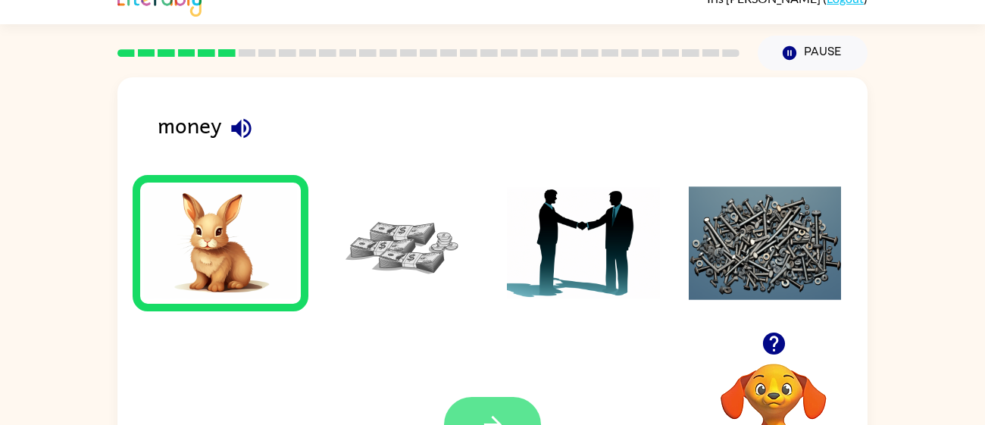
click at [509, 406] on button "button" at bounding box center [492, 424] width 97 height 55
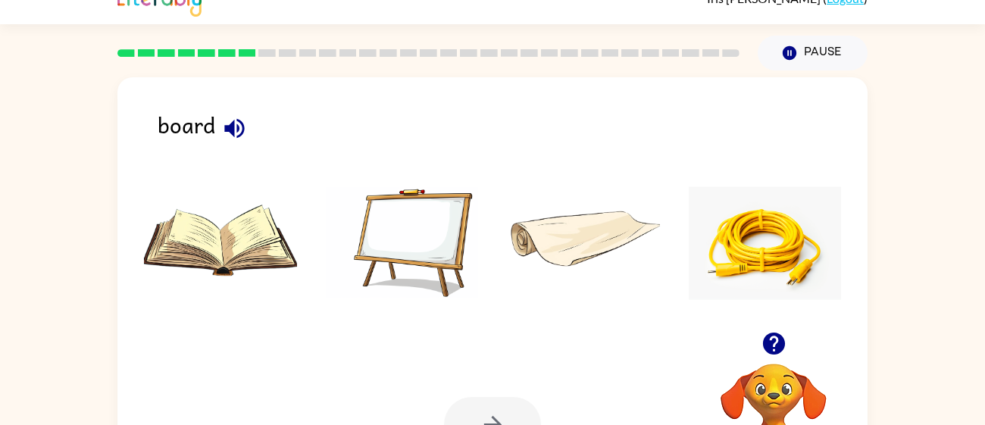
click at [823, 261] on img at bounding box center [765, 243] width 153 height 114
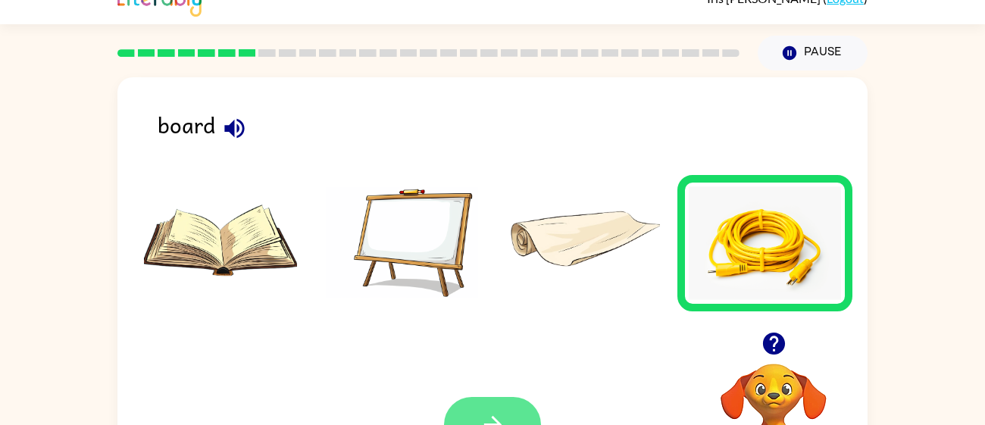
click at [521, 403] on button "button" at bounding box center [492, 424] width 97 height 55
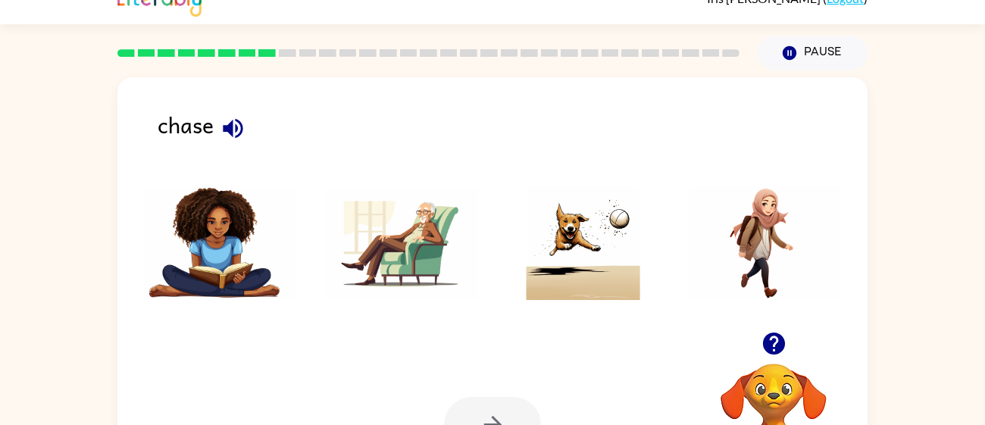
click at [732, 260] on img at bounding box center [765, 243] width 153 height 114
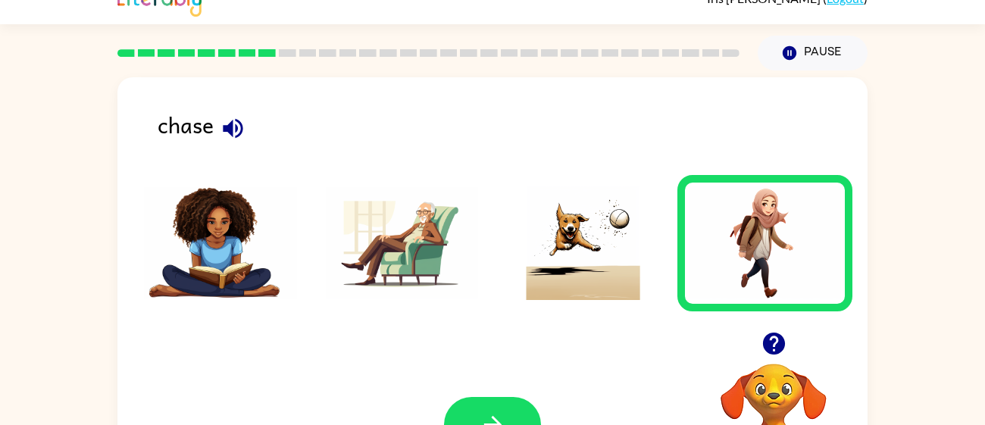
click at [446, 404] on div at bounding box center [492, 424] width 97 height 55
click at [497, 416] on icon "button" at bounding box center [493, 424] width 27 height 27
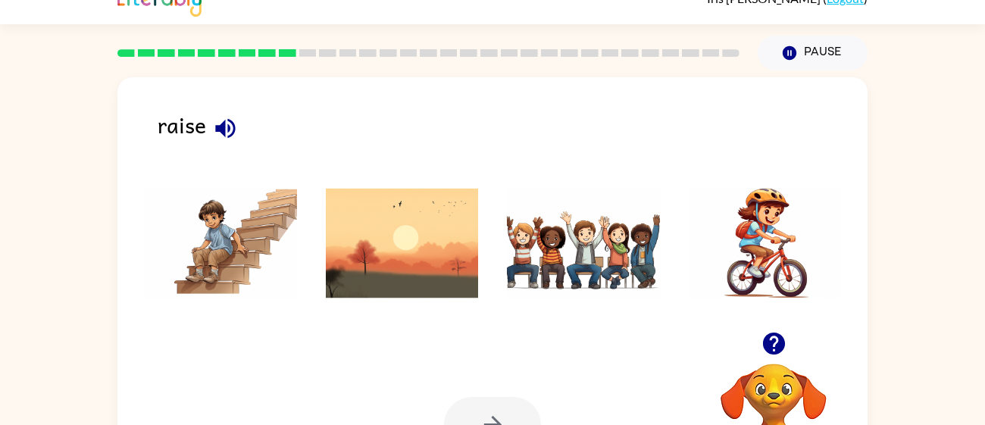
scroll to position [0, 0]
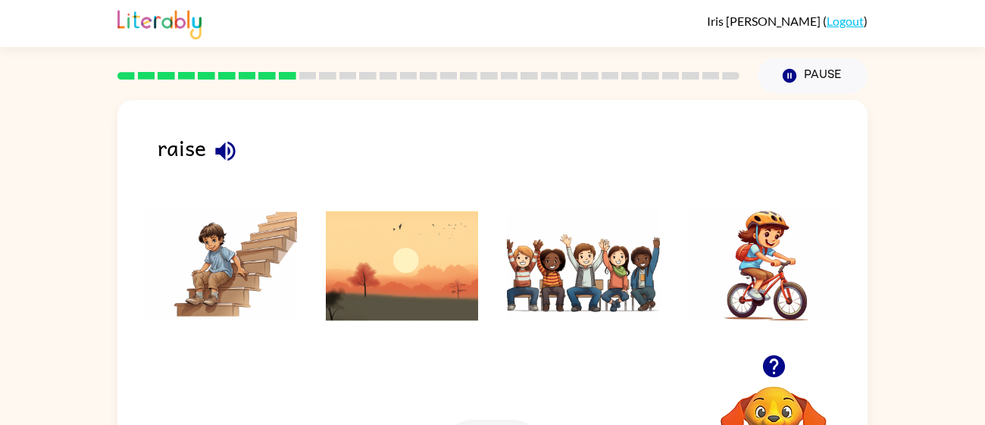
click at [342, 273] on img at bounding box center [402, 266] width 153 height 114
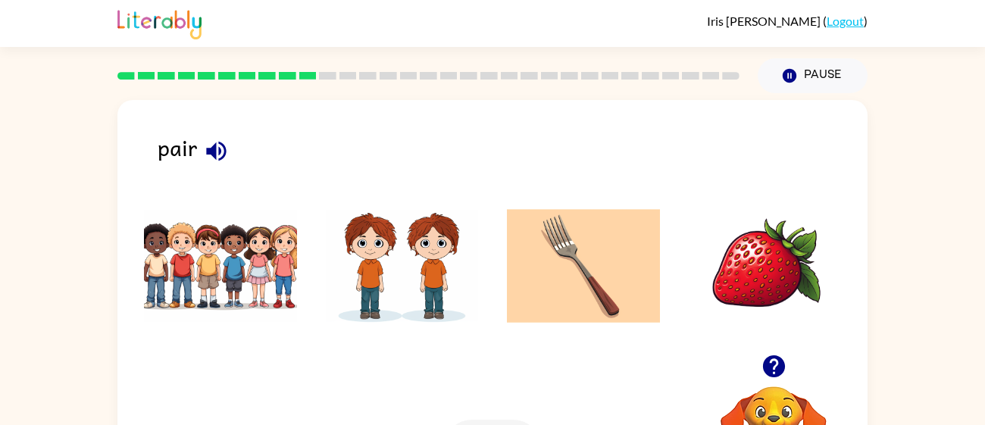
click at [661, 236] on li at bounding box center [584, 266] width 176 height 136
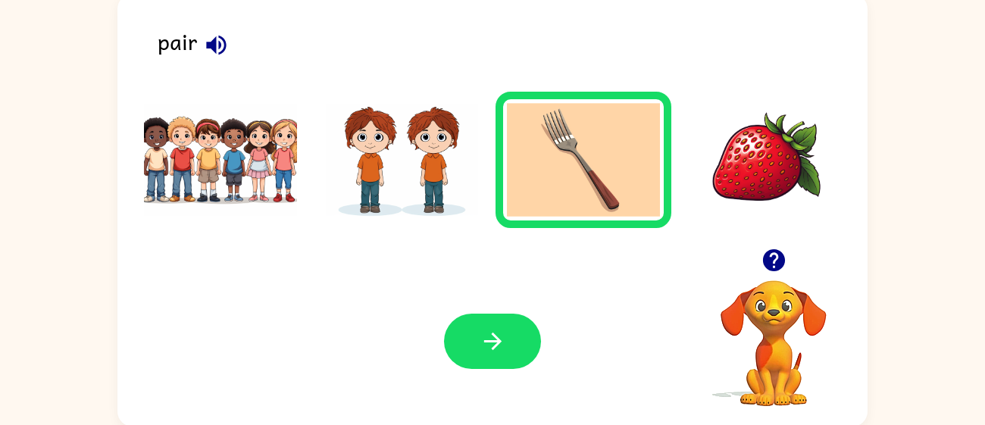
scroll to position [108, 0]
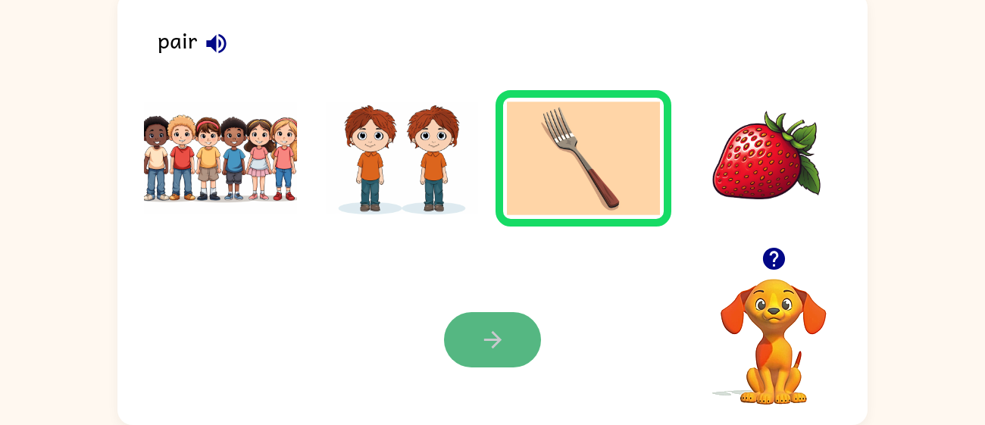
click at [527, 346] on button "button" at bounding box center [492, 339] width 97 height 55
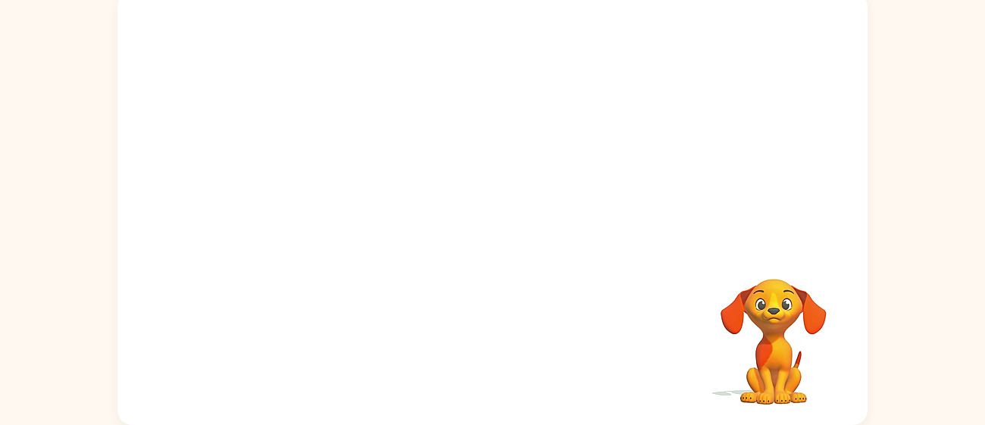
click at [331, 170] on video "Your browser must support playing .mp4 files to use Literably. Please try using…" at bounding box center [492, 119] width 750 height 255
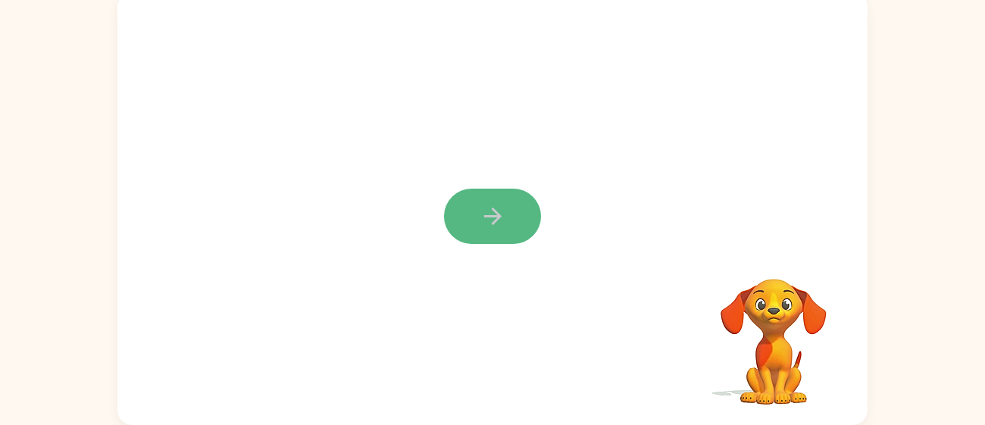
click at [455, 202] on button "button" at bounding box center [492, 216] width 97 height 55
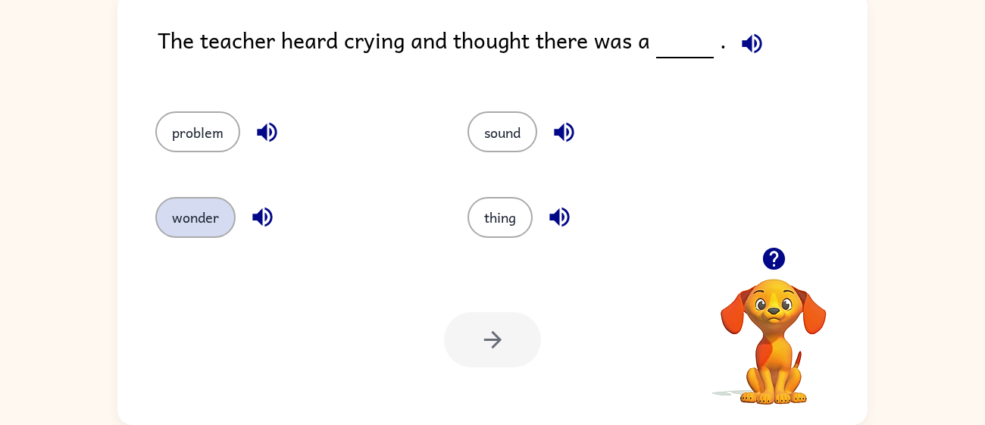
click at [227, 219] on button "wonder" at bounding box center [195, 217] width 80 height 41
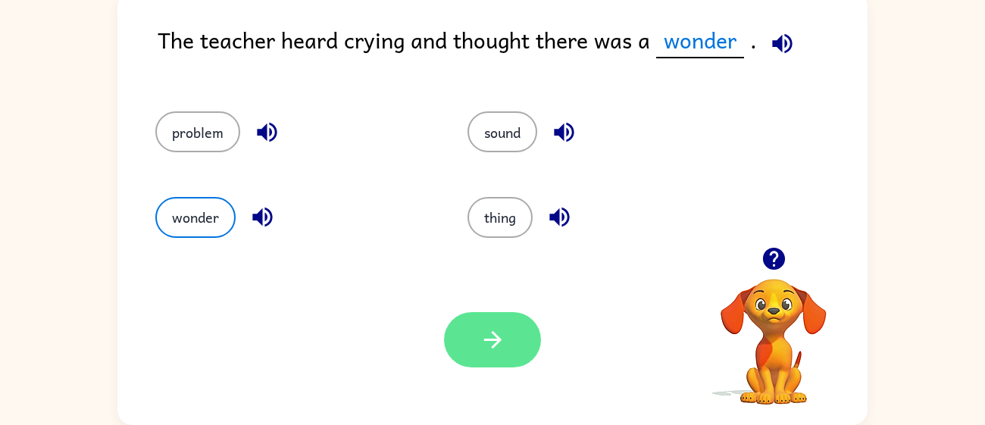
click at [533, 343] on button "button" at bounding box center [492, 339] width 97 height 55
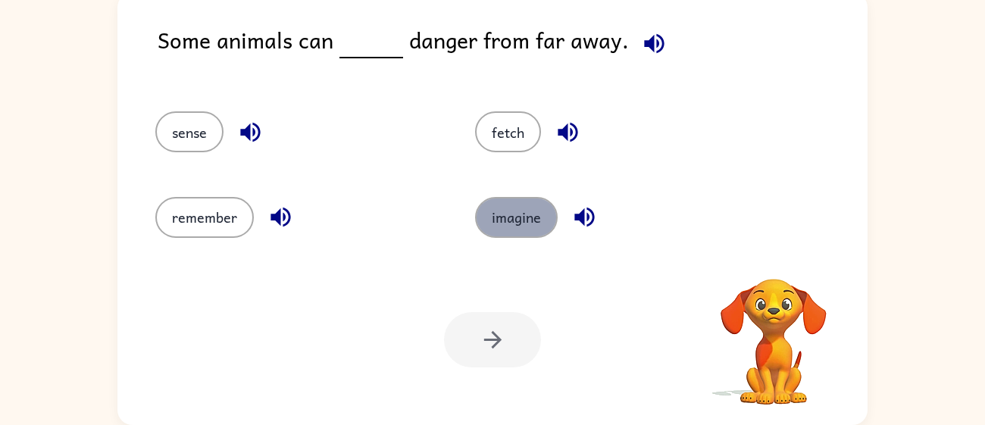
click at [505, 208] on button "imagine" at bounding box center [516, 217] width 83 height 41
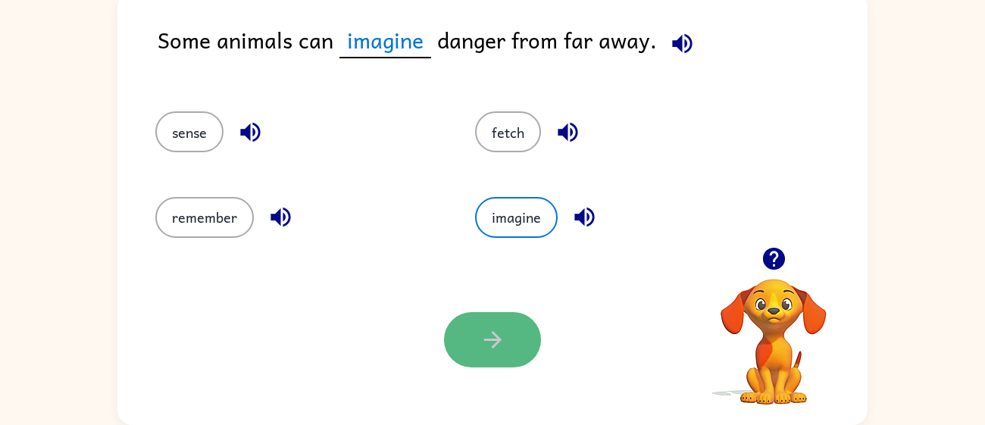
click at [484, 319] on button "button" at bounding box center [492, 339] width 97 height 55
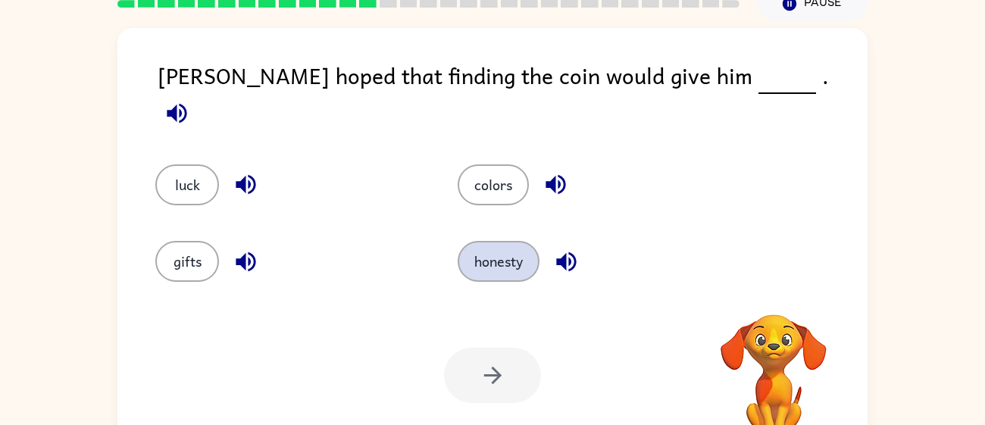
scroll to position [57, 0]
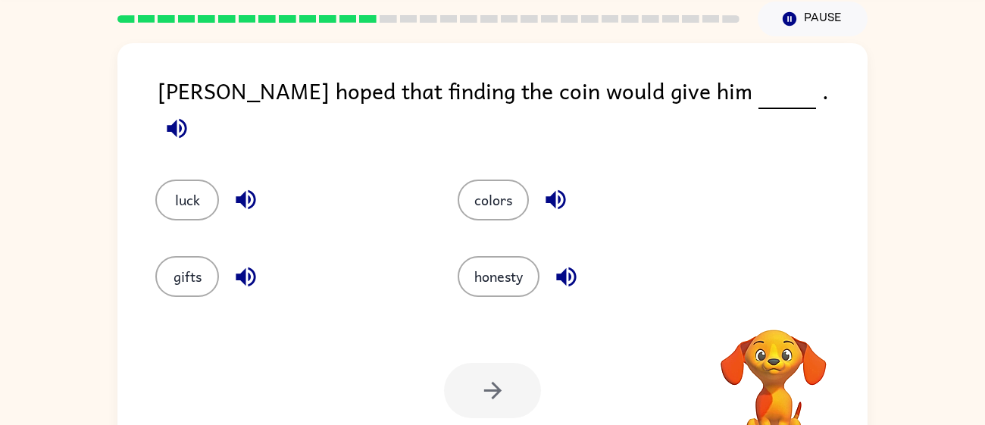
click at [500, 215] on div "colors" at bounding box center [580, 189] width 302 height 77
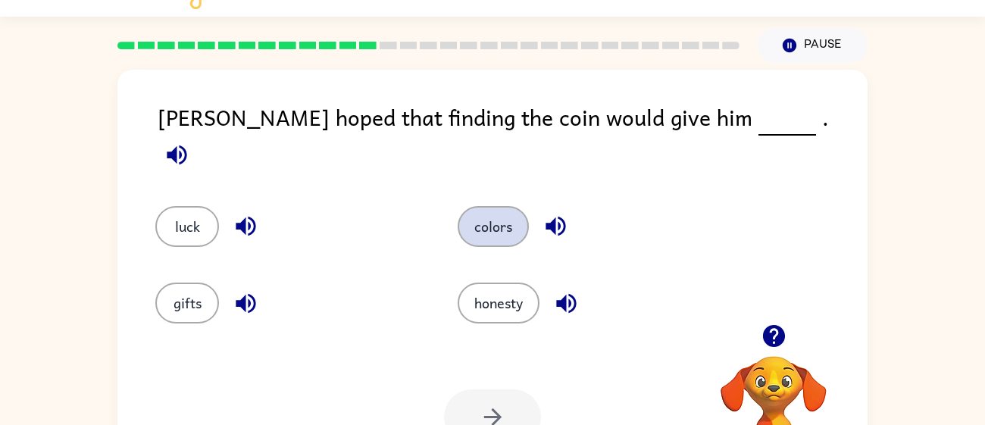
scroll to position [0, 0]
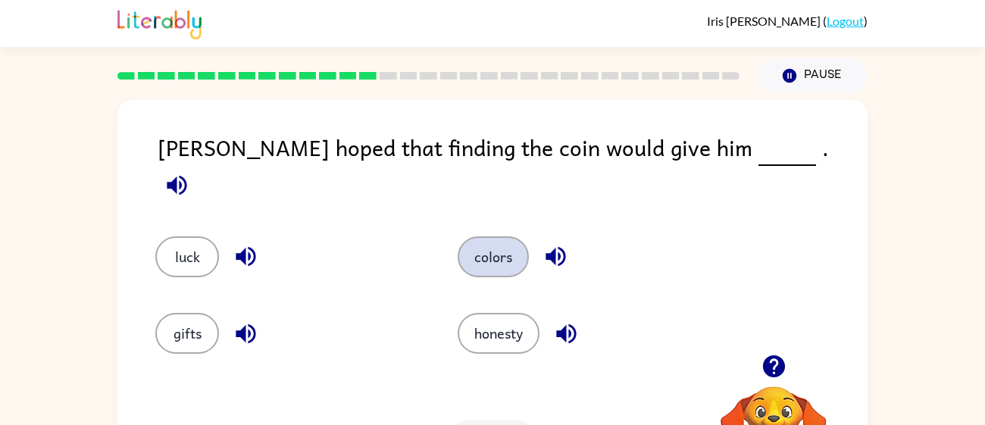
click at [477, 244] on button "colors" at bounding box center [493, 256] width 71 height 41
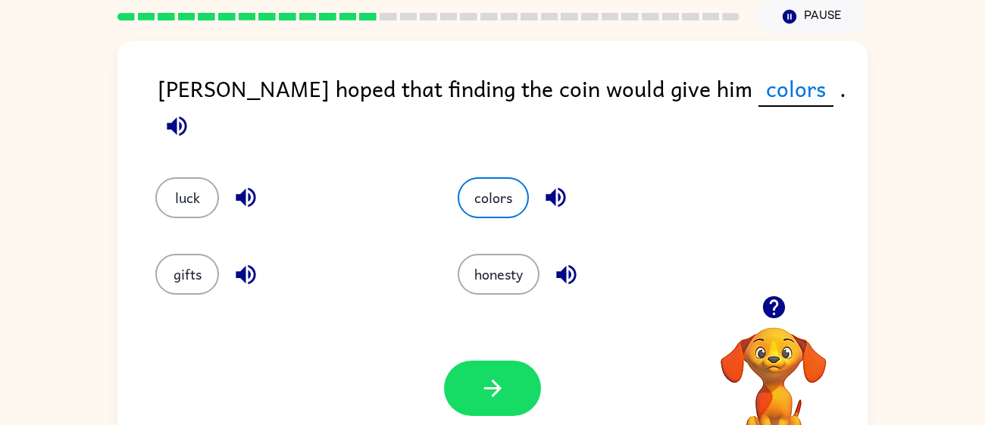
scroll to position [60, 0]
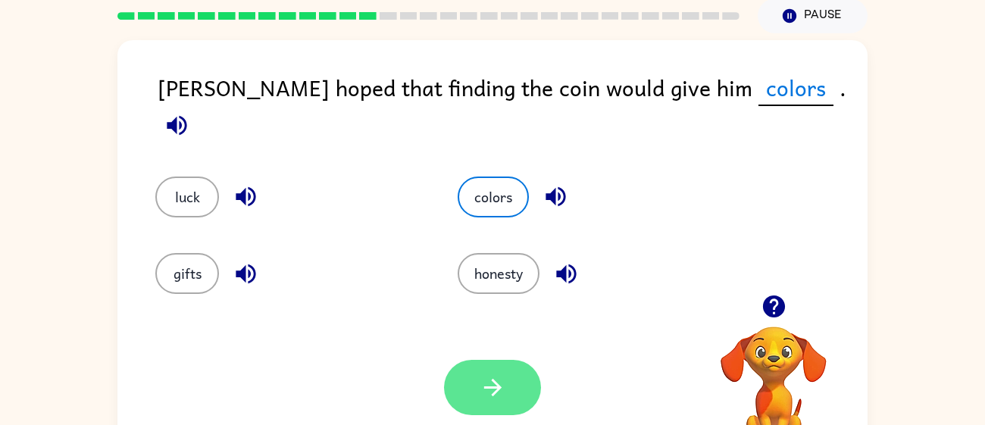
click at [473, 397] on button "button" at bounding box center [492, 387] width 97 height 55
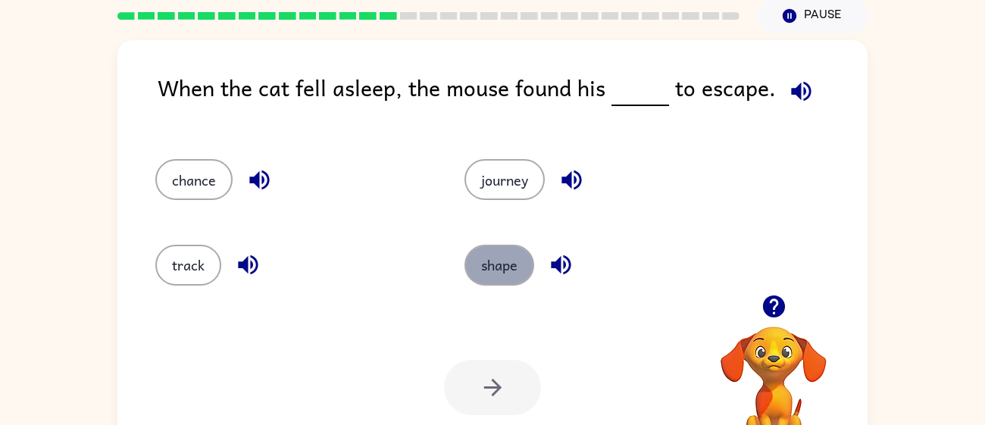
click at [491, 252] on button "shape" at bounding box center [499, 265] width 70 height 41
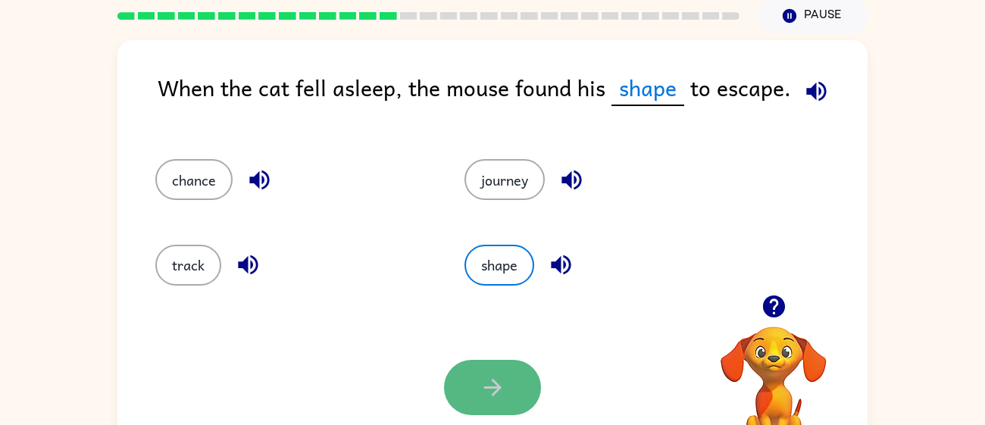
click at [502, 396] on icon "button" at bounding box center [493, 387] width 27 height 27
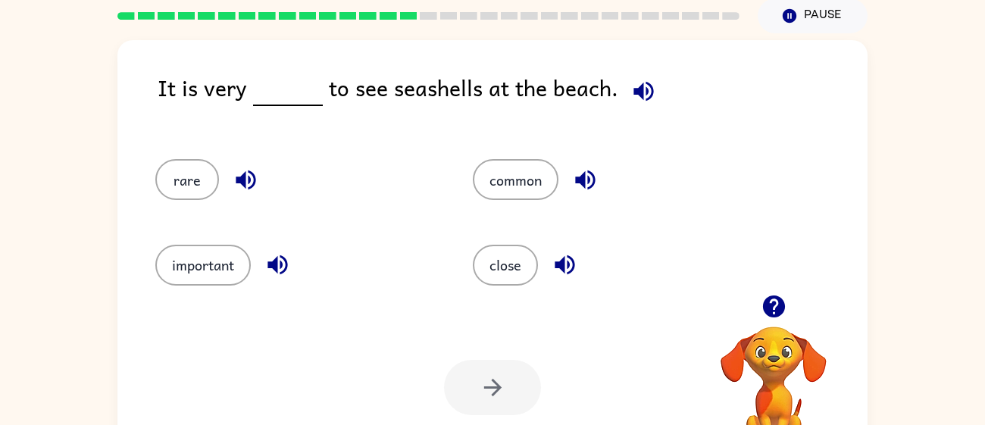
click at [517, 234] on div "close" at bounding box center [602, 258] width 317 height 85
click at [511, 236] on div "close" at bounding box center [602, 258] width 317 height 85
click at [510, 249] on button "close" at bounding box center [505, 265] width 65 height 41
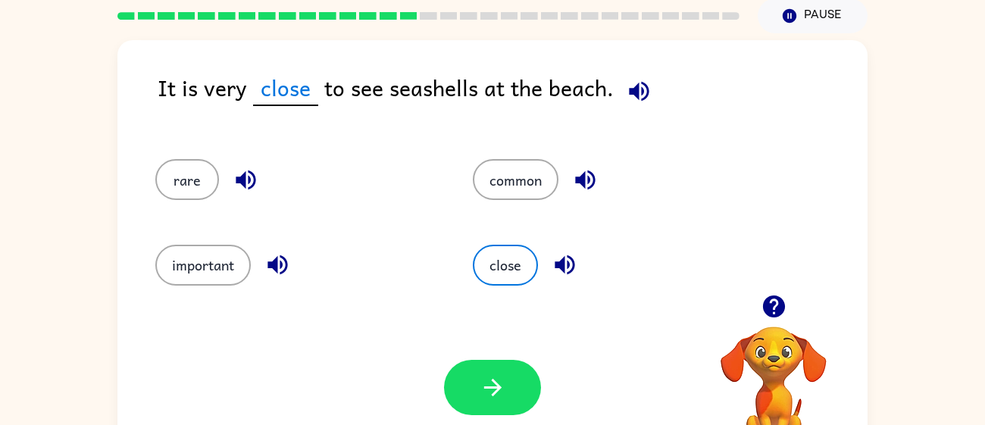
click at [464, 282] on div "close" at bounding box center [602, 258] width 317 height 85
click at [484, 388] on icon "button" at bounding box center [491, 387] width 17 height 17
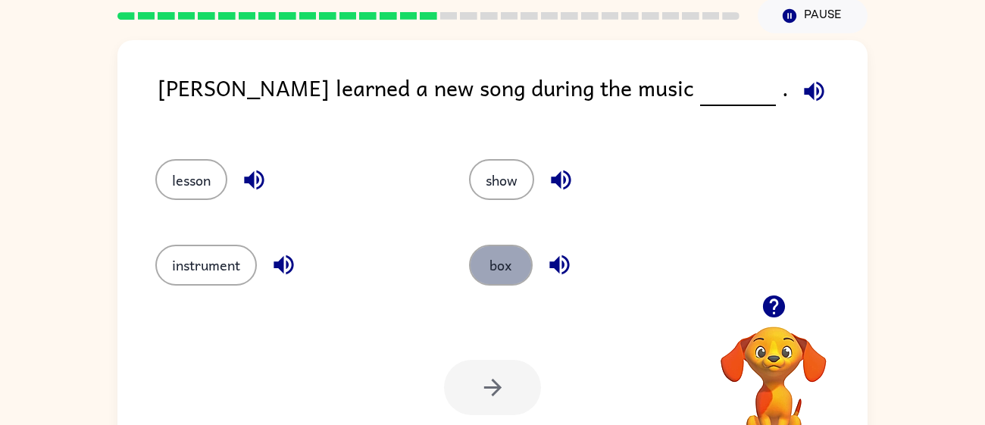
click at [473, 261] on button "box" at bounding box center [501, 265] width 64 height 41
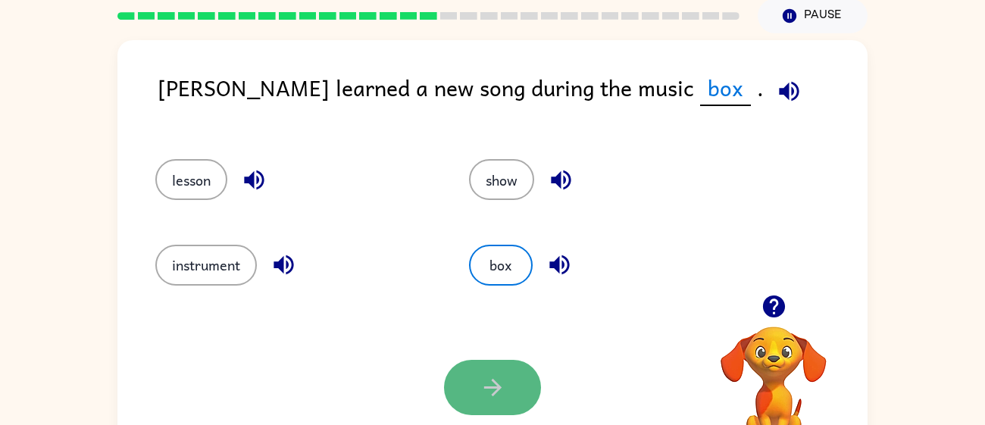
click at [485, 380] on icon "button" at bounding box center [493, 387] width 27 height 27
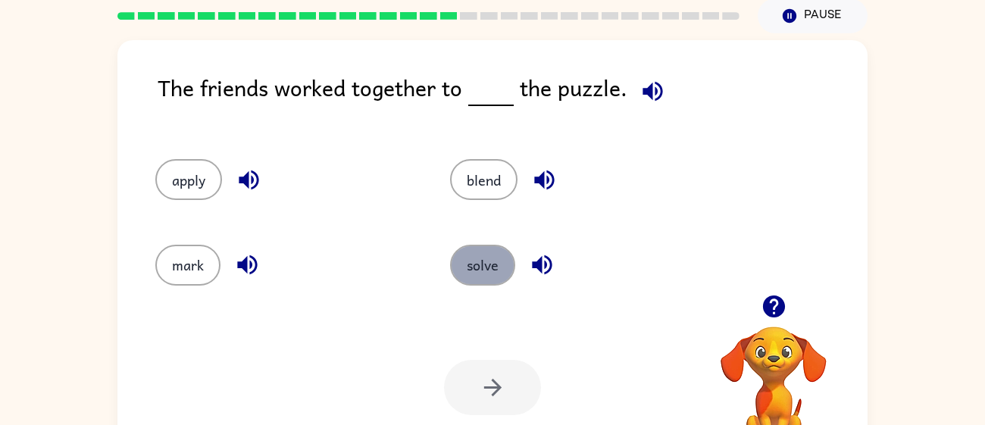
click at [493, 269] on button "solve" at bounding box center [482, 265] width 65 height 41
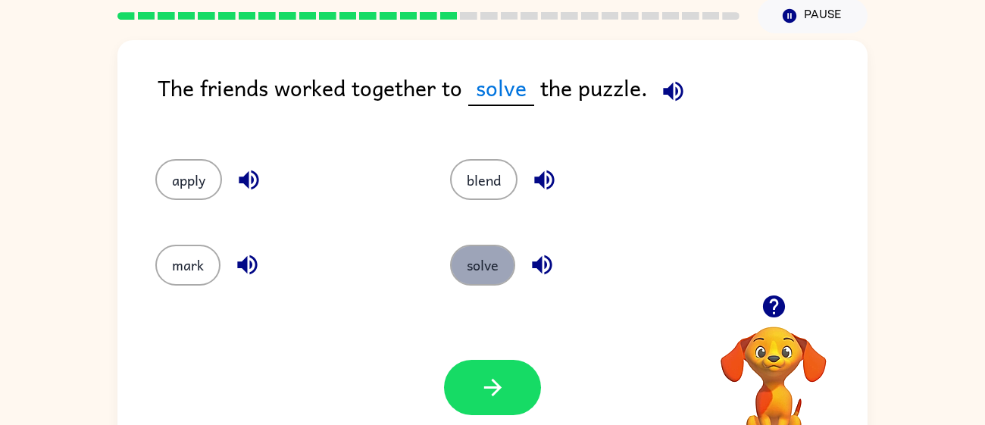
click at [495, 265] on button "solve" at bounding box center [482, 265] width 65 height 41
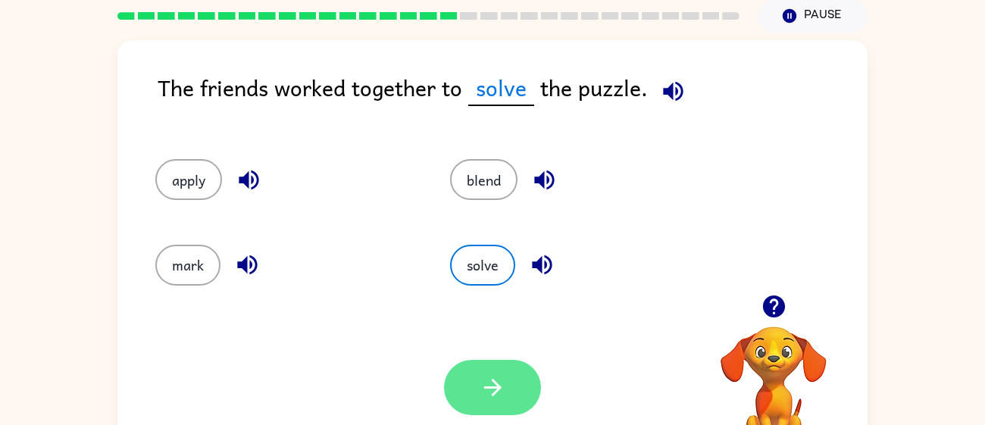
click at [501, 392] on icon "button" at bounding box center [493, 387] width 27 height 27
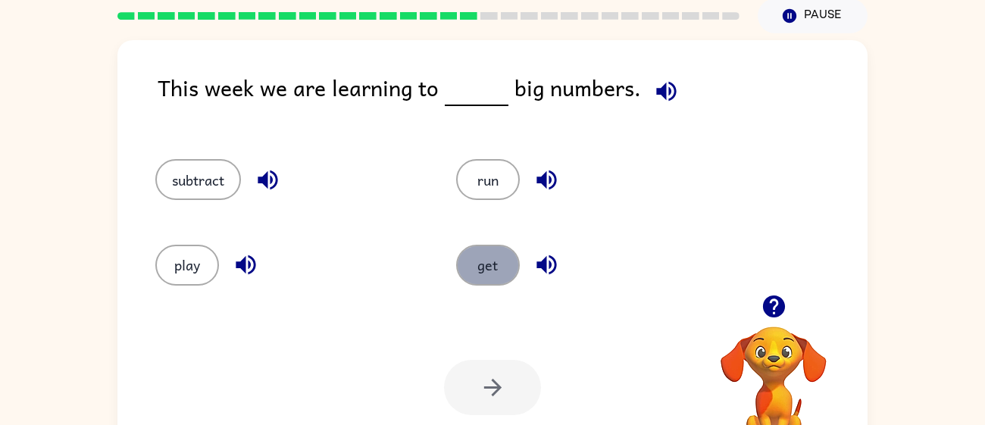
click at [469, 264] on button "get" at bounding box center [488, 265] width 64 height 41
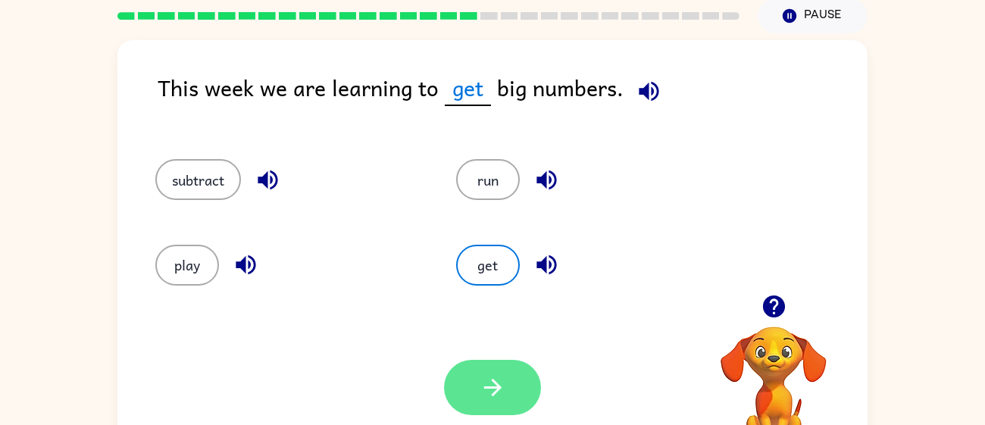
click at [486, 399] on icon "button" at bounding box center [493, 387] width 27 height 27
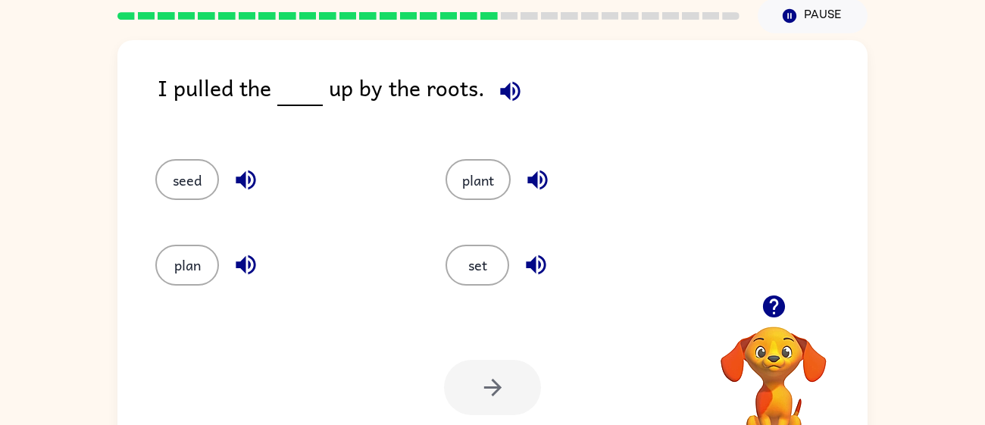
click at [474, 242] on div "set" at bounding box center [562, 258] width 290 height 85
click at [480, 252] on button "set" at bounding box center [478, 265] width 64 height 41
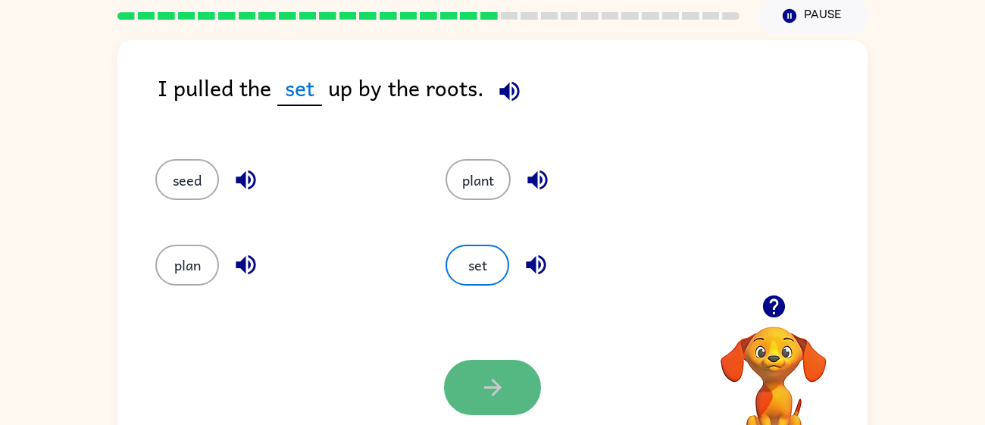
click at [489, 383] on icon "button" at bounding box center [493, 387] width 27 height 27
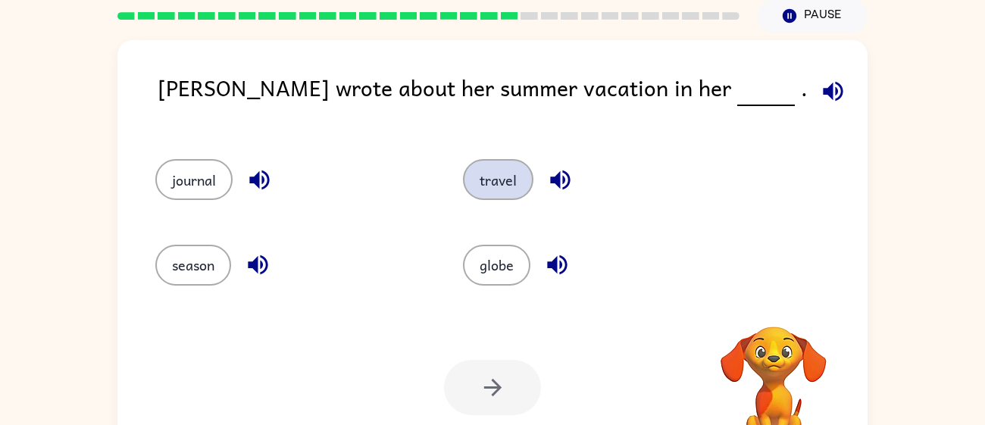
click at [496, 189] on button "travel" at bounding box center [498, 179] width 70 height 41
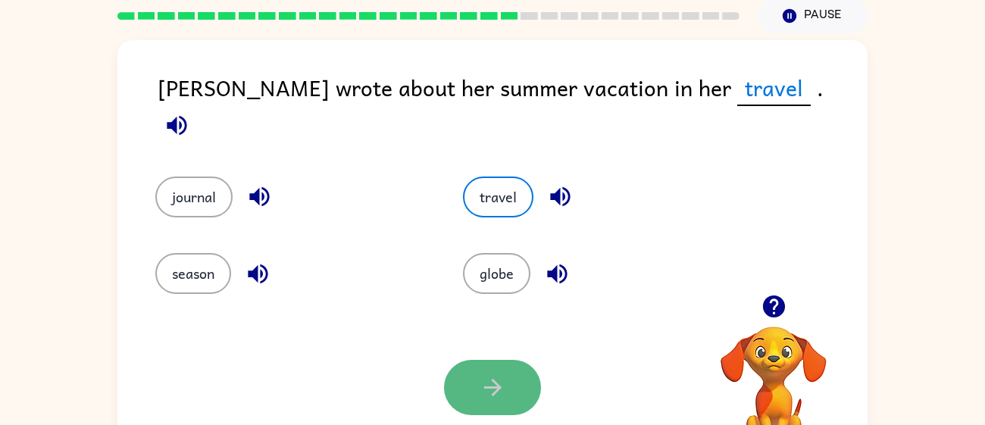
click at [477, 396] on button "button" at bounding box center [492, 387] width 97 height 55
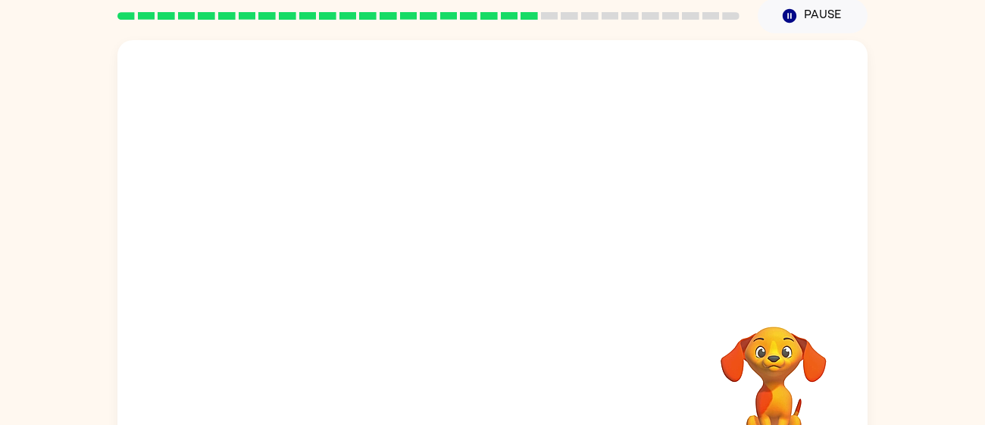
click at [374, 59] on video "Your browser must support playing .mp4 files to use Literably. Please try using…" at bounding box center [492, 167] width 750 height 255
click at [368, 62] on video "Your browser must support playing .mp4 files to use Literably. Please try using…" at bounding box center [492, 167] width 750 height 255
click at [371, 70] on video "Your browser must support playing .mp4 files to use Literably. Please try using…" at bounding box center [492, 167] width 750 height 255
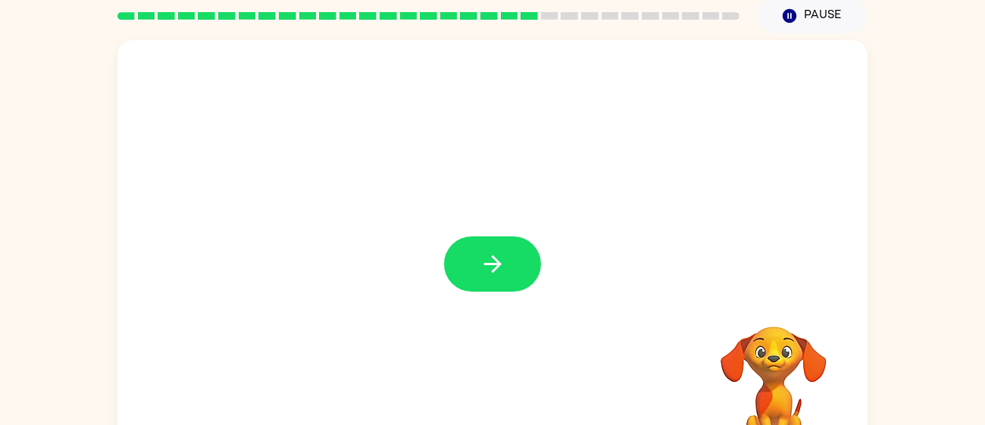
click at [453, 246] on button "button" at bounding box center [492, 263] width 97 height 55
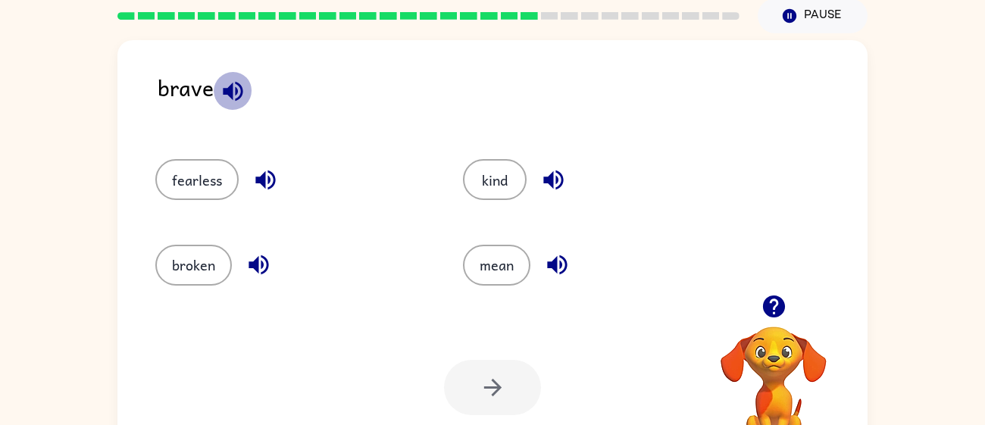
click at [227, 95] on icon "button" at bounding box center [233, 91] width 27 height 27
click at [259, 177] on icon "button" at bounding box center [265, 180] width 20 height 20
click at [261, 260] on icon "button" at bounding box center [259, 265] width 20 height 20
click at [560, 256] on icon "button" at bounding box center [557, 265] width 20 height 20
click at [554, 175] on icon "button" at bounding box center [553, 180] width 27 height 27
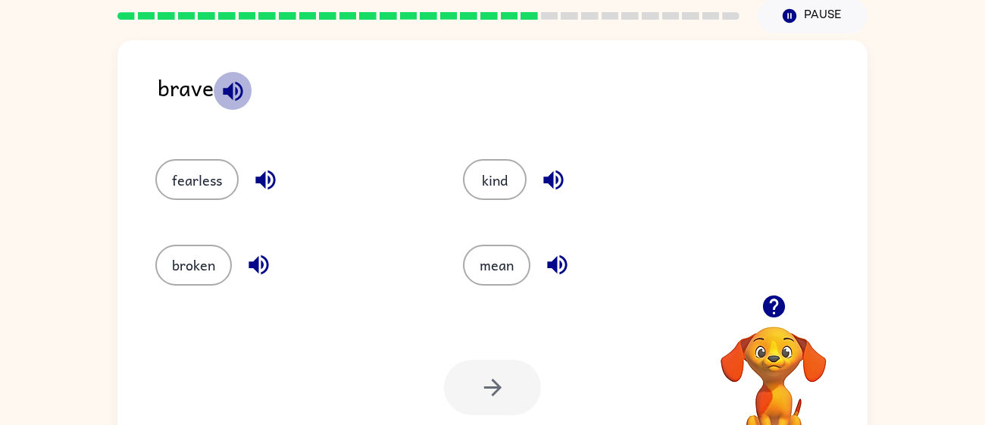
click at [227, 102] on icon "button" at bounding box center [233, 91] width 27 height 27
click at [563, 172] on icon "button" at bounding box center [553, 180] width 27 height 27
click at [558, 262] on icon "button" at bounding box center [557, 265] width 27 height 27
click at [266, 178] on icon "button" at bounding box center [265, 180] width 27 height 27
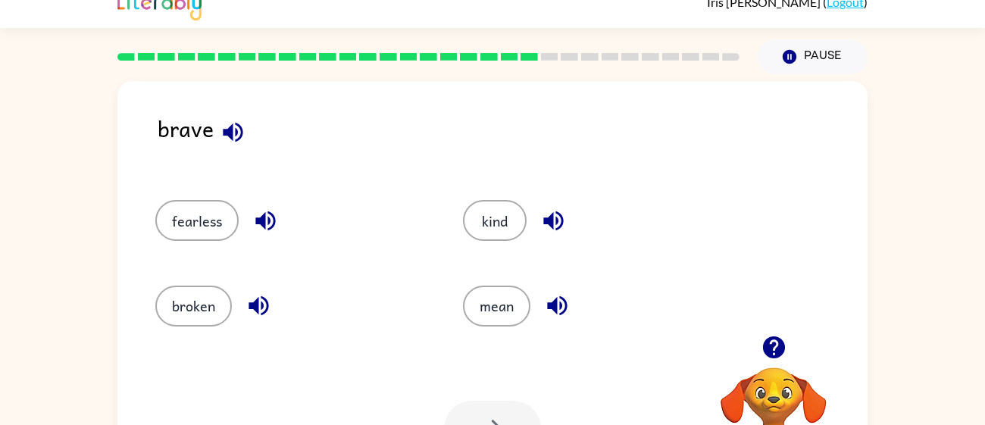
scroll to position [11, 0]
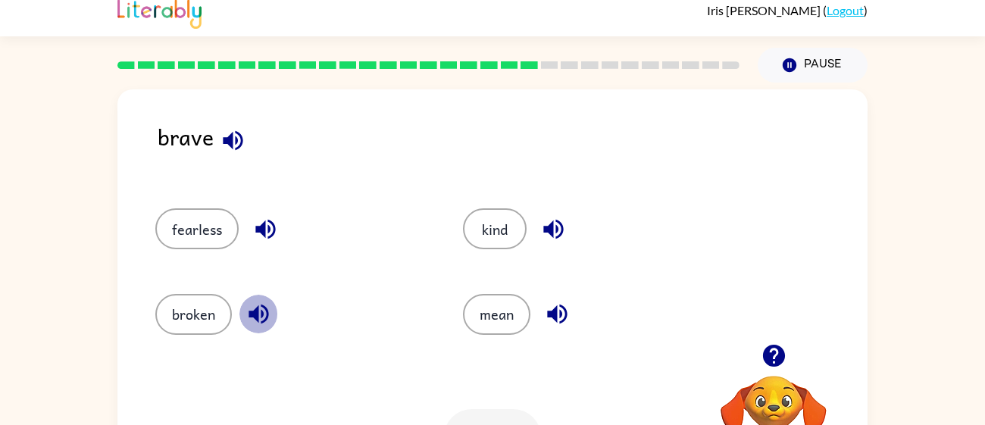
click at [261, 314] on icon "button" at bounding box center [258, 314] width 27 height 27
click at [229, 127] on icon "button" at bounding box center [233, 140] width 27 height 27
click at [561, 316] on icon "button" at bounding box center [557, 314] width 27 height 27
click at [551, 229] on icon "button" at bounding box center [553, 230] width 20 height 20
click at [237, 139] on icon "button" at bounding box center [233, 140] width 27 height 27
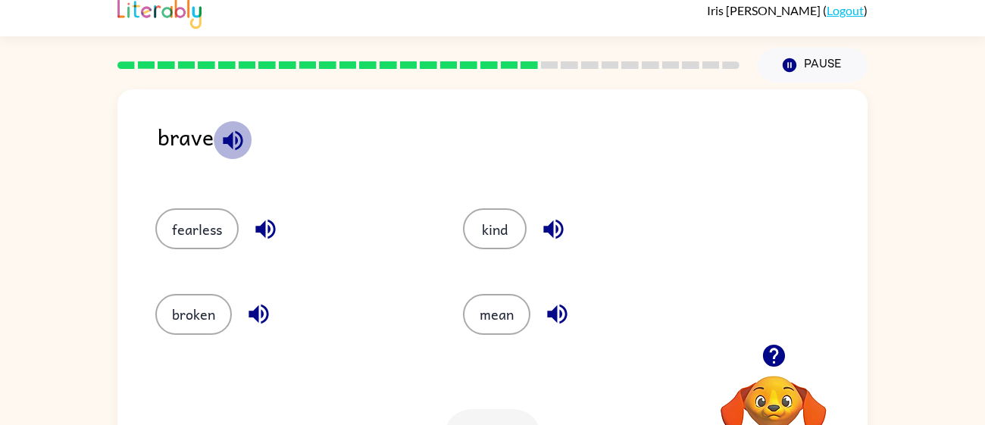
click at [242, 149] on icon "button" at bounding box center [233, 140] width 27 height 27
click at [247, 151] on button "button" at bounding box center [233, 140] width 39 height 39
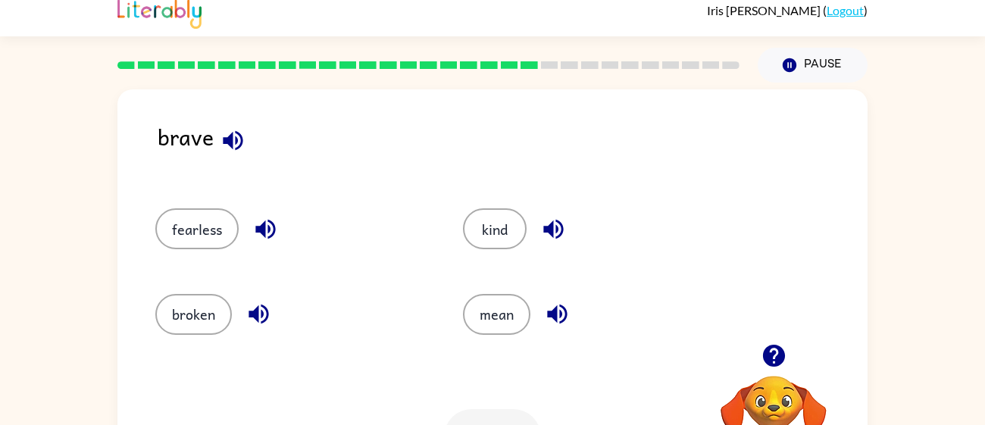
click at [247, 151] on button "button" at bounding box center [233, 140] width 39 height 39
click at [215, 104] on div "brave fearless kind broken mean Your browser must support playing .mp4 files to…" at bounding box center [492, 305] width 750 height 433
click at [228, 132] on icon "button" at bounding box center [233, 140] width 27 height 27
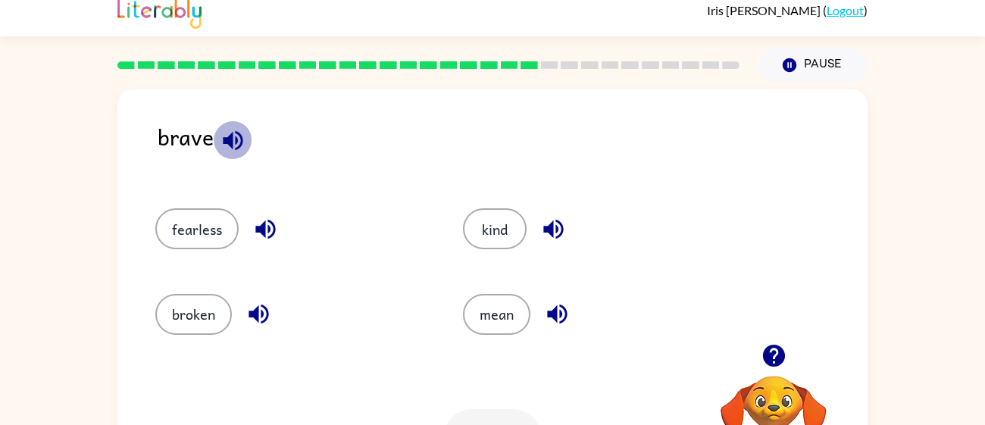
click at [220, 144] on icon "button" at bounding box center [233, 140] width 27 height 27
click at [222, 150] on icon "button" at bounding box center [233, 140] width 27 height 27
click at [212, 189] on div "fearless" at bounding box center [281, 222] width 308 height 85
click at [268, 228] on icon "button" at bounding box center [265, 230] width 20 height 20
click at [262, 314] on icon "button" at bounding box center [259, 315] width 20 height 20
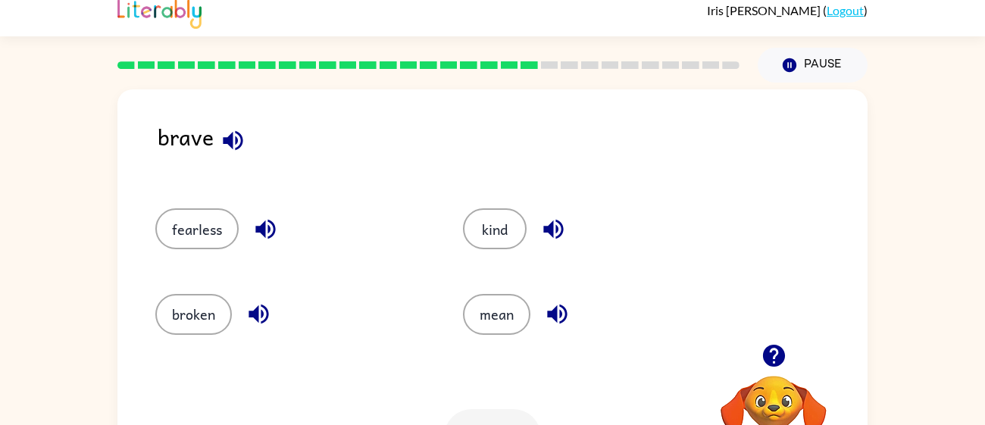
click at [558, 307] on icon "button" at bounding box center [557, 314] width 27 height 27
click at [547, 226] on icon "button" at bounding box center [553, 230] width 20 height 20
click at [560, 313] on icon "button" at bounding box center [557, 315] width 20 height 20
click at [565, 323] on icon "button" at bounding box center [557, 314] width 27 height 27
click at [226, 123] on button "button" at bounding box center [233, 140] width 39 height 39
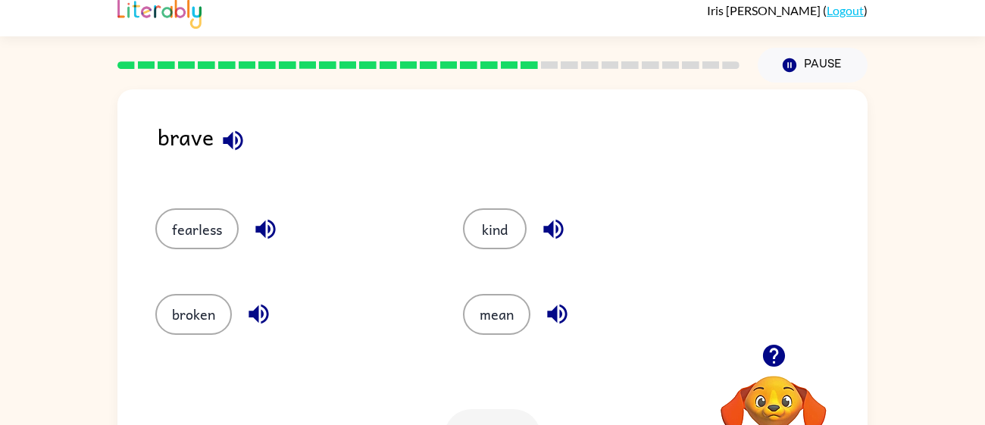
click at [458, 296] on div "mean" at bounding box center [588, 307] width 308 height 85
click at [505, 307] on button "mean" at bounding box center [496, 314] width 67 height 41
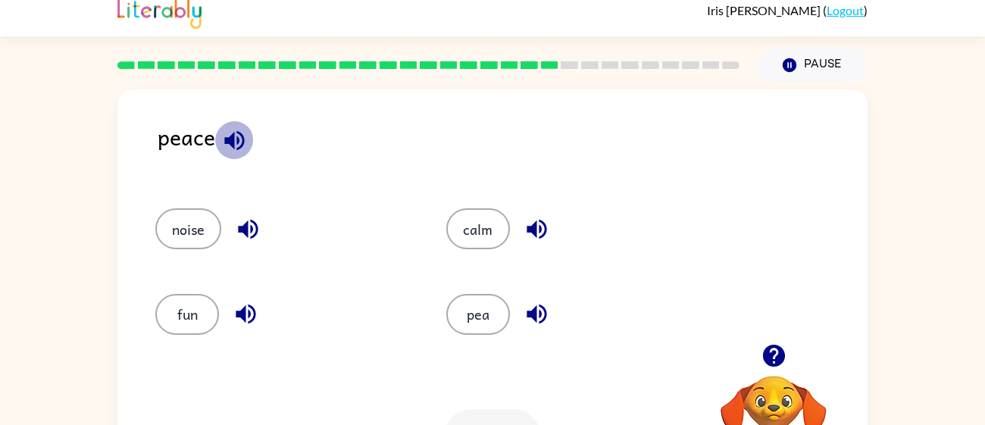
click at [239, 146] on icon "button" at bounding box center [234, 140] width 20 height 20
click at [238, 159] on div "peace" at bounding box center [513, 149] width 710 height 58
click at [248, 229] on icon "button" at bounding box center [248, 230] width 20 height 20
click at [241, 291] on div "fun" at bounding box center [272, 307] width 291 height 85
click at [248, 308] on icon "button" at bounding box center [246, 314] width 27 height 27
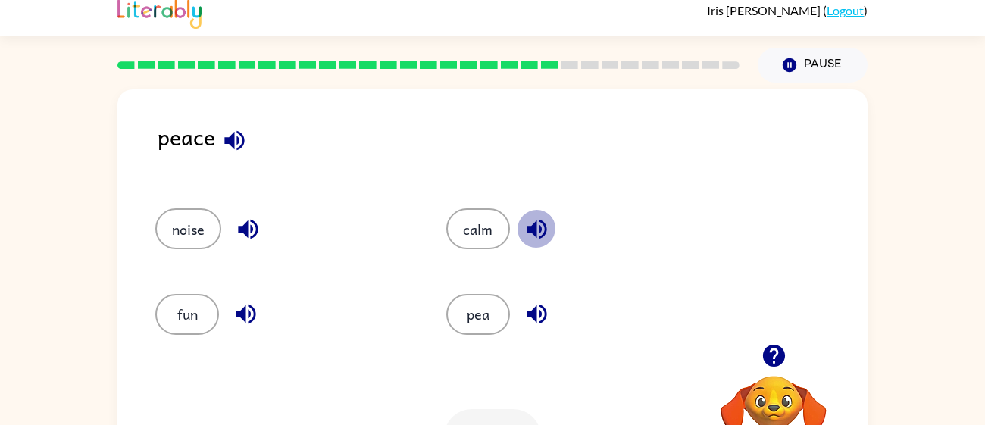
click at [521, 232] on button "button" at bounding box center [537, 229] width 39 height 39
click at [540, 311] on icon "button" at bounding box center [537, 314] width 27 height 27
click at [481, 306] on button "pea" at bounding box center [478, 314] width 64 height 41
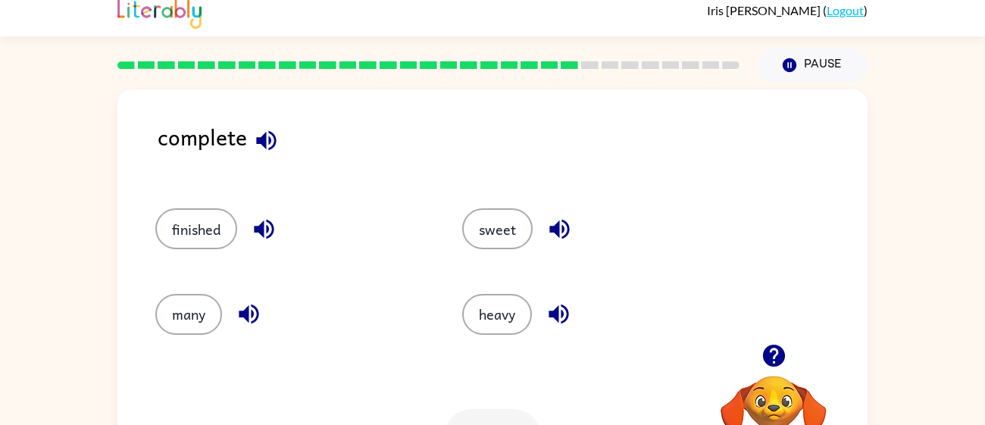
click at [280, 208] on div "finished" at bounding box center [291, 228] width 272 height 41
click at [257, 131] on icon "button" at bounding box center [266, 140] width 27 height 27
click at [269, 218] on icon "button" at bounding box center [264, 229] width 27 height 27
click at [242, 305] on icon "button" at bounding box center [249, 314] width 27 height 27
click at [547, 246] on div "sweet" at bounding box center [598, 228] width 272 height 41
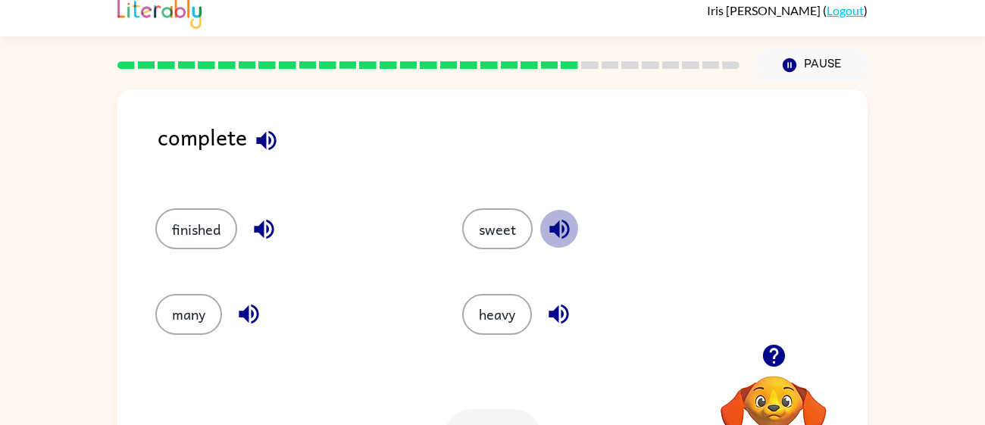
click at [549, 236] on icon "button" at bounding box center [559, 229] width 27 height 27
click at [549, 307] on icon "button" at bounding box center [559, 314] width 27 height 27
click at [260, 145] on icon "button" at bounding box center [266, 140] width 27 height 27
click at [264, 133] on icon "button" at bounding box center [266, 140] width 20 height 20
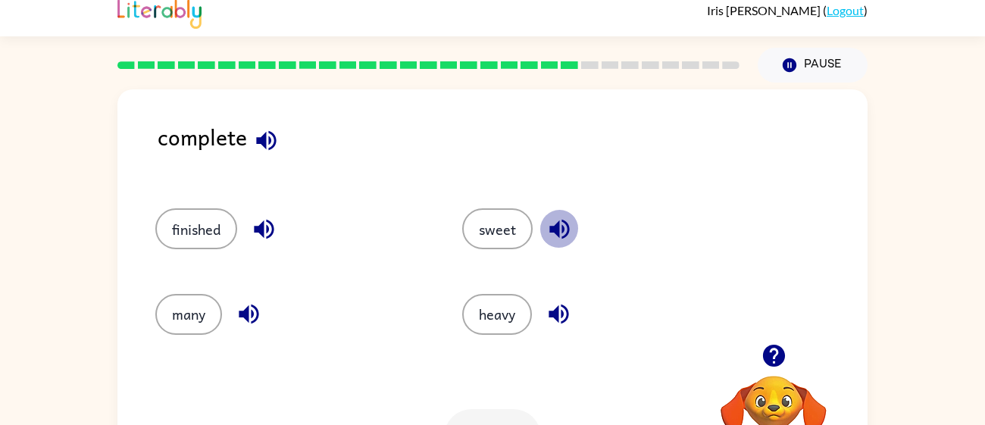
click at [560, 219] on icon "button" at bounding box center [559, 229] width 27 height 27
click at [458, 225] on div "sweet" at bounding box center [586, 222] width 307 height 85
click at [502, 211] on button "sweet" at bounding box center [497, 228] width 70 height 41
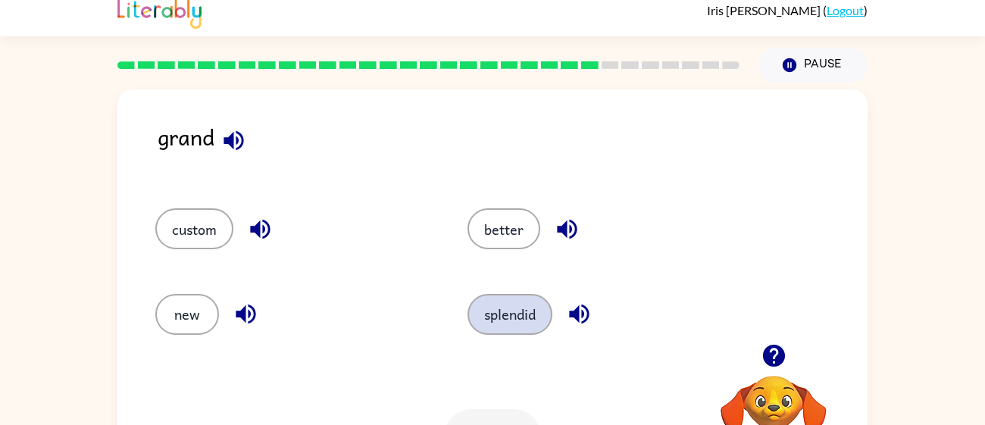
click at [513, 314] on button "splendid" at bounding box center [510, 314] width 85 height 41
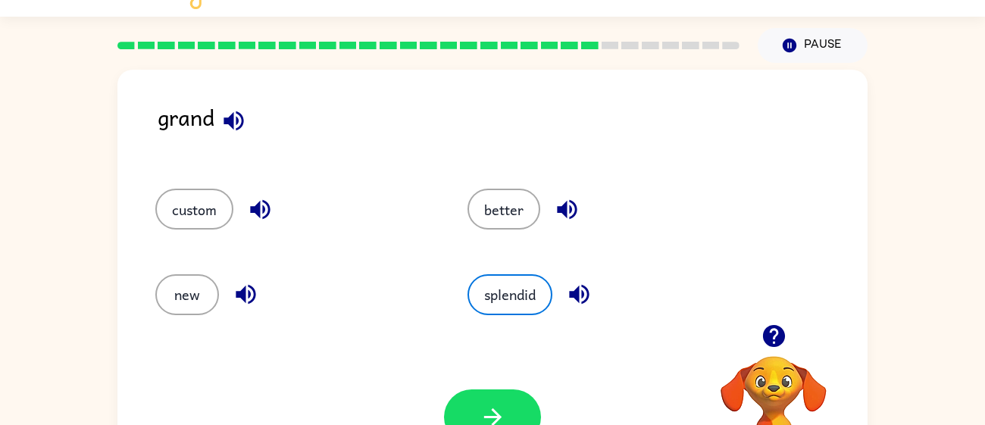
scroll to position [37, 0]
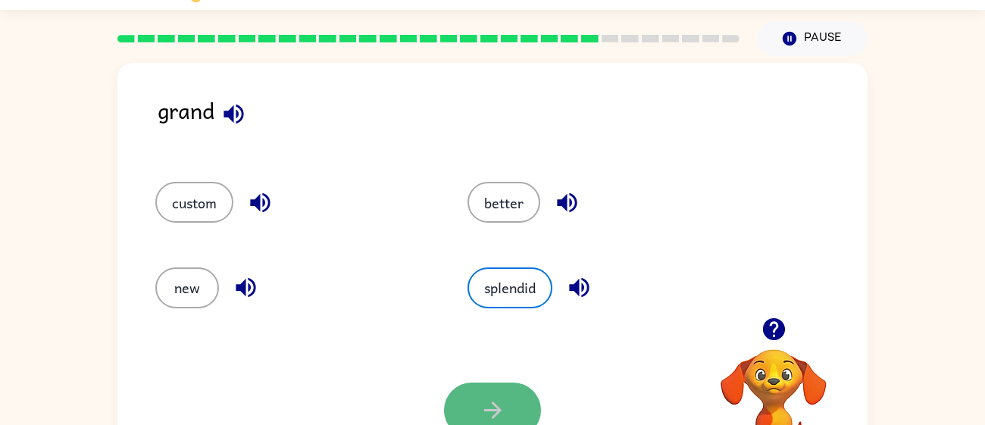
click at [523, 397] on button "button" at bounding box center [492, 410] width 97 height 55
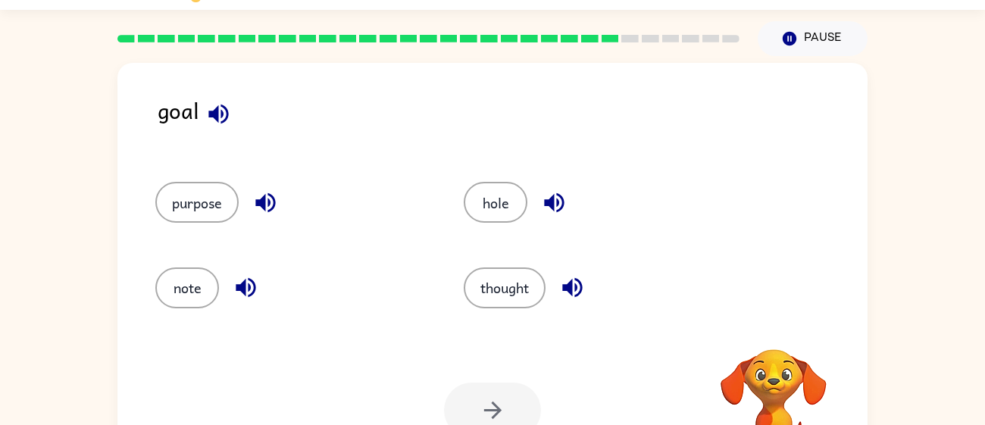
click at [523, 402] on div at bounding box center [492, 410] width 97 height 55
click at [529, 299] on button "thought" at bounding box center [505, 287] width 82 height 41
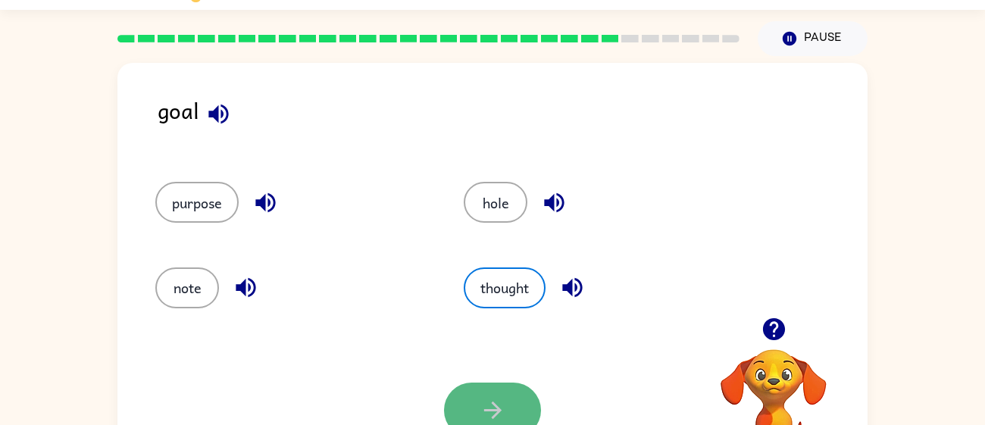
click at [489, 386] on button "button" at bounding box center [492, 410] width 97 height 55
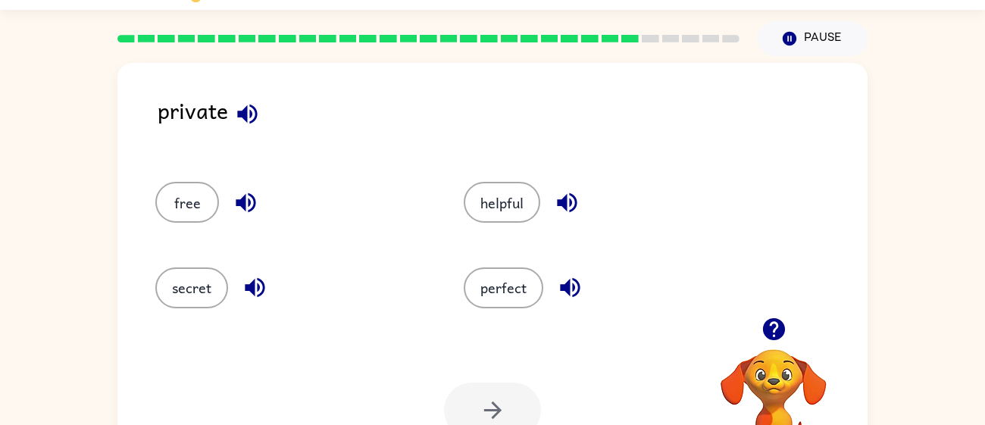
click at [489, 386] on div at bounding box center [492, 410] width 97 height 55
click at [505, 286] on button "perfect" at bounding box center [504, 287] width 80 height 41
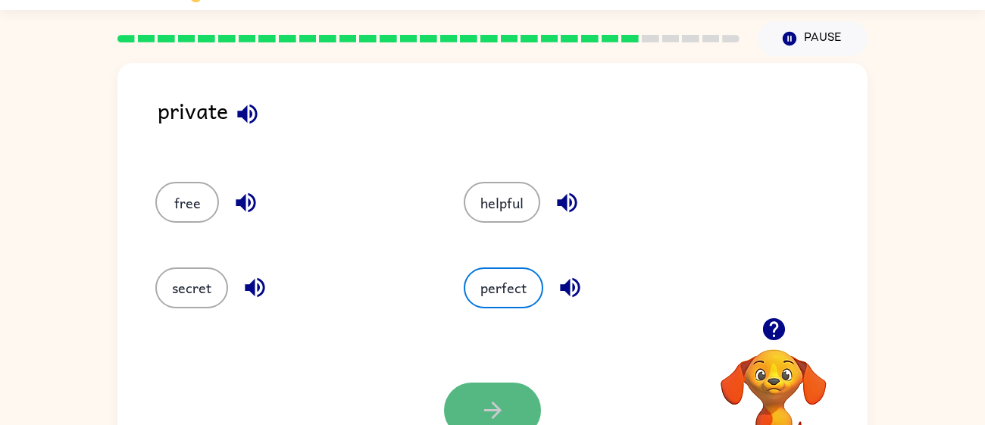
click at [527, 416] on button "button" at bounding box center [492, 410] width 97 height 55
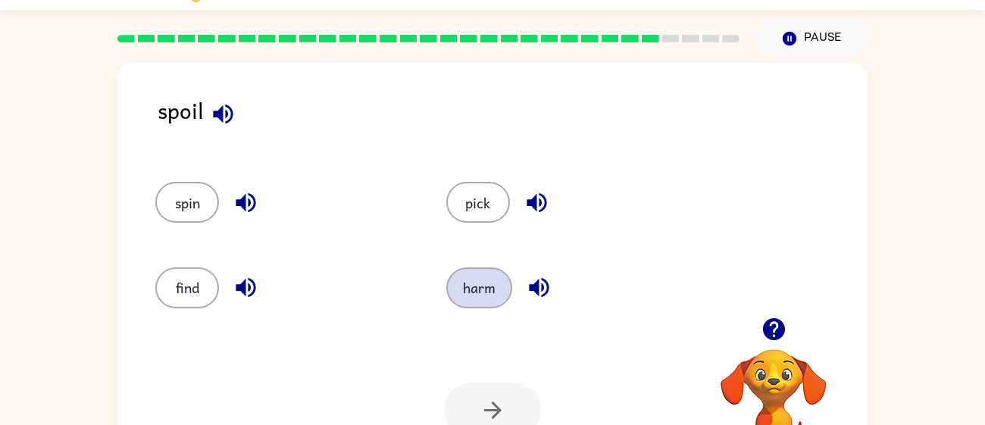
click at [499, 288] on button "harm" at bounding box center [479, 287] width 66 height 41
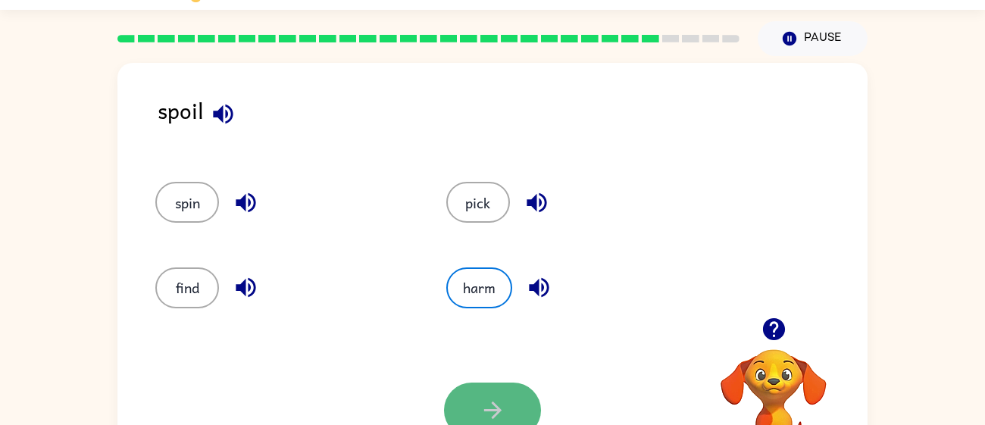
click at [495, 389] on button "button" at bounding box center [492, 410] width 97 height 55
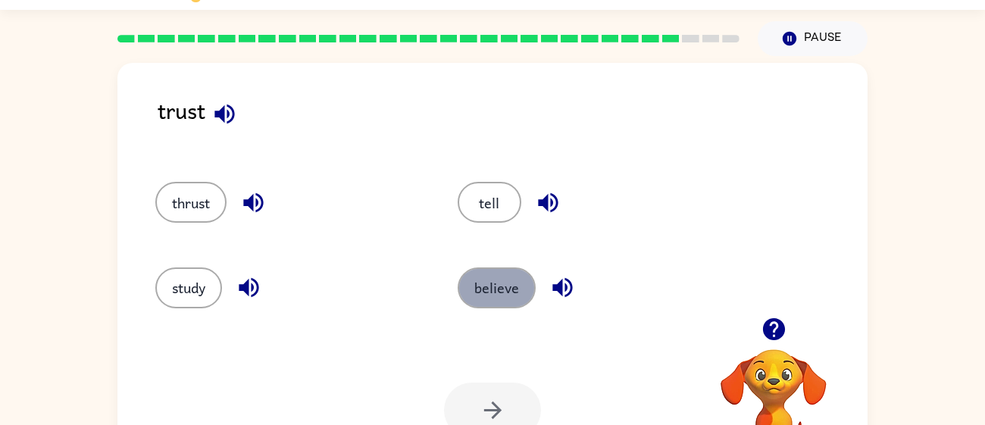
click at [496, 306] on button "believe" at bounding box center [497, 287] width 78 height 41
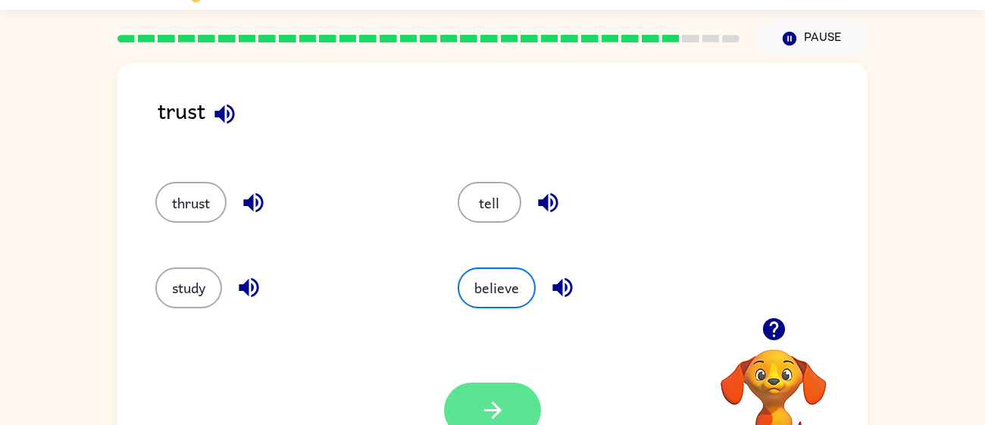
click at [496, 409] on icon "button" at bounding box center [491, 410] width 17 height 17
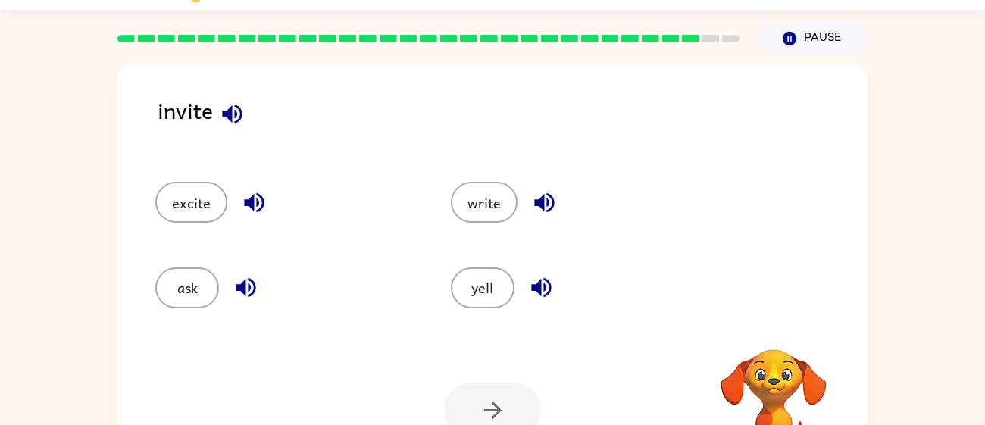
click at [503, 273] on button "yell" at bounding box center [483, 287] width 64 height 41
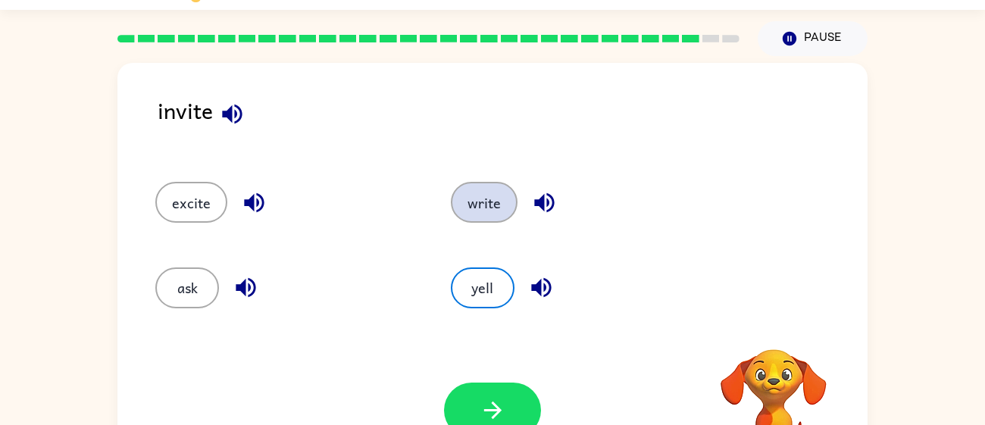
click at [489, 193] on button "write" at bounding box center [484, 202] width 67 height 41
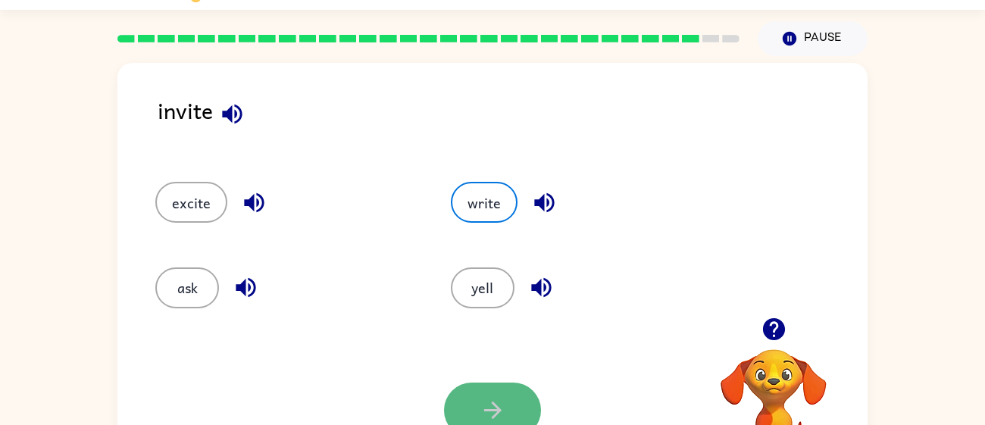
click at [464, 402] on button "button" at bounding box center [492, 410] width 97 height 55
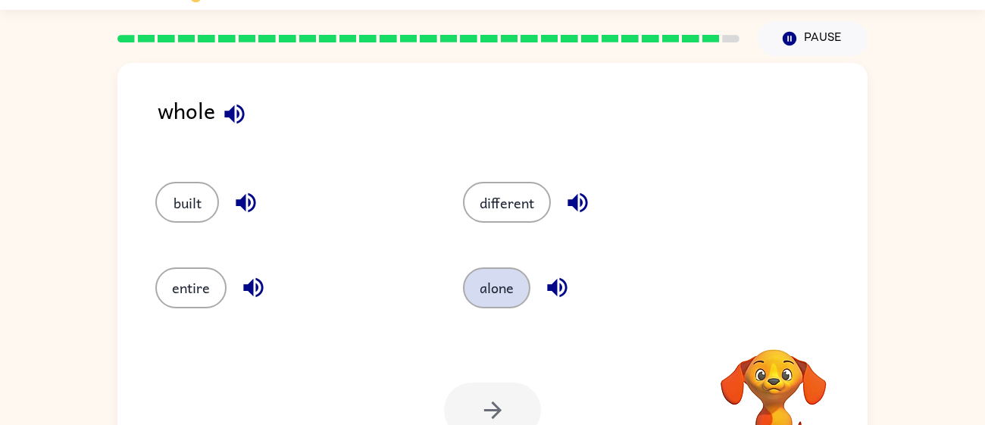
click at [478, 283] on button "alone" at bounding box center [496, 287] width 67 height 41
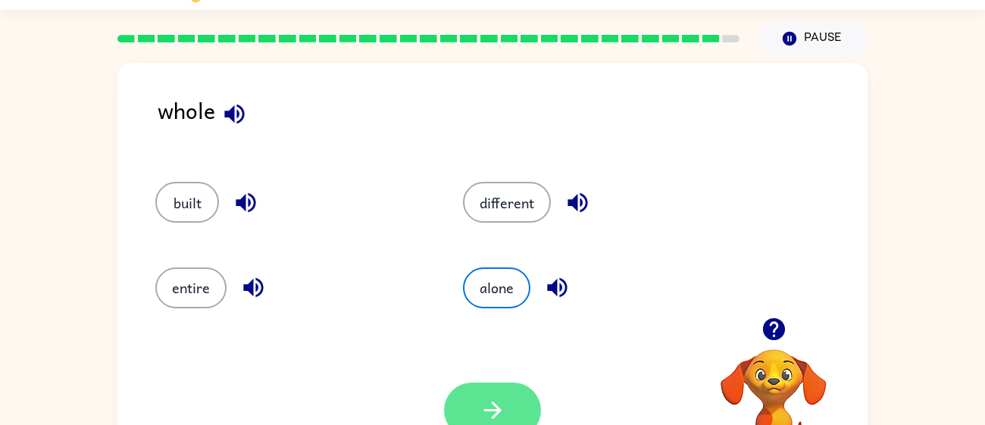
click at [487, 402] on icon "button" at bounding box center [493, 410] width 27 height 27
